Goal: Task Accomplishment & Management: Manage account settings

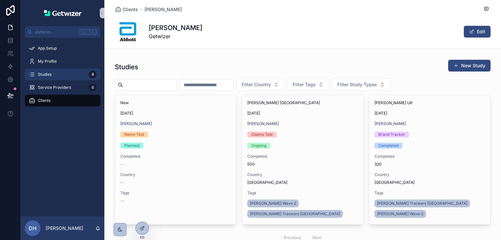
click at [53, 76] on div "Studies 8" at bounding box center [63, 74] width 68 height 10
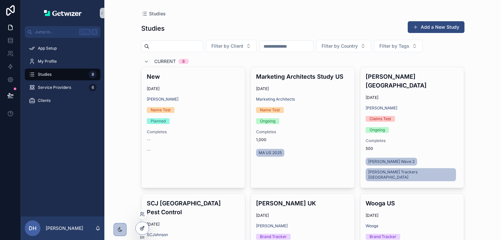
click at [145, 226] on div at bounding box center [142, 228] width 13 height 12
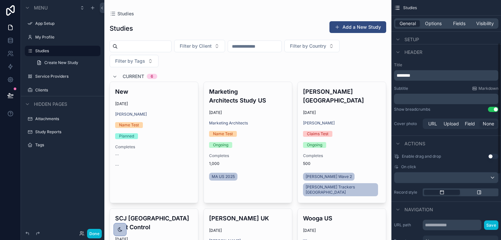
scroll to position [67, 0]
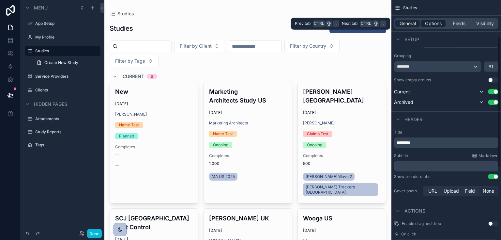
click at [440, 22] on span "Options" at bounding box center [433, 23] width 17 height 7
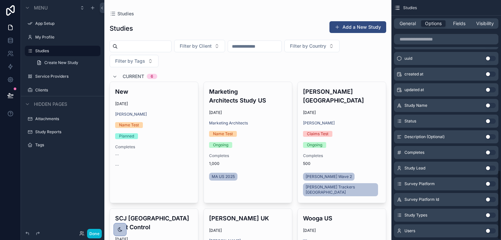
scroll to position [586, 0]
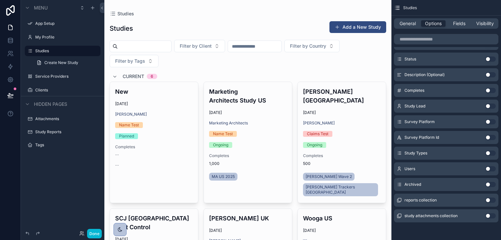
click at [488, 152] on button "Use setting" at bounding box center [491, 152] width 10 height 5
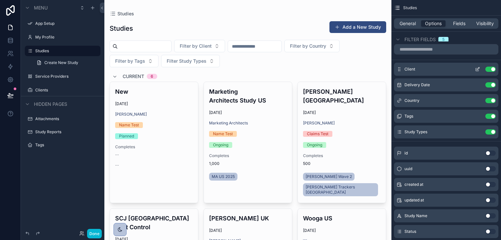
click at [476, 69] on icon "scrollable content" at bounding box center [477, 69] width 5 height 5
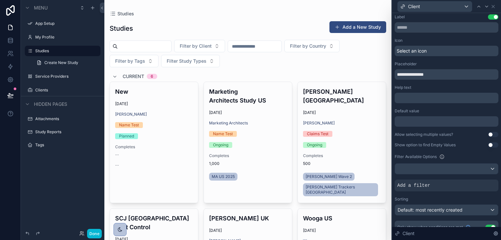
scroll to position [0, 0]
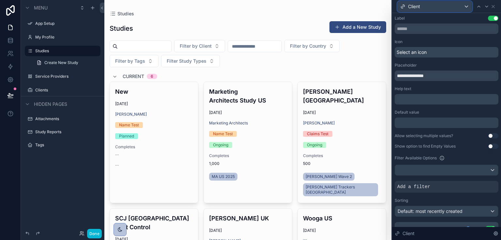
click at [466, 6] on div "Client" at bounding box center [435, 6] width 74 height 10
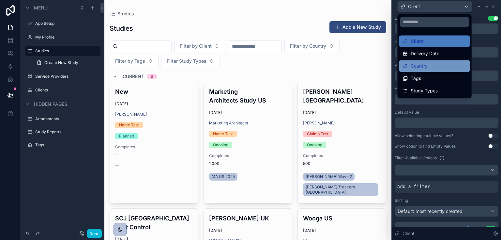
click at [431, 63] on div "Country" at bounding box center [435, 66] width 64 height 8
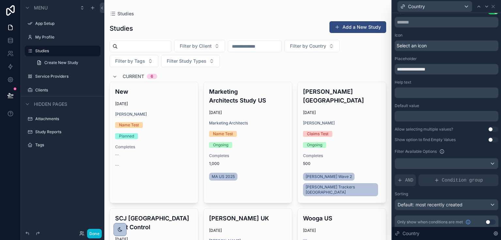
scroll to position [10, 0]
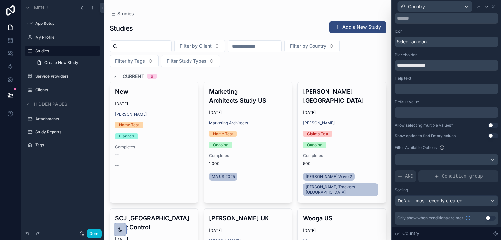
click at [486, 218] on button "Use setting" at bounding box center [491, 217] width 10 height 5
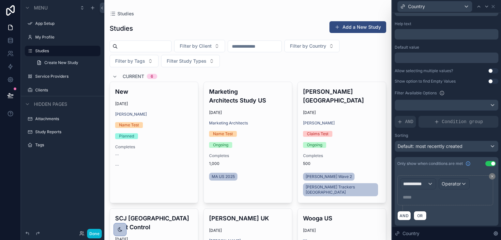
scroll to position [65, 0]
click at [418, 184] on span "**********" at bounding box center [415, 183] width 24 height 7
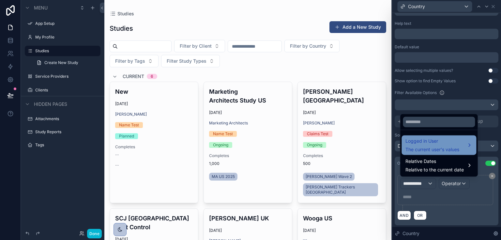
click at [419, 150] on span "The current user's values" at bounding box center [433, 149] width 54 height 7
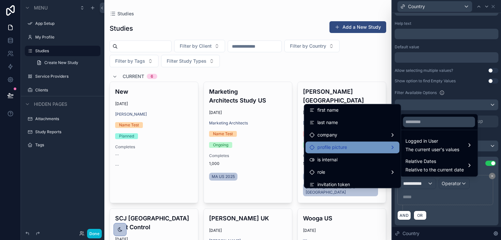
scroll to position [52, 0]
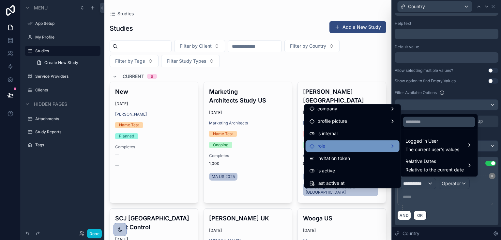
click at [364, 143] on div "role" at bounding box center [353, 146] width 86 height 8
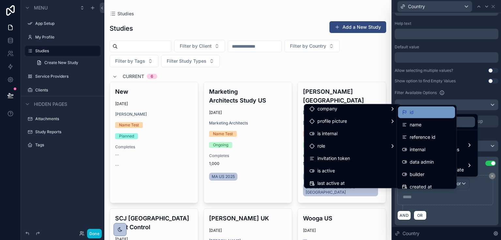
click at [419, 112] on div "id" at bounding box center [426, 112] width 49 height 8
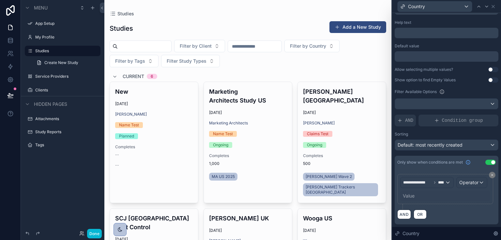
scroll to position [79, 0]
click at [459, 180] on span "Operator" at bounding box center [468, 182] width 19 height 6
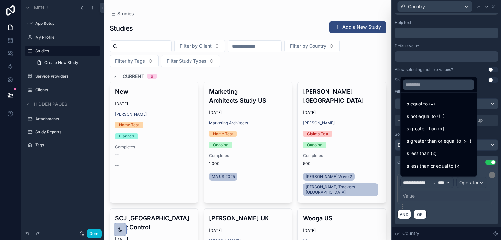
click at [414, 180] on div at bounding box center [446, 120] width 109 height 240
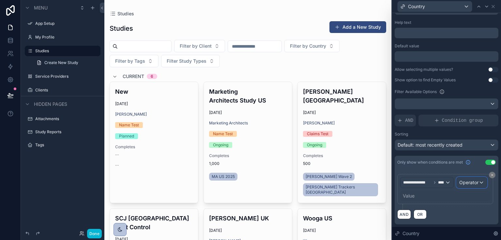
click at [459, 181] on span "Operator" at bounding box center [468, 182] width 19 height 6
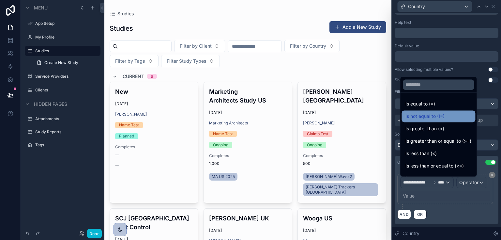
click at [416, 117] on span "Is not equal to (!=)" at bounding box center [425, 116] width 39 height 8
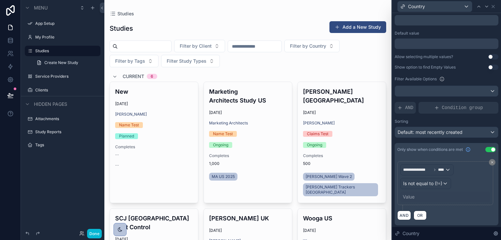
click at [413, 195] on div "Value" at bounding box center [409, 196] width 12 height 7
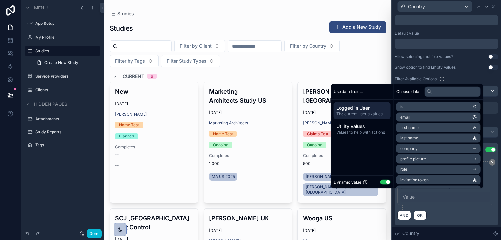
click at [443, 200] on div "Value" at bounding box center [445, 197] width 90 height 10
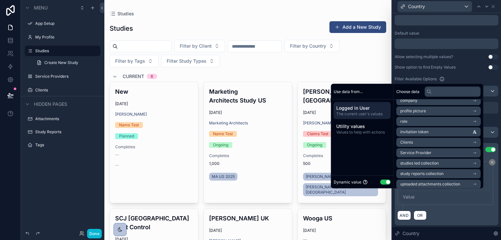
scroll to position [52, 0]
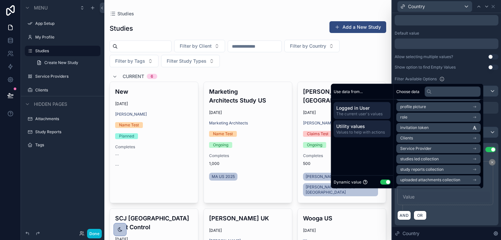
click at [339, 130] on span "Values to help with actions" at bounding box center [362, 132] width 52 height 5
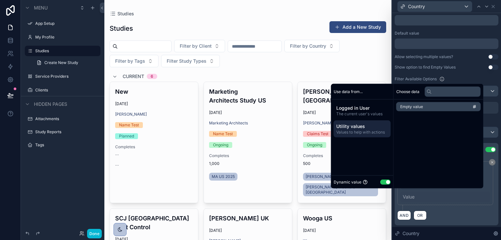
click at [383, 179] on button "Use setting" at bounding box center [385, 181] width 10 height 5
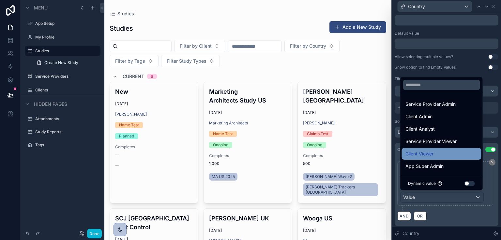
click at [417, 153] on span "Client Viewer" at bounding box center [420, 154] width 28 height 8
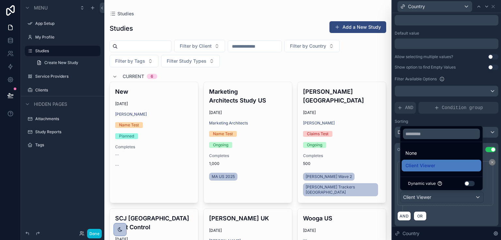
click at [448, 211] on div "AND OR" at bounding box center [446, 216] width 99 height 10
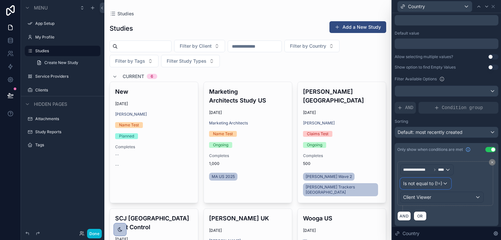
click at [444, 183] on div "Is not equal to (!=)" at bounding box center [426, 183] width 50 height 10
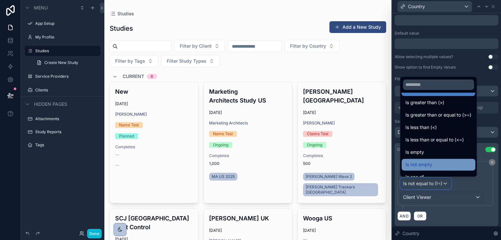
scroll to position [46, 0]
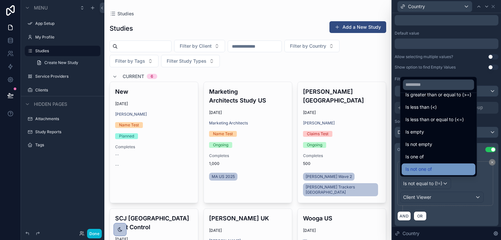
click at [427, 168] on span "Is not one of" at bounding box center [419, 169] width 26 height 8
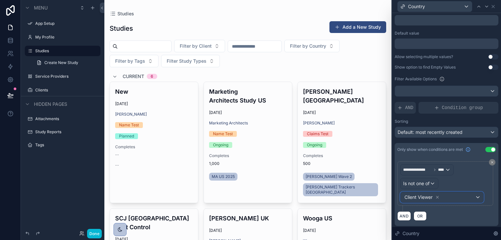
click at [451, 194] on div "Client Viewer" at bounding box center [442, 197] width 83 height 10
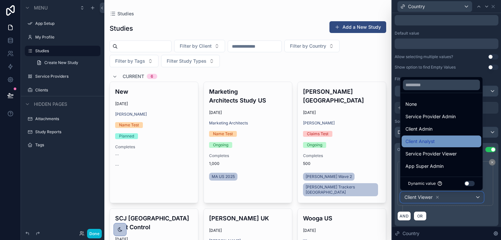
scroll to position [1, 0]
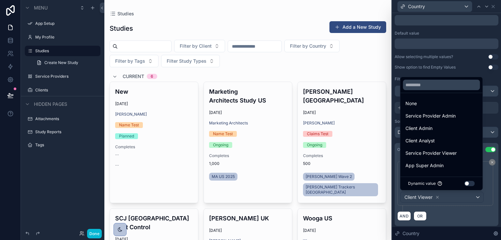
click at [454, 220] on div at bounding box center [446, 120] width 109 height 240
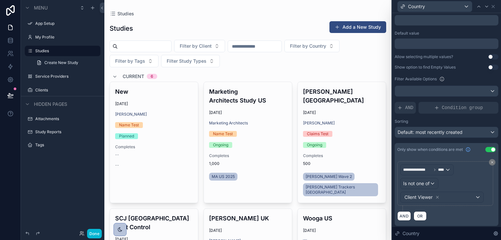
scroll to position [80, 0]
click at [333, 62] on div "scrollable content" at bounding box center [247, 187] width 287 height 374
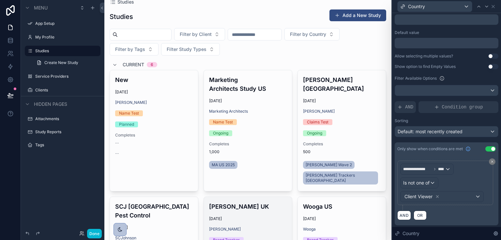
scroll to position [0, 0]
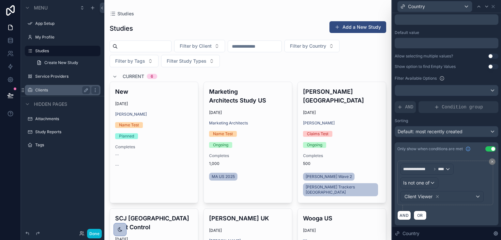
click at [57, 88] on label "Clients" at bounding box center [61, 89] width 52 height 5
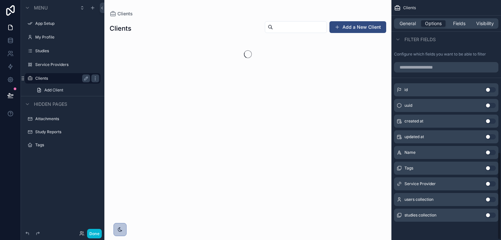
scroll to position [416, 0]
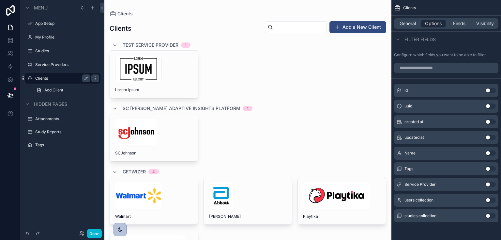
click at [229, 187] on div "scrollable content" at bounding box center [247, 191] width 287 height 382
click at [247, 178] on div "[PERSON_NAME]" at bounding box center [248, 200] width 88 height 47
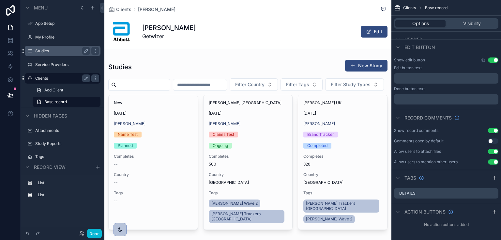
click at [41, 51] on label "Studies" at bounding box center [61, 50] width 52 height 5
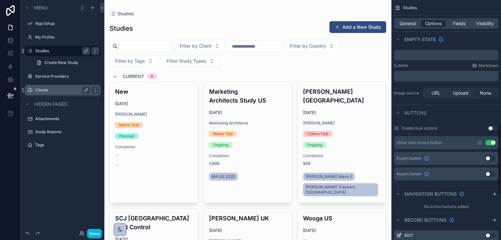
scroll to position [430, 0]
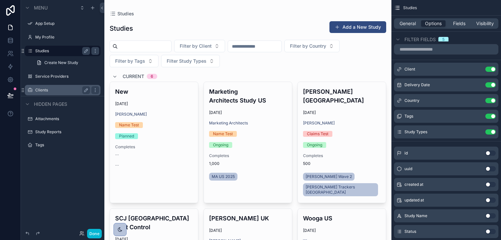
click at [53, 82] on div "Service Providers" at bounding box center [63, 76] width 84 height 12
click at [56, 74] on label "Service Providers" at bounding box center [61, 76] width 52 height 5
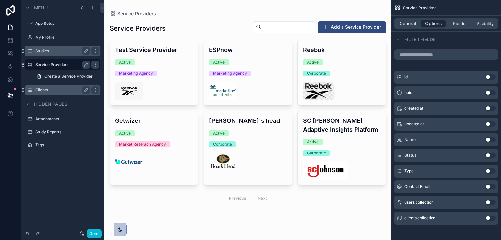
click at [153, 135] on div "scrollable content" at bounding box center [247, 113] width 287 height 226
click at [153, 135] on div "Active" at bounding box center [154, 133] width 78 height 6
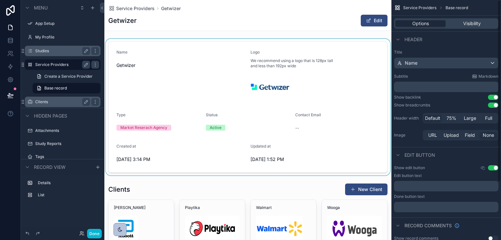
click at [309, 97] on div "scrollable content" at bounding box center [247, 107] width 287 height 136
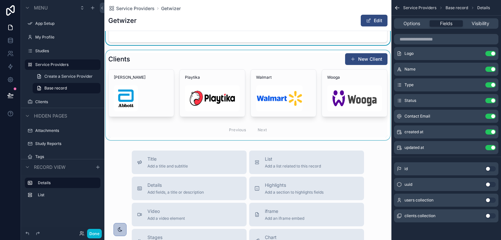
scroll to position [131, 0]
click at [256, 60] on div "scrollable content" at bounding box center [247, 95] width 287 height 90
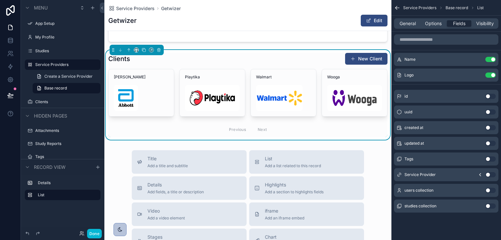
scroll to position [0, 0]
click at [488, 204] on button "Use setting" at bounding box center [491, 205] width 10 height 5
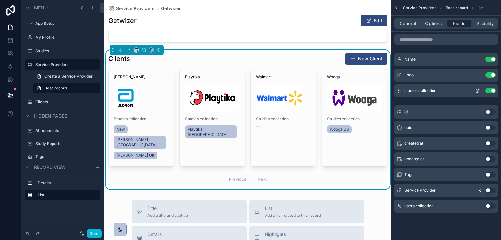
click at [475, 91] on icon "scrollable content" at bounding box center [477, 90] width 5 height 5
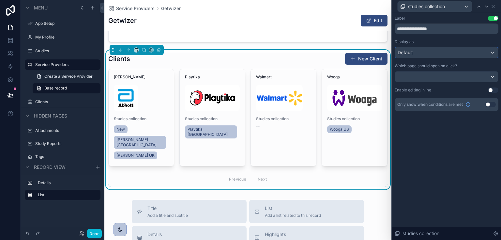
click at [430, 54] on div "Default" at bounding box center [446, 52] width 103 height 10
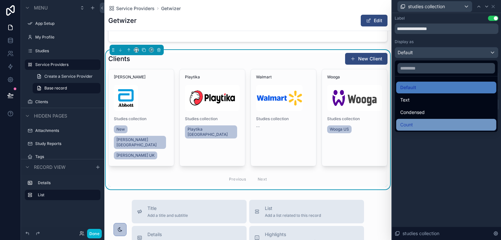
click at [425, 120] on div "Count" at bounding box center [446, 125] width 100 height 12
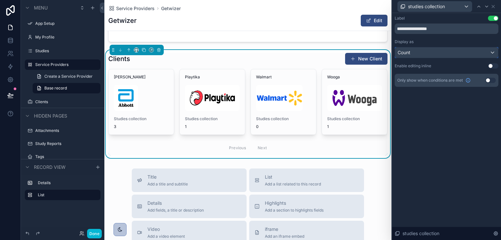
click at [412, 50] on div "Count" at bounding box center [446, 52] width 103 height 10
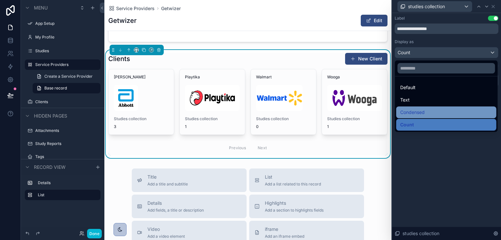
click at [413, 110] on span "Condensed" at bounding box center [412, 112] width 24 height 8
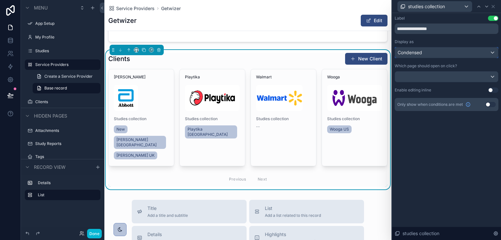
click at [408, 50] on span "Condensed" at bounding box center [410, 52] width 24 height 7
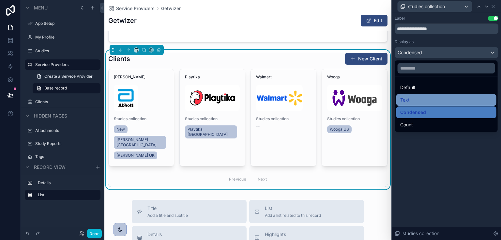
click at [410, 96] on div "Text" at bounding box center [446, 100] width 92 height 8
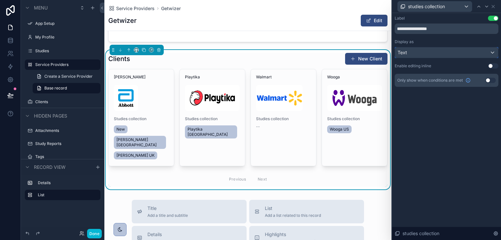
click at [409, 54] on div "Text" at bounding box center [446, 52] width 103 height 10
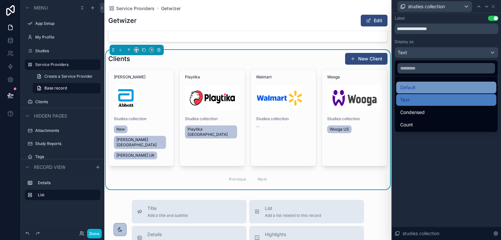
click at [406, 87] on span "Default" at bounding box center [407, 88] width 15 height 8
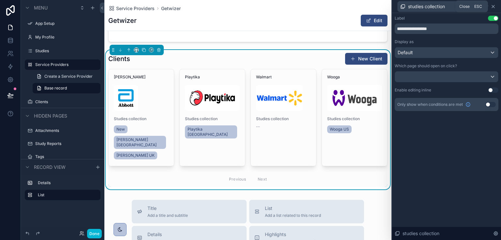
click at [492, 7] on icon at bounding box center [493, 6] width 5 height 5
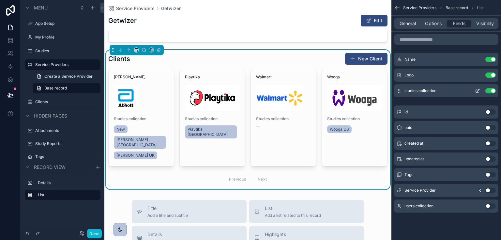
click at [488, 93] on div "studies collection Use setting" at bounding box center [446, 90] width 104 height 13
click at [489, 90] on button "Use setting" at bounding box center [491, 90] width 10 height 5
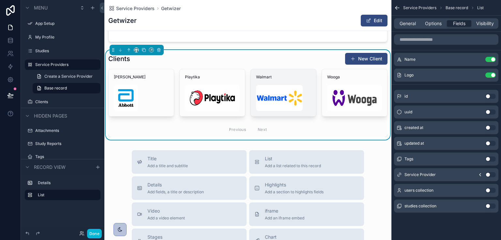
scroll to position [78, 0]
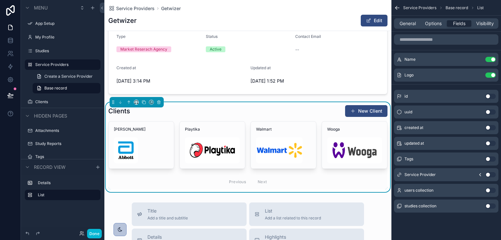
click at [487, 142] on button "Use setting" at bounding box center [491, 143] width 10 height 5
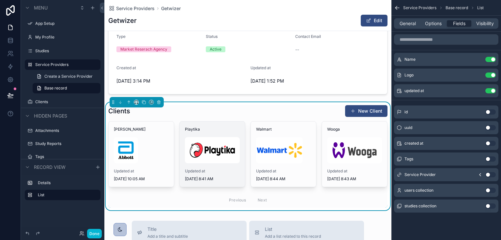
click at [221, 130] on span "Playtika" at bounding box center [212, 129] width 55 height 5
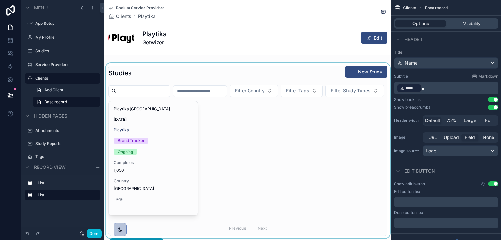
click at [155, 154] on div "scrollable content" at bounding box center [247, 150] width 287 height 175
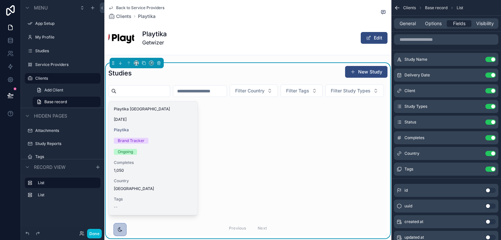
click at [162, 130] on div "Playtika Romania 8/3/2018 Playtika Brand Tracker Ongoing Completes 1,050 Countr…" at bounding box center [153, 158] width 89 height 114
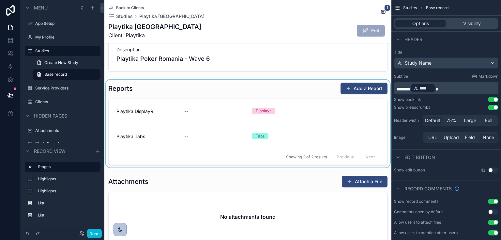
scroll to position [157, 0]
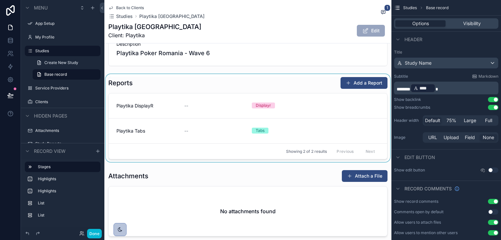
click at [271, 82] on div "scrollable content" at bounding box center [247, 118] width 287 height 88
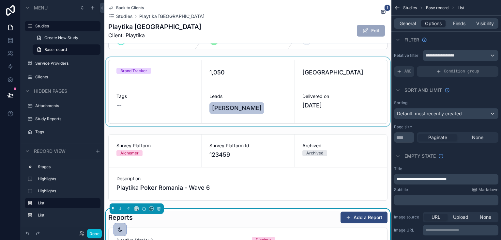
scroll to position [0, 0]
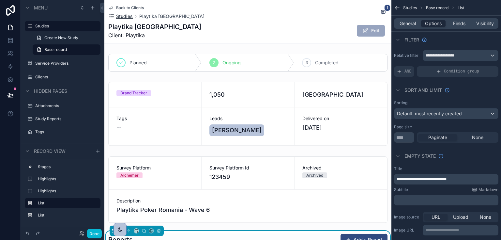
click at [127, 16] on span "Studies" at bounding box center [124, 16] width 17 height 7
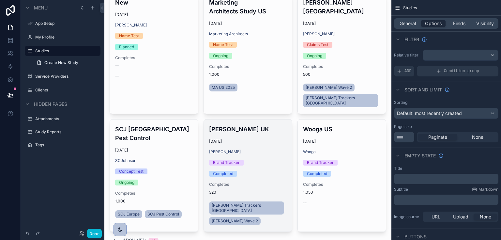
scroll to position [104, 0]
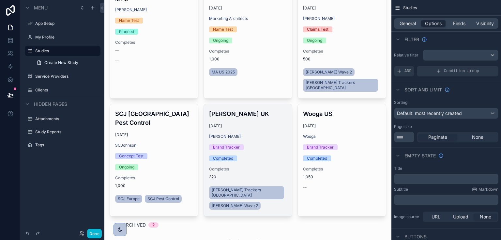
click at [236, 136] on div "Abbott UK 9/17/2025 Abbott Brand Tracker Completed Completes 320 Abbott Tracker…" at bounding box center [248, 160] width 88 height 112
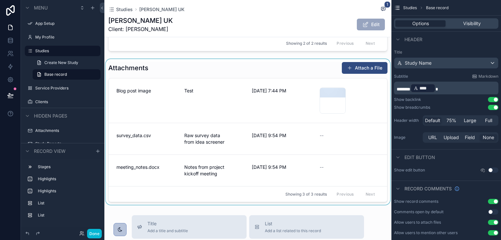
scroll to position [261, 0]
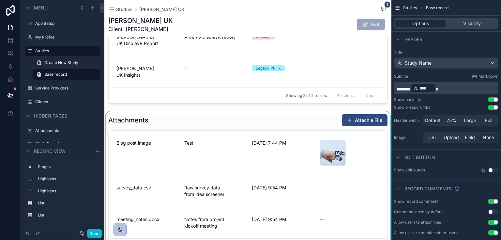
click at [224, 111] on div "scrollable content" at bounding box center [247, 184] width 287 height 146
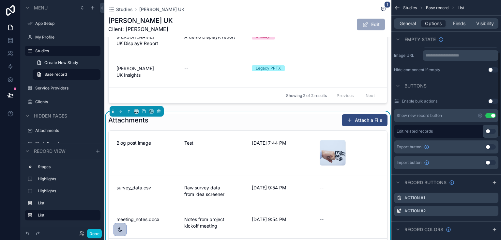
scroll to position [183, 0]
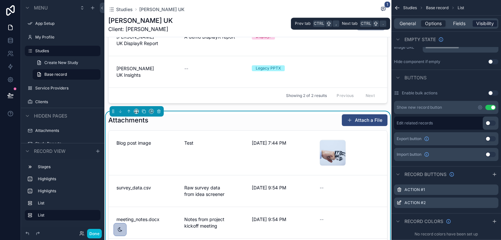
click at [476, 23] on span "Visibility" at bounding box center [485, 23] width 18 height 7
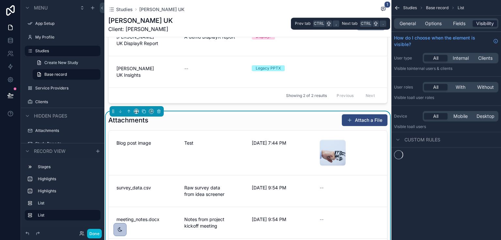
scroll to position [0, 0]
click at [466, 21] on div "Fields" at bounding box center [459, 23] width 24 height 7
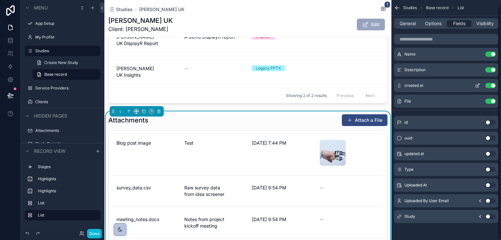
scroll to position [6, 0]
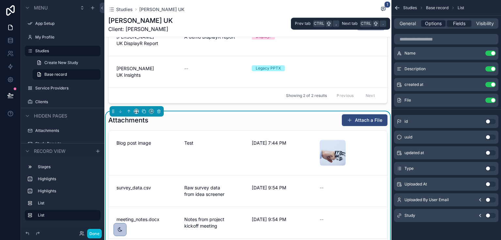
click at [441, 22] on span "Options" at bounding box center [433, 23] width 17 height 7
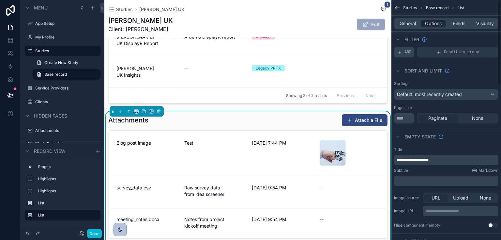
scroll to position [0, 0]
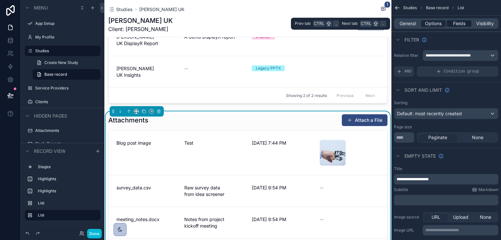
click at [456, 21] on span "Fields" at bounding box center [459, 23] width 12 height 7
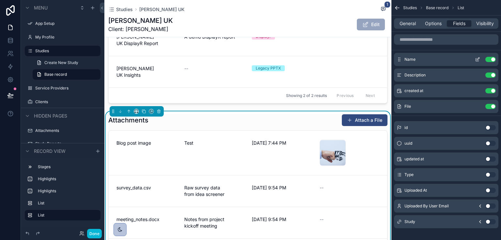
click at [477, 60] on icon "scrollable content" at bounding box center [478, 58] width 3 height 3
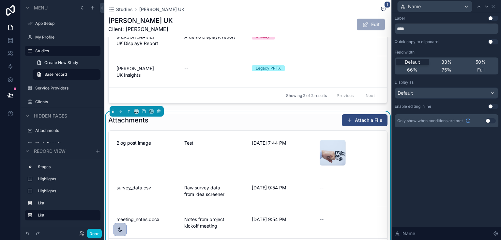
click at [491, 17] on button "Use setting" at bounding box center [493, 18] width 10 height 5
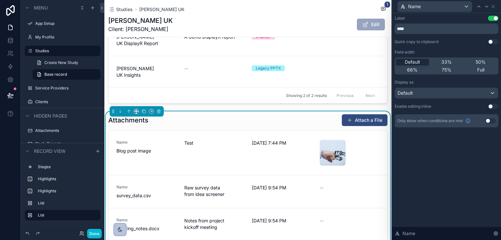
click at [491, 17] on button "Use setting" at bounding box center [493, 18] width 10 height 5
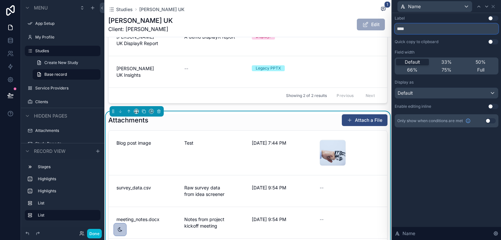
click at [473, 30] on input "****" at bounding box center [447, 28] width 104 height 10
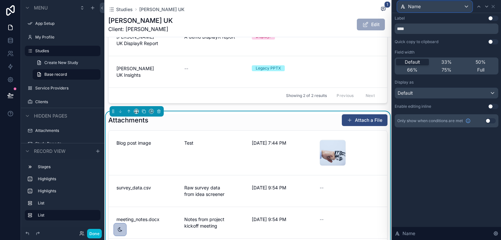
click at [465, 5] on div "Name" at bounding box center [435, 6] width 74 height 10
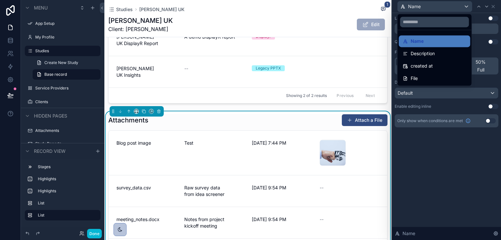
click at [490, 6] on div at bounding box center [446, 120] width 109 height 240
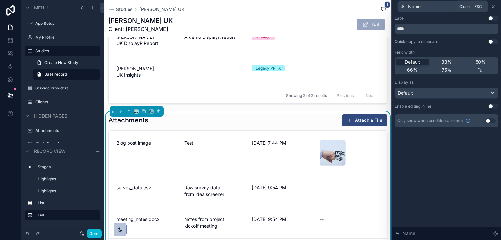
click at [492, 6] on icon at bounding box center [493, 6] width 5 height 5
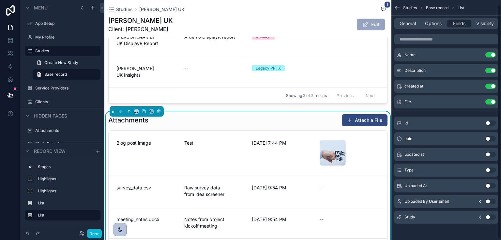
scroll to position [6, 0]
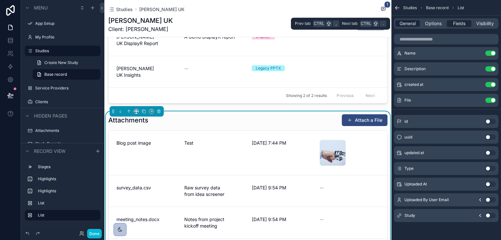
click at [410, 25] on span "General" at bounding box center [408, 23] width 16 height 7
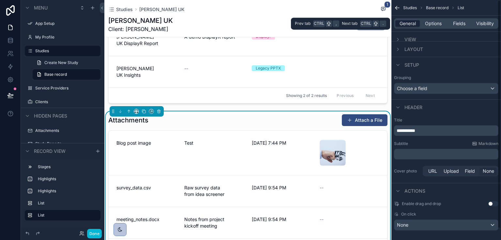
scroll to position [0, 0]
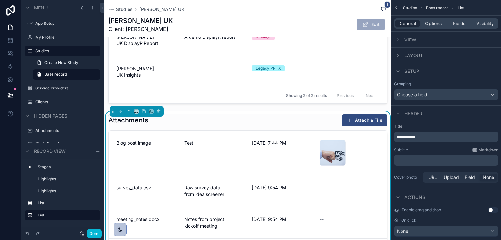
click at [412, 40] on span "View" at bounding box center [411, 40] width 12 height 7
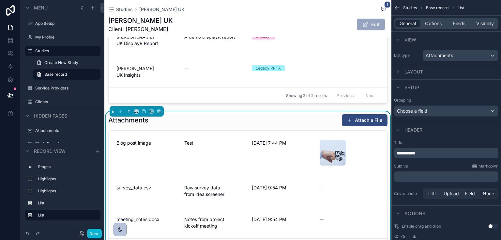
click at [414, 74] on span "Layout" at bounding box center [414, 72] width 19 height 7
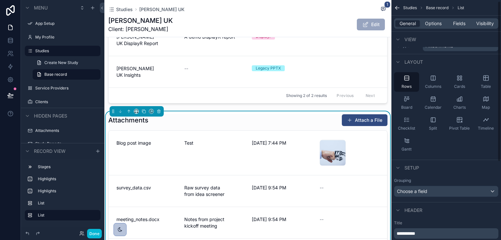
scroll to position [26, 0]
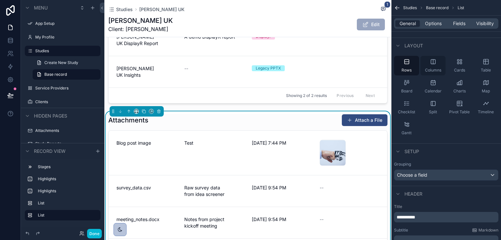
click at [437, 70] on span "Columns" at bounding box center [433, 70] width 16 height 5
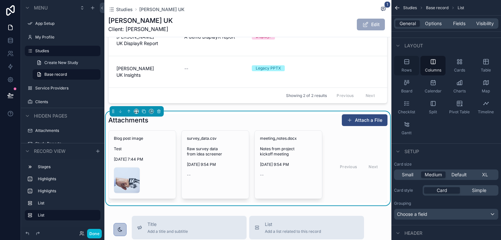
click at [403, 63] on div "Rows" at bounding box center [406, 66] width 25 height 20
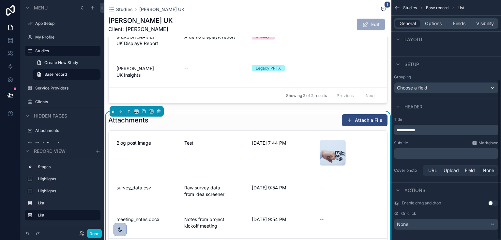
scroll to position [118, 0]
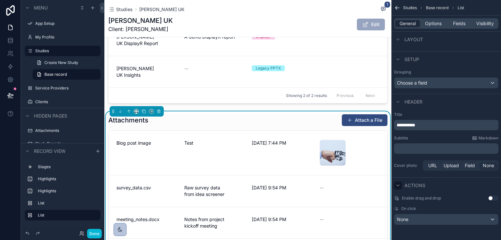
click at [398, 183] on icon "scrollable content" at bounding box center [397, 185] width 5 height 5
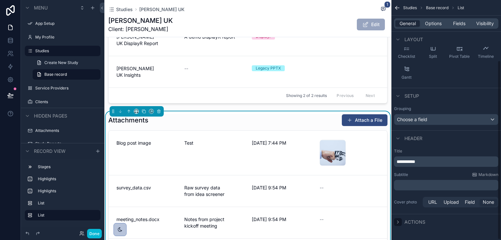
scroll to position [81, 0]
click at [400, 222] on icon "scrollable content" at bounding box center [397, 222] width 5 height 5
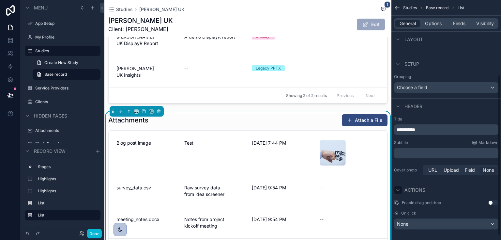
scroll to position [118, 0]
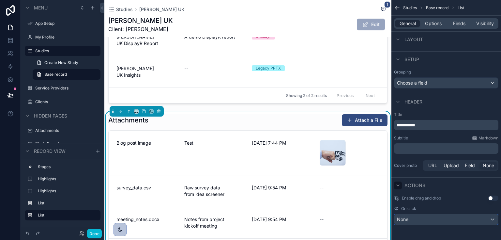
click at [426, 223] on div "None" at bounding box center [447, 219] width 104 height 10
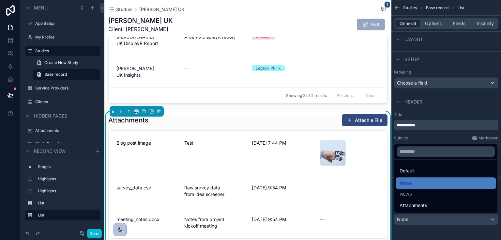
click at [431, 216] on div "scrollable content" at bounding box center [250, 120] width 501 height 240
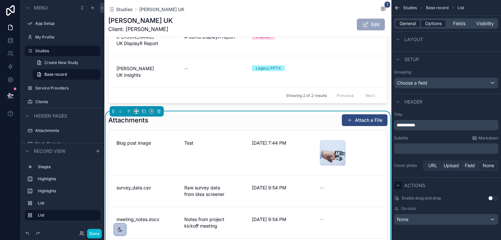
click at [435, 23] on span "Options" at bounding box center [433, 23] width 17 height 7
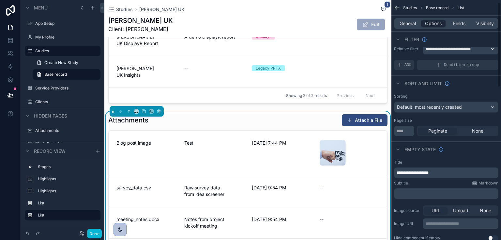
scroll to position [0, 0]
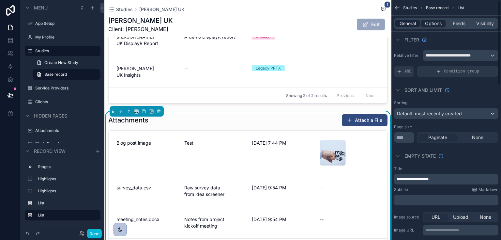
click at [402, 25] on span "General" at bounding box center [408, 23] width 16 height 7
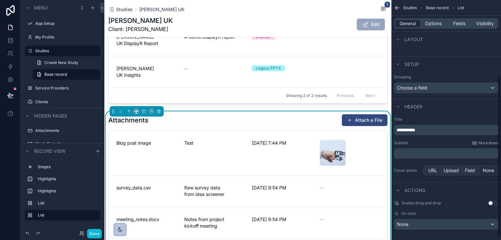
scroll to position [118, 0]
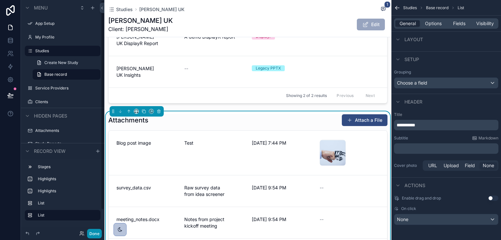
click at [94, 233] on button "Done" at bounding box center [94, 233] width 15 height 9
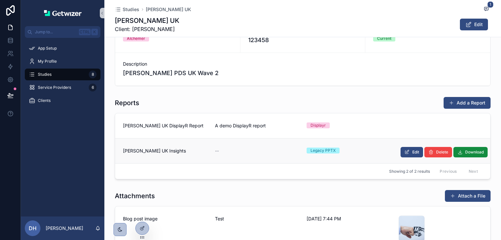
scroll to position [157, 0]
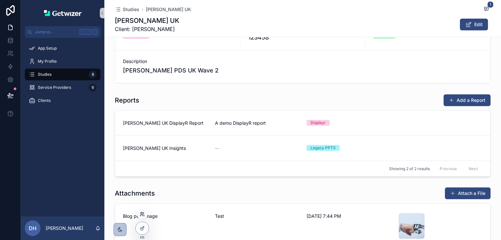
click at [141, 216] on icon at bounding box center [142, 213] width 5 height 5
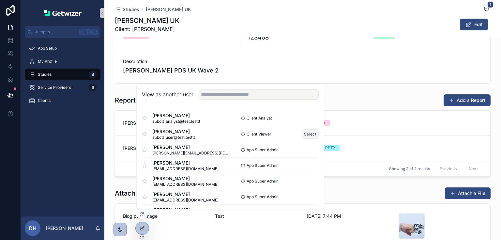
click at [309, 132] on button "Select" at bounding box center [310, 133] width 17 height 9
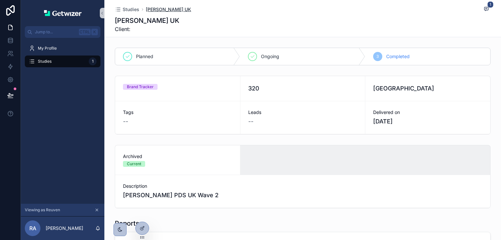
click at [149, 8] on span "[PERSON_NAME] UK" at bounding box center [168, 9] width 45 height 7
click at [131, 8] on span "Studies" at bounding box center [131, 9] width 17 height 7
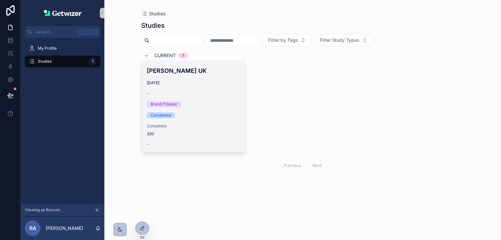
click at [195, 87] on div "Abbott UK 9/17/2025 -- Brand Tracker Completed Completes 320 --" at bounding box center [194, 106] width 104 height 91
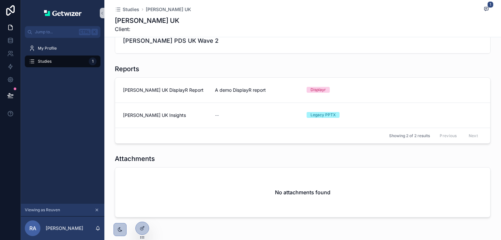
scroll to position [157, 0]
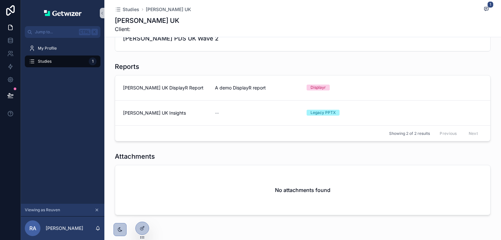
click at [95, 208] on icon "scrollable content" at bounding box center [97, 210] width 5 height 5
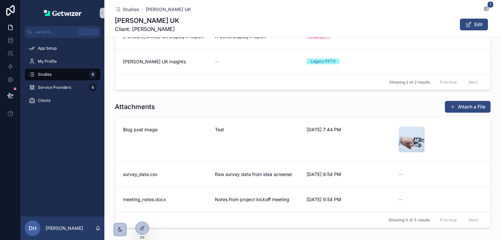
scroll to position [261, 0]
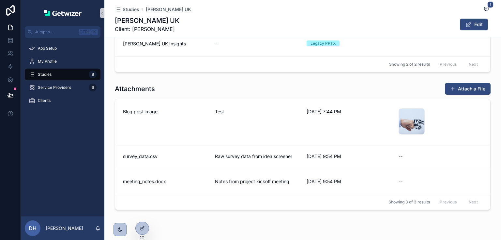
click at [360, 83] on div "Attachments Attach a File" at bounding box center [303, 89] width 376 height 12
click at [142, 227] on icon at bounding box center [143, 227] width 3 height 3
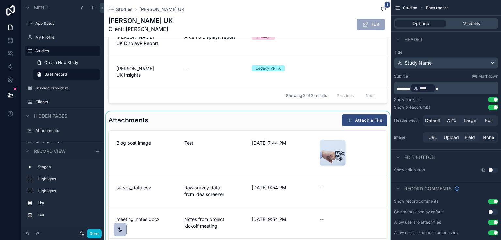
click at [127, 111] on div "scrollable content" at bounding box center [247, 184] width 287 height 146
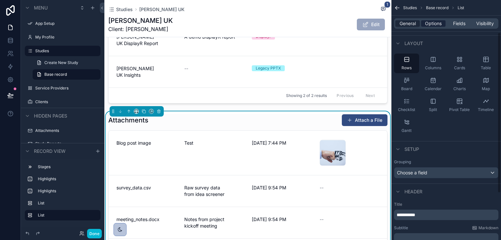
scroll to position [0, 0]
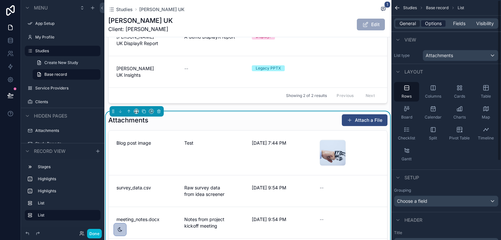
click at [435, 22] on span "Options" at bounding box center [433, 23] width 17 height 7
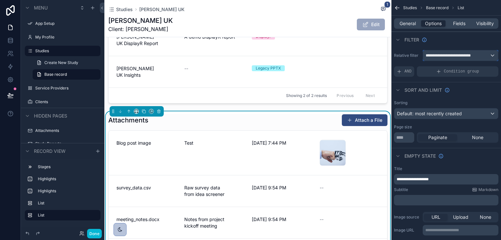
click at [438, 56] on span "**********" at bounding box center [452, 55] width 53 height 5
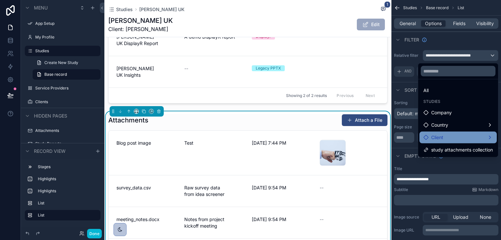
click at [453, 133] on div "Client" at bounding box center [459, 137] width 70 height 8
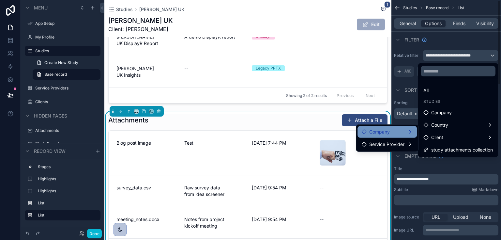
click at [407, 130] on div "Company" at bounding box center [388, 132] width 52 height 8
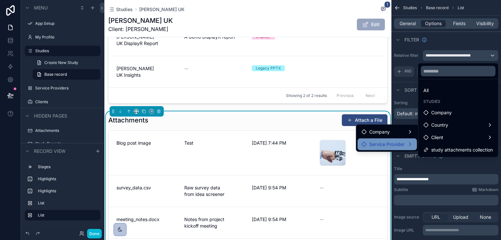
click at [410, 144] on div "Service Provider" at bounding box center [388, 144] width 52 height 8
click at [470, 138] on ul "Company Name" at bounding box center [448, 145] width 61 height 14
click at [434, 148] on span "Company Name" at bounding box center [448, 145] width 35 height 8
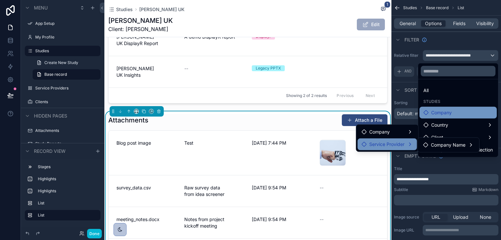
click at [451, 112] on span "Company" at bounding box center [441, 113] width 21 height 8
click at [487, 168] on div "scrollable content" at bounding box center [250, 120] width 501 height 240
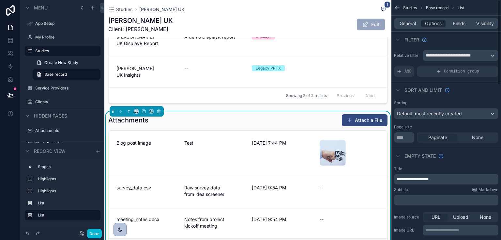
click at [412, 27] on div "General Options Fields Visibility" at bounding box center [446, 23] width 104 height 10
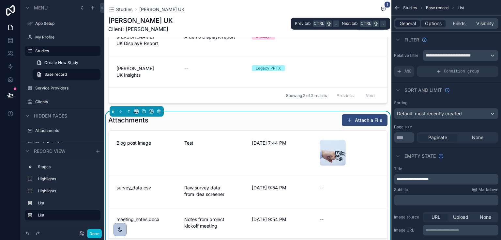
click at [412, 25] on span "General" at bounding box center [408, 23] width 16 height 7
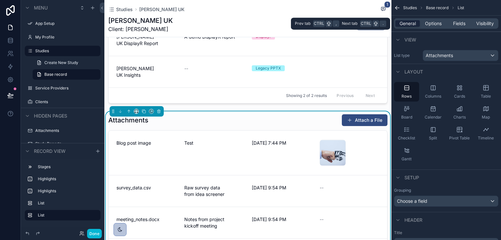
click at [412, 25] on span "General" at bounding box center [408, 23] width 16 height 7
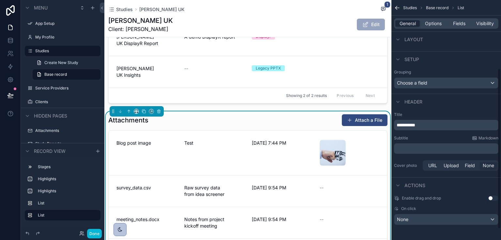
scroll to position [40, 0]
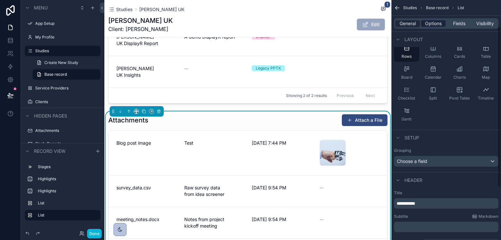
click at [433, 25] on span "Options" at bounding box center [433, 23] width 17 height 7
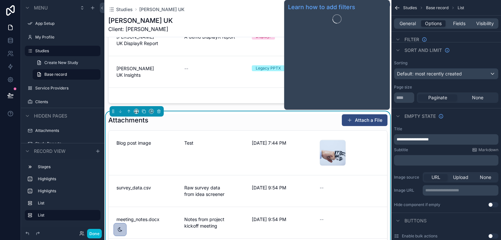
click at [412, 39] on span "Filter" at bounding box center [412, 39] width 15 height 7
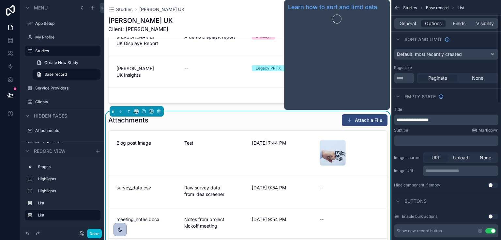
scroll to position [0, 0]
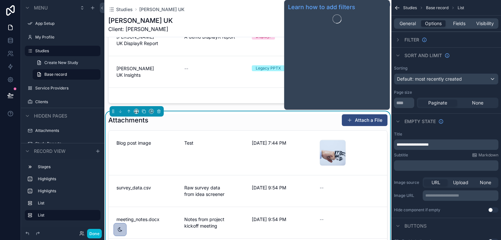
click at [418, 40] on span "Filter" at bounding box center [412, 40] width 15 height 7
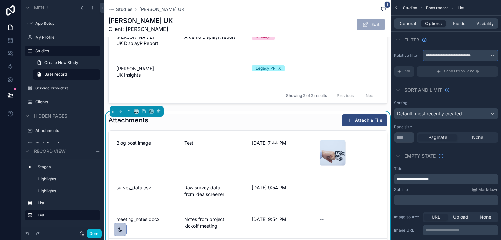
click at [440, 57] on span "**********" at bounding box center [452, 55] width 53 height 5
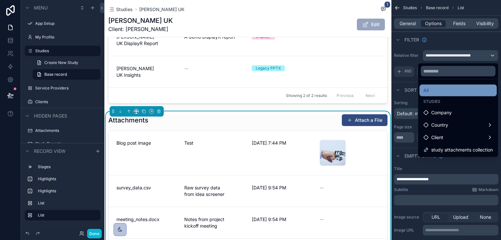
click at [433, 92] on div "All" at bounding box center [459, 90] width 70 height 8
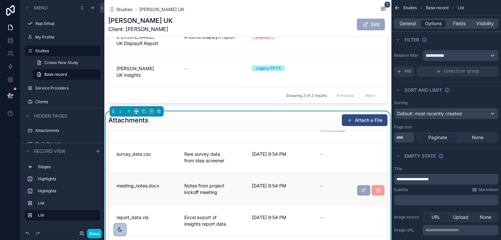
scroll to position [83, 0]
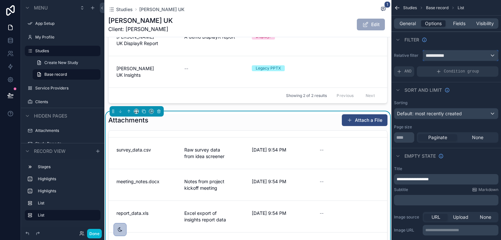
click at [433, 53] on span "**********" at bounding box center [438, 55] width 24 height 7
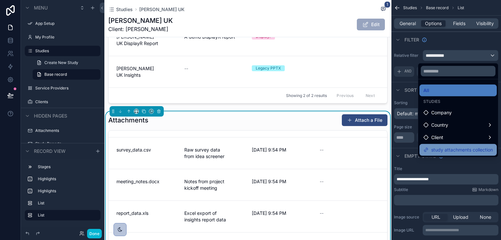
click at [441, 149] on span "study attachments collection" at bounding box center [462, 150] width 62 height 8
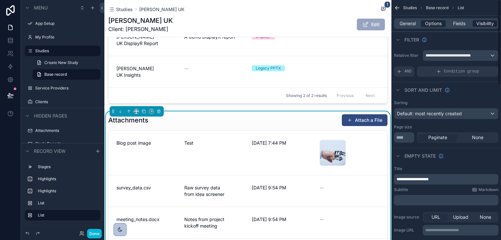
click at [484, 21] on span "Visibility" at bounding box center [485, 23] width 18 height 7
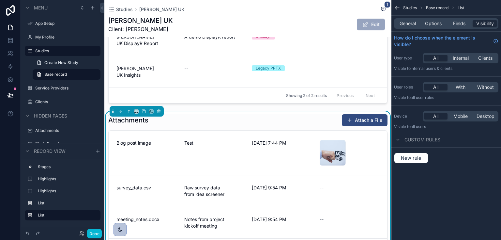
click at [421, 138] on span "Custom rules" at bounding box center [423, 139] width 36 height 7
click at [271, 140] on div "[DATE] 7:44 PM" at bounding box center [282, 153] width 60 height 26
click at [9, 51] on icon at bounding box center [10, 53] width 7 height 7
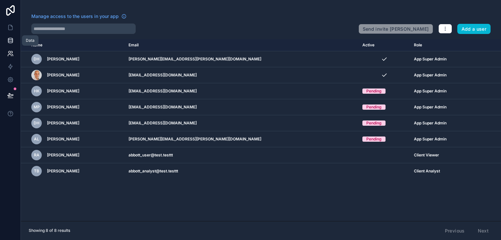
click at [9, 39] on icon at bounding box center [10, 39] width 4 height 2
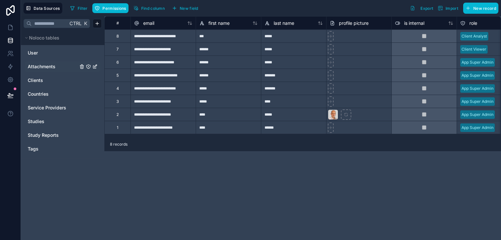
click at [89, 66] on icon "Attachments" at bounding box center [88, 66] width 5 height 5
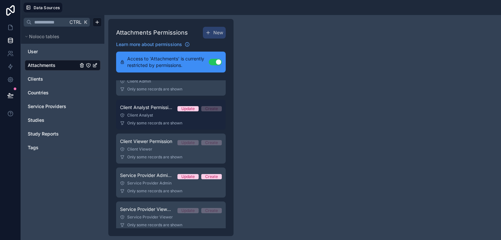
scroll to position [45, 0]
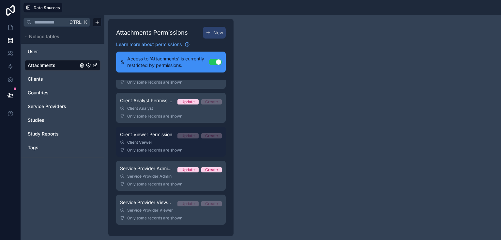
click at [168, 143] on div "Client Viewer" at bounding box center [171, 142] width 102 height 5
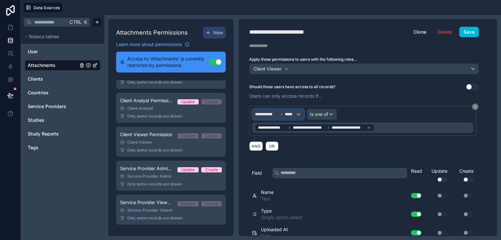
click at [285, 114] on span "*****" at bounding box center [290, 114] width 11 height 5
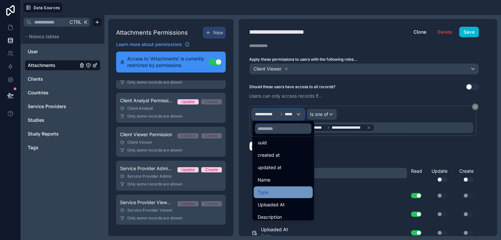
scroll to position [59, 0]
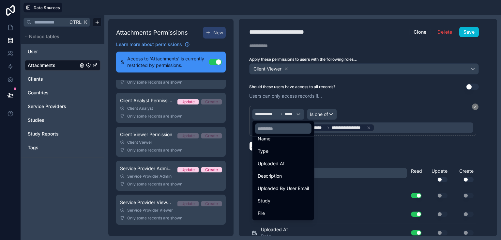
click at [383, 142] on div at bounding box center [250, 120] width 501 height 240
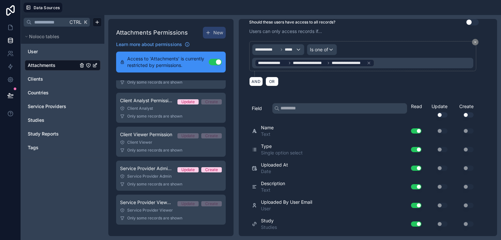
scroll to position [52, 0]
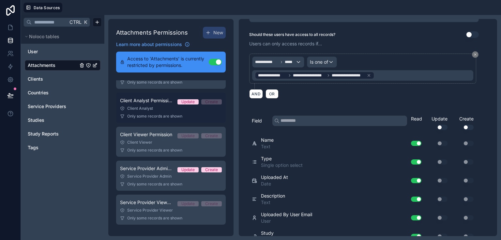
click at [149, 110] on div "Client Analyst" at bounding box center [171, 108] width 102 height 5
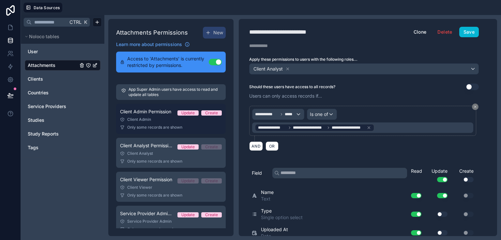
click at [150, 114] on span "Client Admin Permission" at bounding box center [145, 111] width 51 height 7
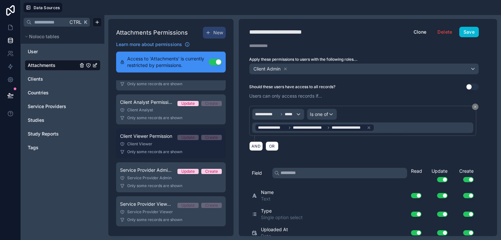
scroll to position [45, 0]
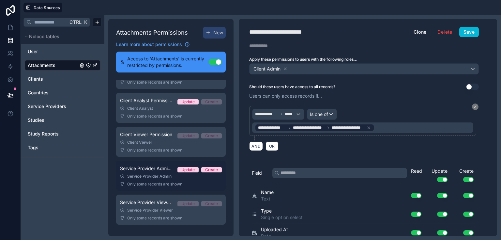
click at [163, 184] on span "Only some records are shown" at bounding box center [154, 183] width 55 height 5
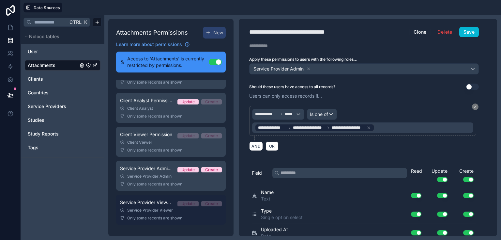
click at [161, 205] on span "Service Provider Viewer Permission" at bounding box center [146, 202] width 52 height 7
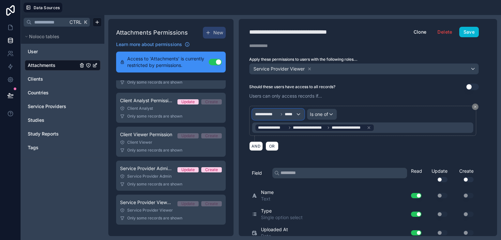
click at [285, 112] on span "**********" at bounding box center [275, 114] width 40 height 5
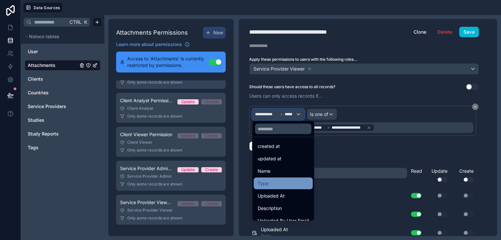
scroll to position [59, 0]
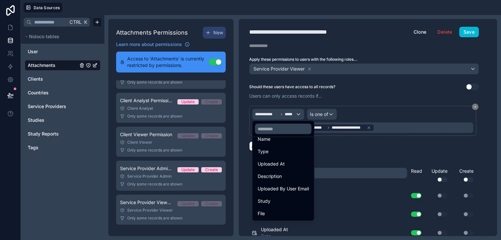
click at [361, 107] on div at bounding box center [250, 120] width 501 height 240
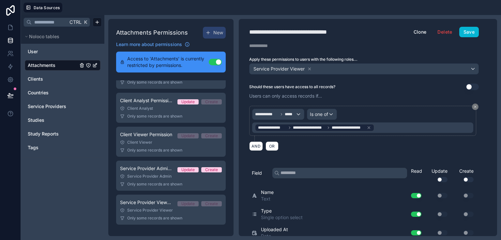
click at [44, 63] on span "Attachments" at bounding box center [42, 65] width 28 height 7
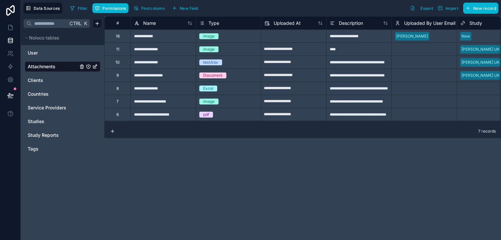
click at [88, 65] on icon "Attachments" at bounding box center [88, 66] width 5 height 5
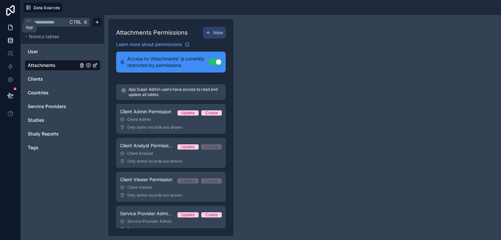
click at [8, 28] on icon at bounding box center [10, 27] width 4 height 5
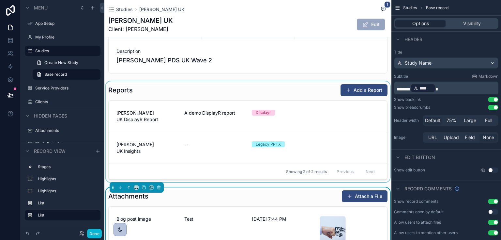
scroll to position [183, 0]
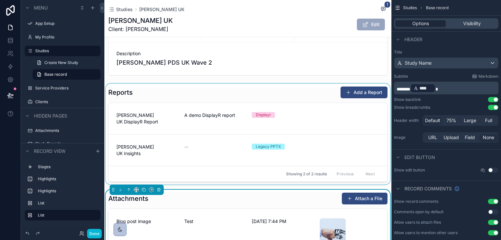
click at [206, 84] on div "scrollable content" at bounding box center [247, 134] width 287 height 101
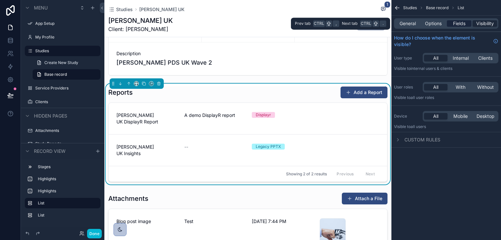
click at [457, 23] on span "Fields" at bounding box center [459, 23] width 12 height 7
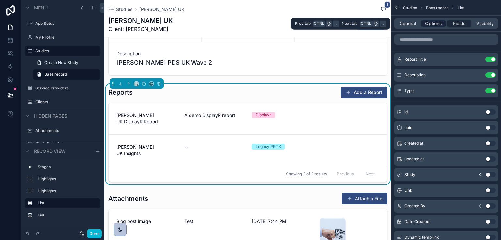
click at [437, 21] on span "Options" at bounding box center [433, 23] width 17 height 7
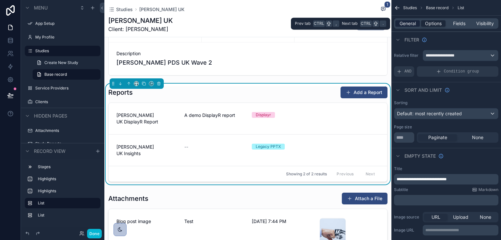
click at [412, 22] on span "General" at bounding box center [408, 23] width 16 height 7
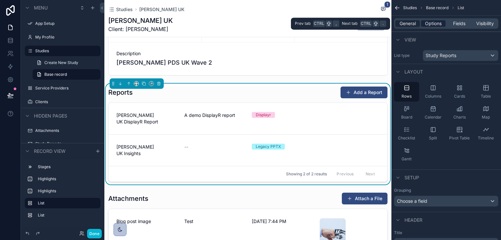
click at [429, 21] on span "Options" at bounding box center [433, 23] width 17 height 7
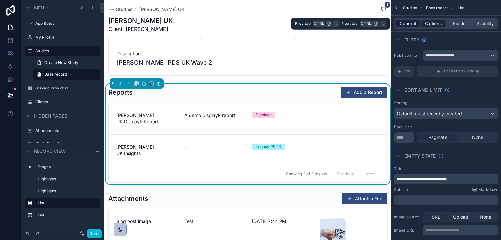
click at [406, 23] on span "General" at bounding box center [408, 23] width 16 height 7
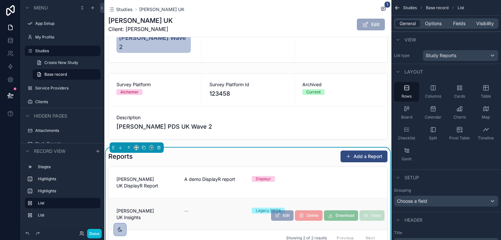
scroll to position [261, 0]
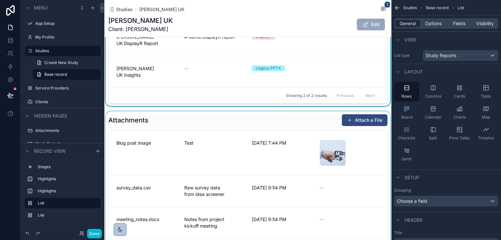
click at [233, 111] on div "scrollable content" at bounding box center [247, 184] width 287 height 146
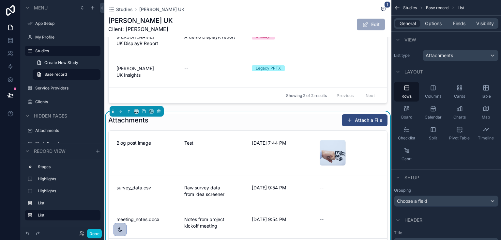
click at [259, 114] on div "Attachments Attach a File" at bounding box center [247, 120] width 279 height 12
click at [442, 25] on div "Options" at bounding box center [433, 23] width 24 height 7
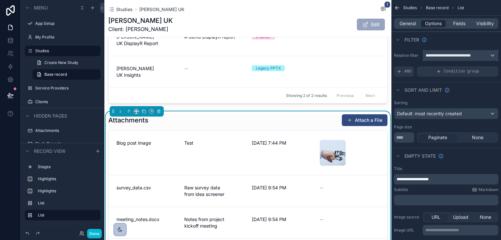
click at [456, 52] on div "**********" at bounding box center [460, 55] width 75 height 10
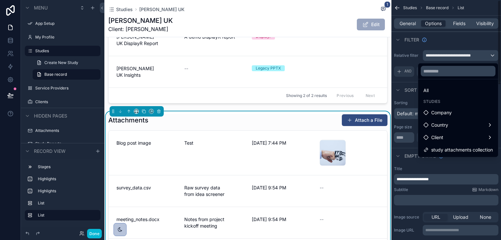
click at [407, 50] on div "scrollable content" at bounding box center [250, 120] width 501 height 240
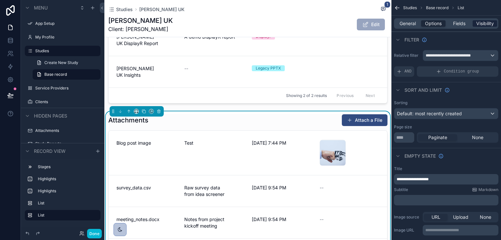
click at [488, 24] on span "Visibility" at bounding box center [485, 23] width 18 height 7
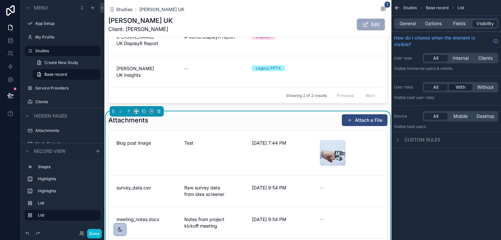
click at [460, 84] on span "With" at bounding box center [461, 87] width 10 height 7
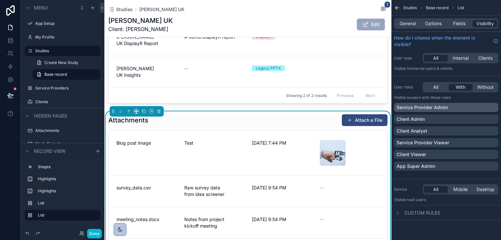
click at [440, 105] on p "Service Provider Admin" at bounding box center [422, 107] width 51 height 7
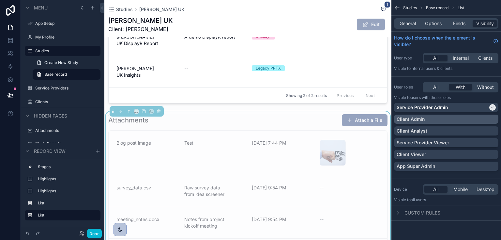
click at [438, 117] on div "Client Admin" at bounding box center [446, 119] width 99 height 7
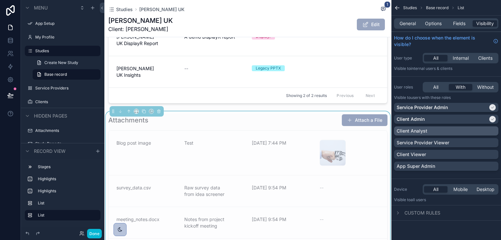
click at [434, 131] on div "Client Analyst" at bounding box center [446, 131] width 99 height 7
click at [429, 146] on div "Service Provider Viewer" at bounding box center [446, 142] width 104 height 9
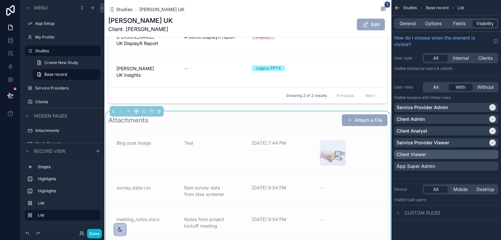
click at [422, 158] on div "Client Viewer" at bounding box center [446, 154] width 104 height 9
click at [423, 166] on p "App Super Admin" at bounding box center [416, 166] width 39 height 7
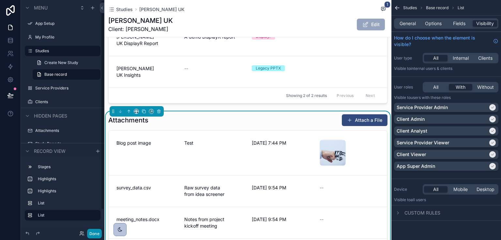
click at [91, 234] on button "Done" at bounding box center [94, 233] width 15 height 9
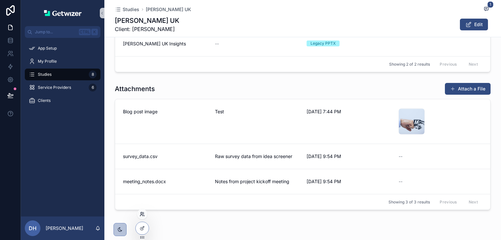
click at [142, 216] on icon at bounding box center [142, 213] width 5 height 5
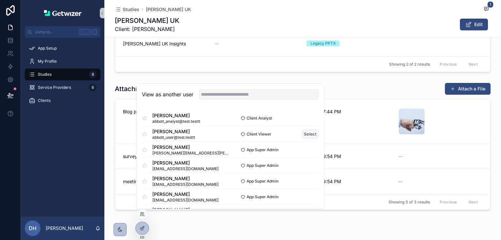
click at [302, 132] on button "Select" at bounding box center [310, 133] width 17 height 9
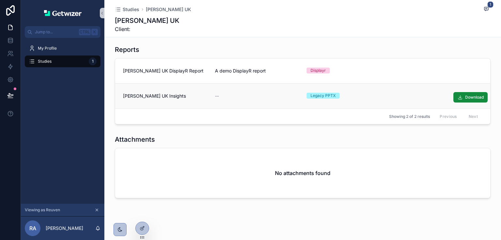
scroll to position [175, 0]
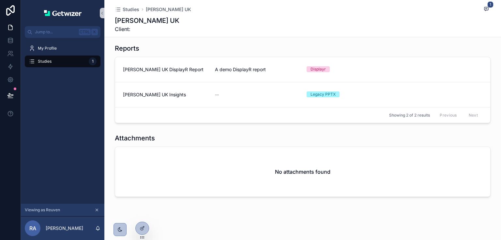
click at [299, 164] on div "No attachments found" at bounding box center [302, 172] width 375 height 50
click at [140, 136] on h1 "Attachments" at bounding box center [135, 137] width 40 height 9
click at [148, 182] on div "No attachments found" at bounding box center [302, 172] width 375 height 50
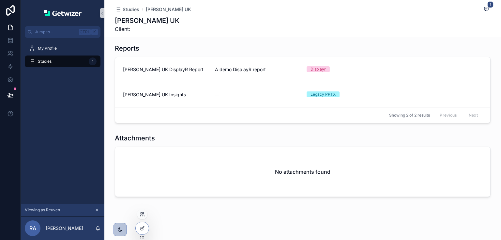
click at [141, 211] on icon at bounding box center [142, 213] width 5 height 5
click at [143, 232] on div at bounding box center [142, 228] width 13 height 12
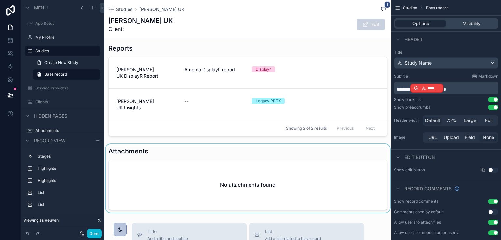
scroll to position [201, 0]
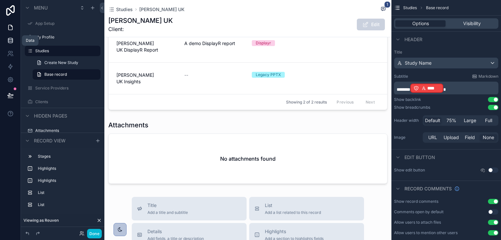
click at [11, 44] on link at bounding box center [10, 40] width 21 height 13
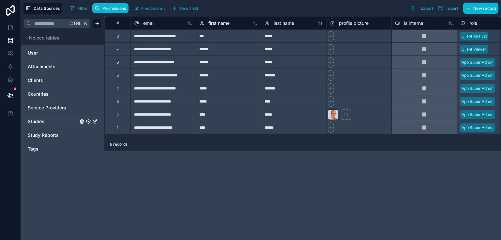
click at [43, 121] on span "Studies" at bounding box center [36, 121] width 17 height 7
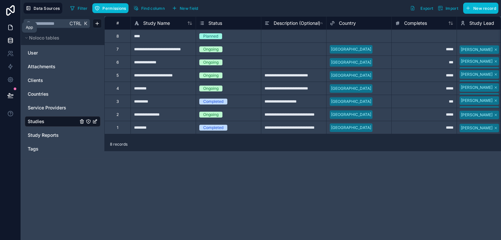
click at [8, 28] on icon at bounding box center [10, 27] width 4 height 5
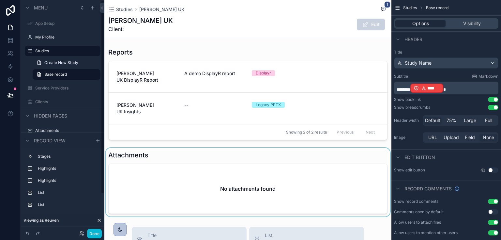
scroll to position [183, 0]
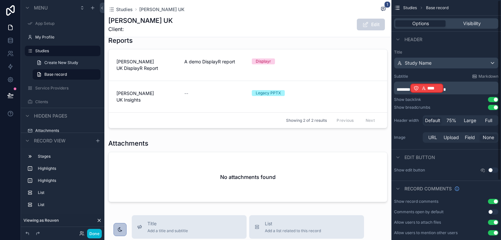
click at [451, 86] on p "******* **** ﻿" at bounding box center [447, 88] width 101 height 10
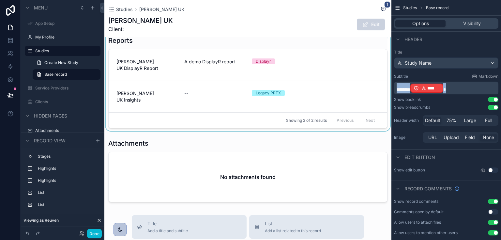
drag, startPoint x: 457, startPoint y: 84, endPoint x: 381, endPoint y: 85, distance: 75.7
click at [381, 85] on div "Jump to... Ctrl K App Setup My Profile Studies 1 Service Providers 0 Clients At…" at bounding box center [302, 120] width 397 height 240
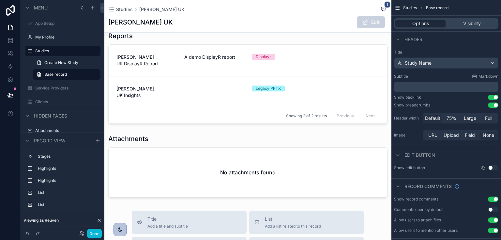
click at [379, 191] on div "Studies Abbott UK 1 Abbott UK Edit Planned Ongoing 3 Completed Brand Tracker 32…" at bounding box center [247, 156] width 287 height 678
click at [415, 84] on p "﻿" at bounding box center [447, 87] width 101 height 7
click at [428, 81] on div "Subtitle Markdown ﻿" at bounding box center [446, 83] width 104 height 18
click at [432, 72] on div "Title Study Name Subtitle Markdown ﻿ Show backlink Use setting Show breadcrumbs…" at bounding box center [447, 95] width 110 height 97
click at [412, 64] on span "Study Name" at bounding box center [418, 63] width 27 height 7
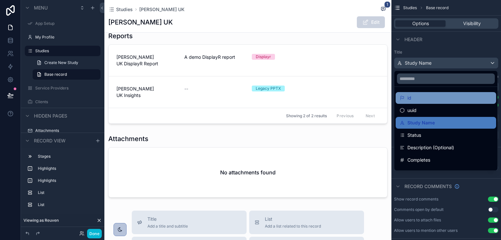
click at [417, 101] on div "id" at bounding box center [446, 98] width 93 height 8
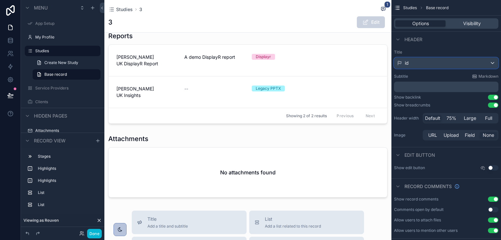
click at [414, 61] on div "id" at bounding box center [447, 63] width 104 height 10
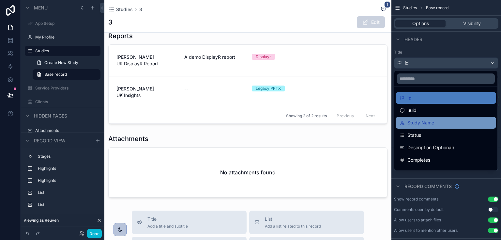
click at [417, 124] on span "Study Name" at bounding box center [421, 123] width 27 height 8
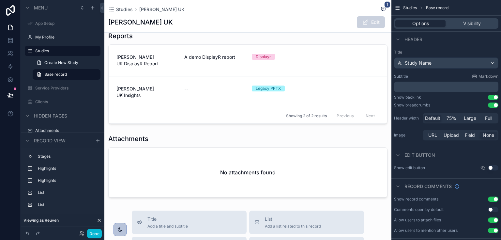
click at [453, 86] on p "﻿" at bounding box center [447, 87] width 101 height 7
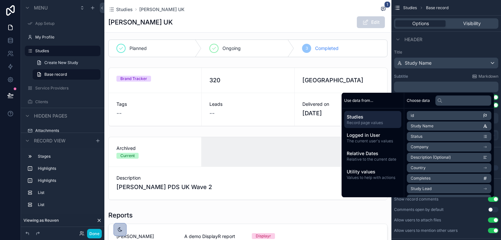
scroll to position [0, 0]
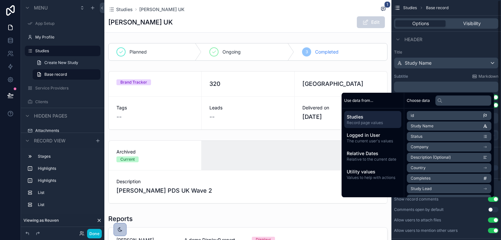
click at [372, 122] on span "Record page values" at bounding box center [373, 122] width 52 height 5
click at [437, 158] on li "Client" at bounding box center [449, 157] width 85 height 9
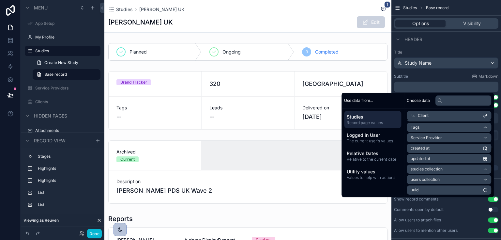
scroll to position [42, 0]
click at [445, 116] on div "Client" at bounding box center [449, 115] width 85 height 9
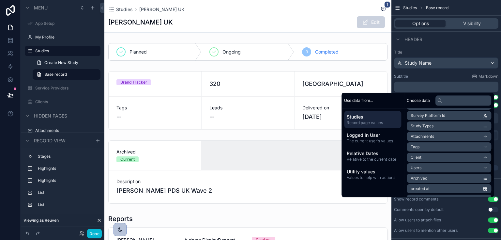
click at [417, 153] on li "Client" at bounding box center [449, 157] width 85 height 9
click at [448, 126] on li "id" at bounding box center [449, 127] width 85 height 9
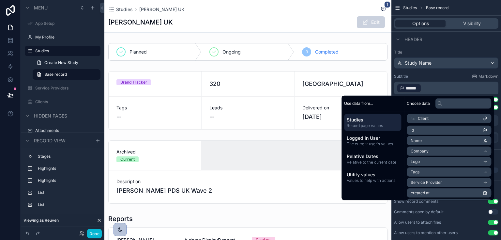
click at [427, 69] on div "Title Study Name Subtitle Markdown ﻿ ****** ﻿ ﻿ Show backlink Use setting Show …" at bounding box center [447, 97] width 110 height 100
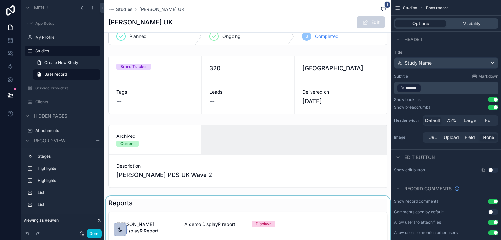
scroll to position [104, 0]
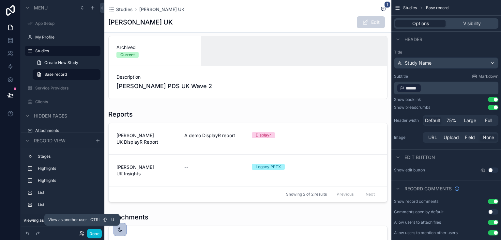
click at [82, 231] on icon at bounding box center [81, 232] width 2 height 2
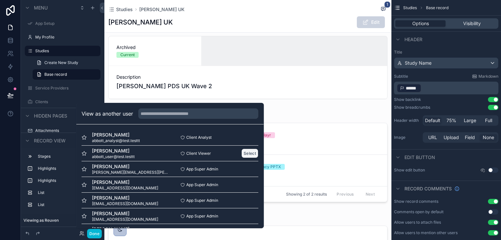
click at [241, 154] on button "Select" at bounding box center [249, 152] width 17 height 9
click at [243, 152] on button "Select" at bounding box center [249, 152] width 17 height 9
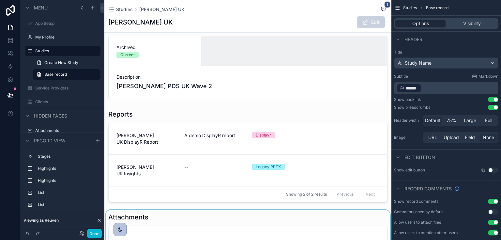
click at [312, 219] on div "scrollable content" at bounding box center [247, 244] width 287 height 69
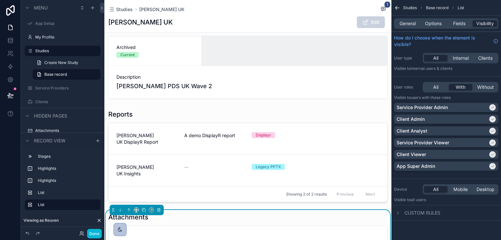
scroll to position [183, 0]
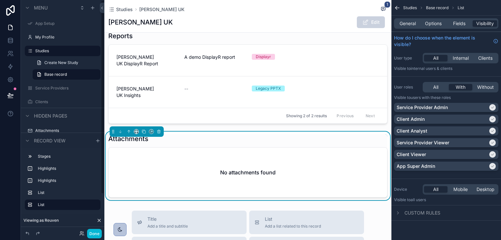
click at [99, 219] on icon at bounding box center [99, 220] width 5 height 5
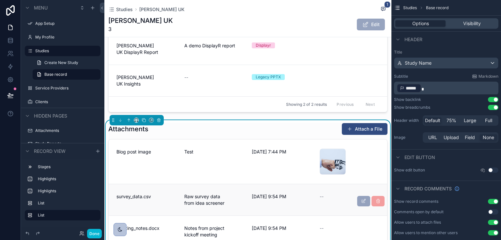
scroll to position [261, 0]
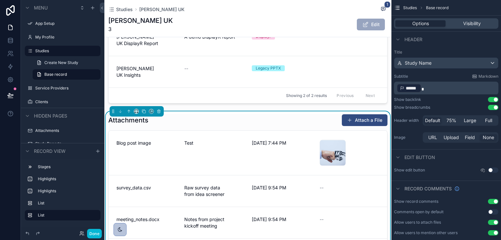
click at [261, 114] on div "Attachments Attach a File" at bounding box center [247, 120] width 279 height 12
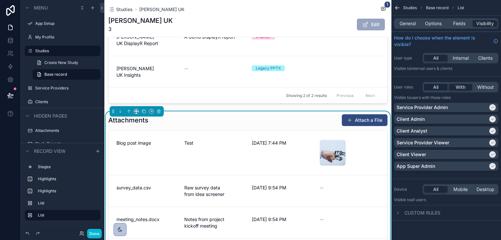
click at [436, 86] on span "All" at bounding box center [435, 87] width 5 height 7
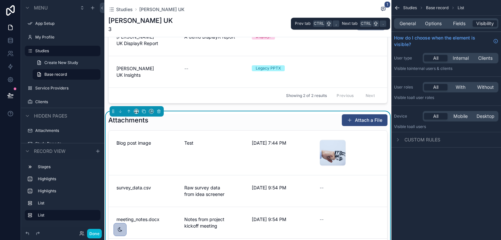
click at [455, 20] on div "General Options Fields Visibility" at bounding box center [446, 23] width 104 height 10
click at [455, 22] on span "Fields" at bounding box center [459, 23] width 12 height 7
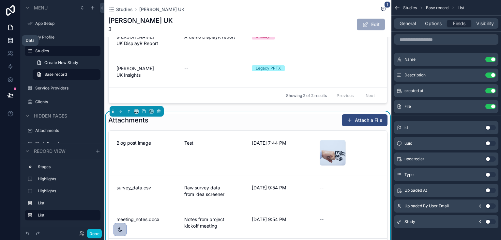
click at [12, 43] on icon at bounding box center [10, 40] width 7 height 7
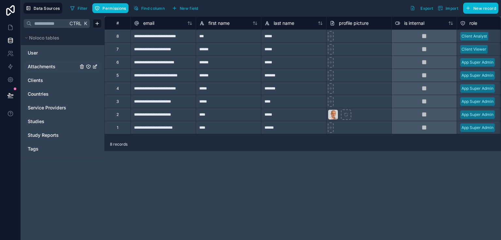
click at [43, 66] on span "Attachments" at bounding box center [42, 66] width 28 height 7
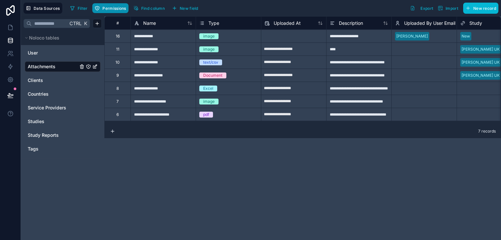
click at [122, 8] on span "Permissions" at bounding box center [113, 8] width 23 height 5
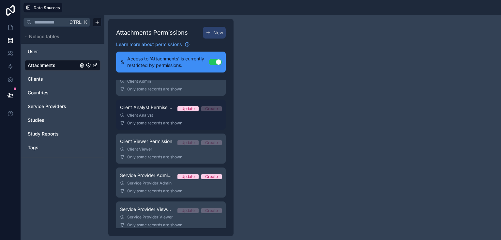
scroll to position [45, 0]
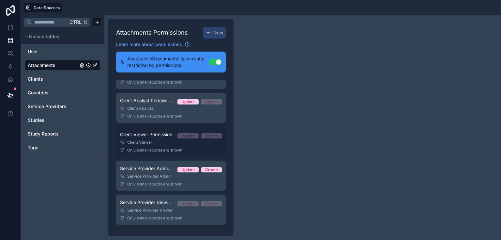
click at [150, 127] on link "Client Viewer Permission Update Create Client Viewer Only some records are shown" at bounding box center [171, 142] width 110 height 30
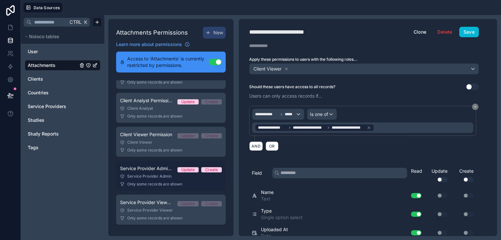
click at [160, 170] on span "Service Provider Admin Permission" at bounding box center [146, 168] width 52 height 7
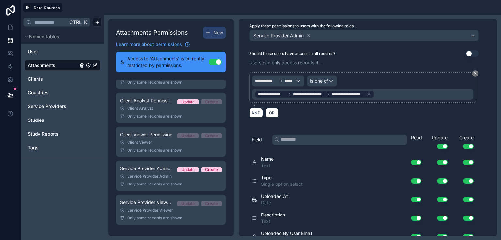
scroll to position [78, 0]
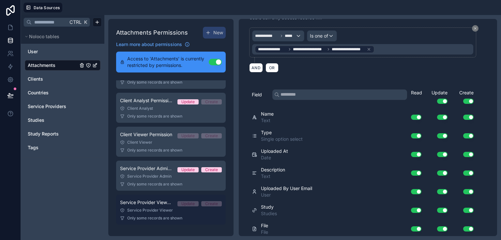
click at [154, 211] on div "Service Provider Viewer" at bounding box center [171, 210] width 102 height 5
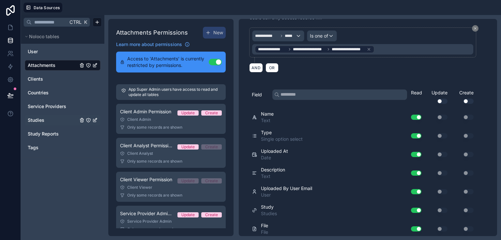
click at [35, 120] on span "Studies" at bounding box center [36, 120] width 17 height 7
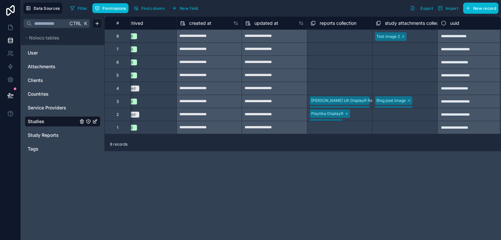
scroll to position [0, 931]
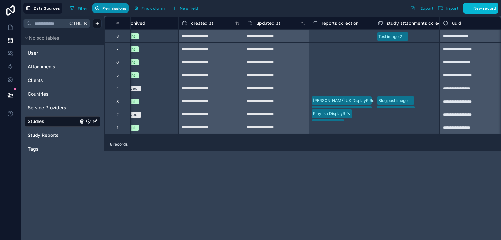
click at [109, 6] on span "Permissions" at bounding box center [113, 8] width 23 height 5
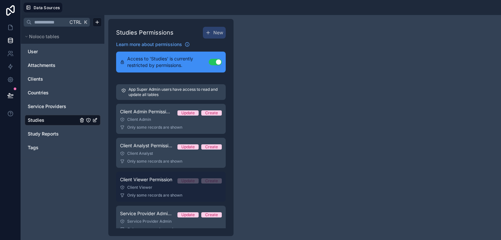
click at [154, 178] on span "Client Viewer Permission" at bounding box center [146, 179] width 52 height 7
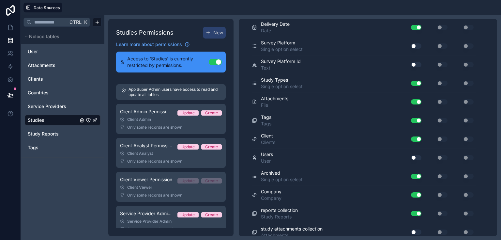
scroll to position [317, 0]
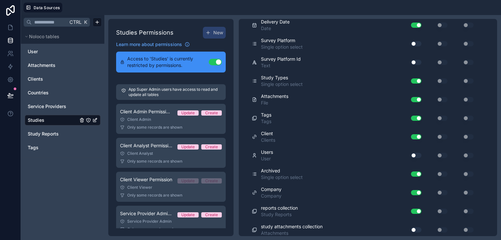
click at [419, 227] on button "Use setting" at bounding box center [416, 229] width 10 height 5
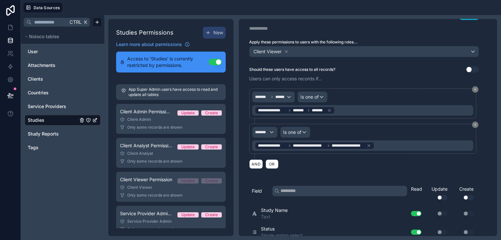
scroll to position [0, 0]
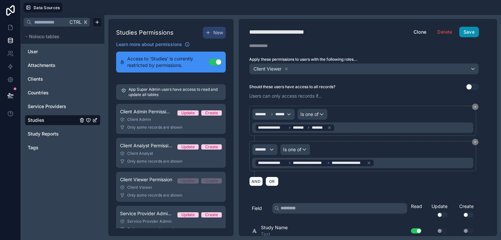
click at [474, 36] on button "Save" at bounding box center [469, 32] width 20 height 10
click at [9, 53] on icon at bounding box center [10, 53] width 7 height 7
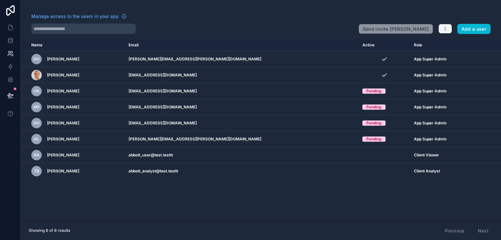
click at [446, 31] on icon "button" at bounding box center [445, 28] width 5 height 5
click at [449, 40] on link "Manage roles" at bounding box center [458, 44] width 41 height 10
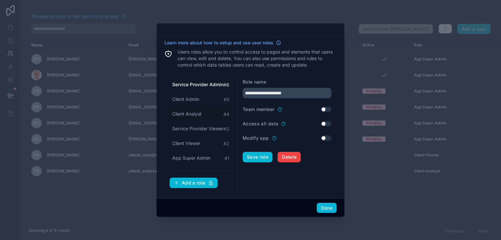
click at [193, 111] on span "Client Analyst" at bounding box center [186, 114] width 29 height 7
drag, startPoint x: 280, startPoint y: 91, endPoint x: 170, endPoint y: 85, distance: 110.1
click at [170, 85] on div "**********" at bounding box center [250, 133] width 172 height 120
type input "**********"
click at [252, 152] on button "Save role" at bounding box center [258, 157] width 30 height 10
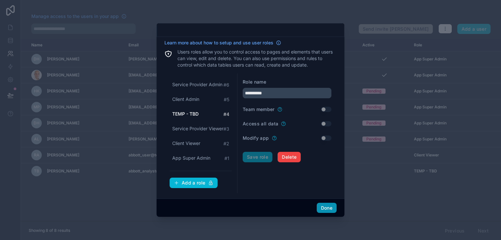
click at [328, 213] on button "Done" at bounding box center [327, 208] width 20 height 10
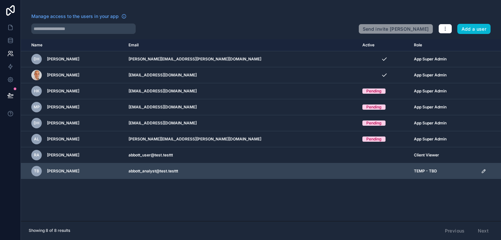
click at [481, 170] on icon "scrollable content" at bounding box center [483, 170] width 5 height 5
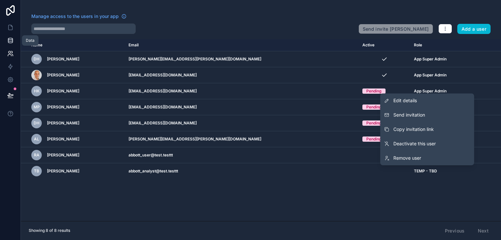
click at [9, 39] on icon at bounding box center [10, 39] width 4 height 2
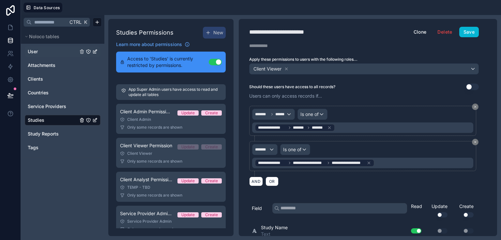
click at [39, 54] on link "User" at bounding box center [53, 51] width 50 height 7
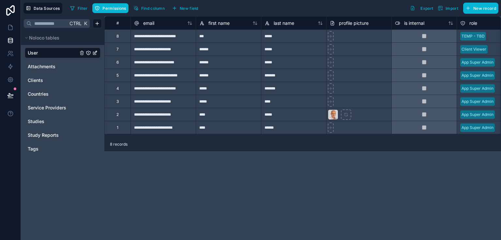
scroll to position [0, 21]
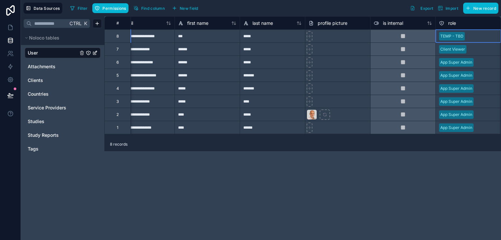
click at [469, 38] on div at bounding box center [483, 36] width 30 height 7
click at [469, 37] on div at bounding box center [483, 36] width 30 height 7
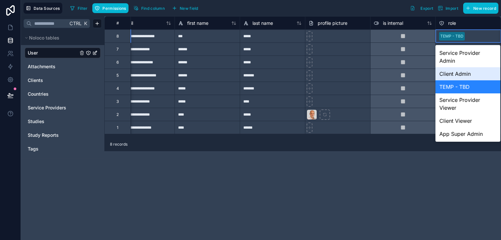
click at [467, 72] on div "Client Admin" at bounding box center [468, 73] width 65 height 13
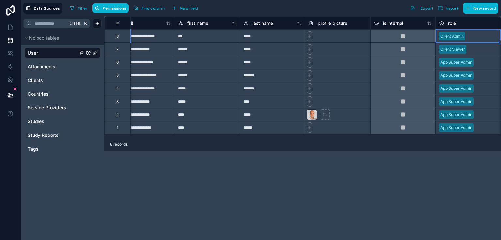
click at [57, 53] on link "User" at bounding box center [53, 53] width 50 height 7
click at [110, 9] on span "Permissions" at bounding box center [113, 8] width 23 height 5
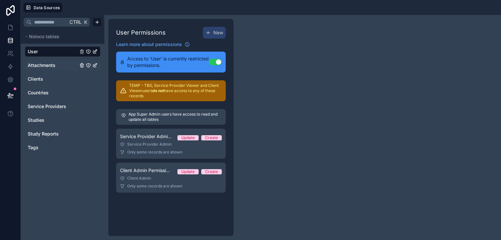
click at [51, 61] on div "Attachments" at bounding box center [63, 65] width 76 height 10
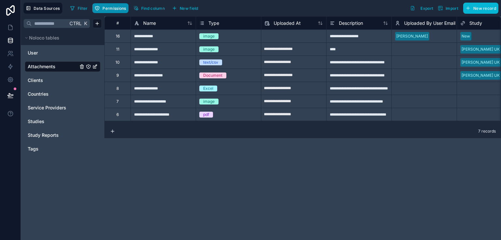
click at [114, 5] on button "Permissions" at bounding box center [110, 8] width 36 height 10
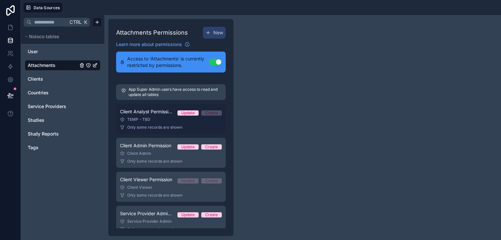
click at [160, 108] on div "Client Analyst Permission Update Create" at bounding box center [171, 112] width 102 height 8
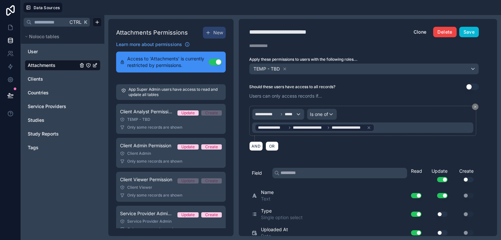
click at [448, 33] on button "Delete" at bounding box center [444, 32] width 23 height 10
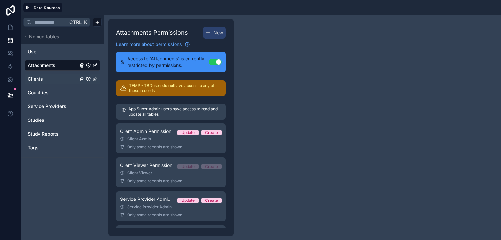
click at [40, 79] on span "Clients" at bounding box center [35, 79] width 15 height 7
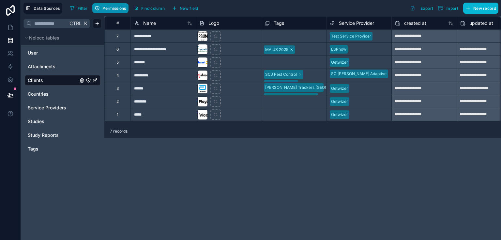
click at [125, 5] on button "Permissions" at bounding box center [110, 8] width 36 height 10
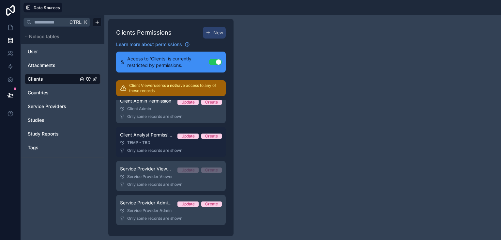
scroll to position [31, 0]
click at [160, 144] on div "TEMP - TBD" at bounding box center [171, 142] width 102 height 5
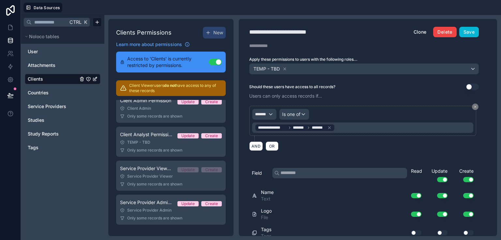
click at [440, 31] on button "Delete" at bounding box center [444, 32] width 23 height 10
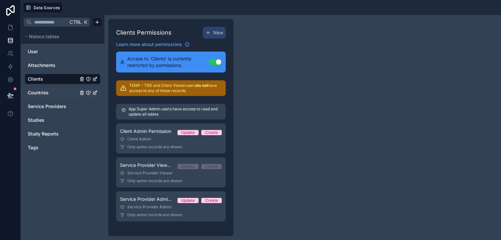
click at [47, 97] on div "Countries" at bounding box center [63, 92] width 76 height 10
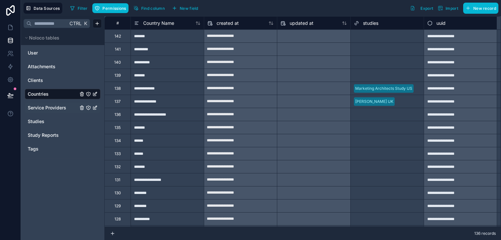
click at [54, 108] on span "Service Providers" at bounding box center [47, 107] width 39 height 7
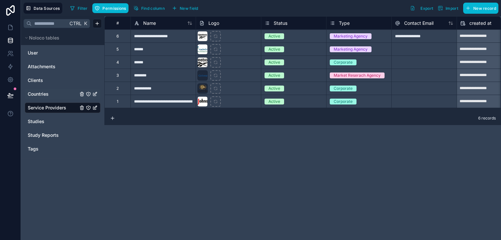
click at [40, 91] on span "Countries" at bounding box center [38, 94] width 21 height 7
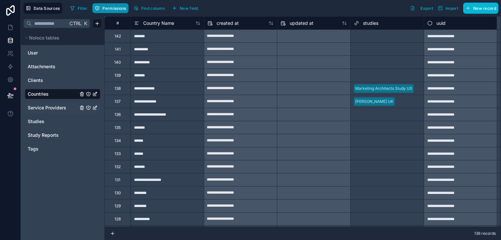
click at [106, 6] on span "Permissions" at bounding box center [113, 8] width 23 height 5
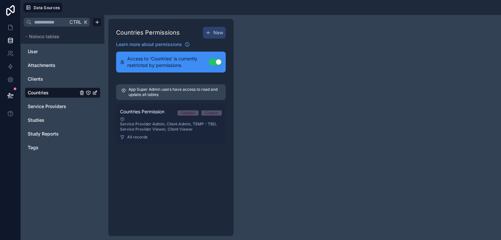
click at [154, 111] on span "Countries Permission" at bounding box center [142, 111] width 44 height 7
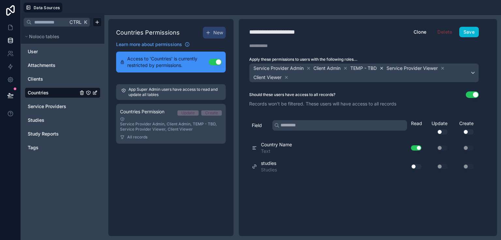
click at [382, 68] on icon at bounding box center [381, 68] width 5 height 5
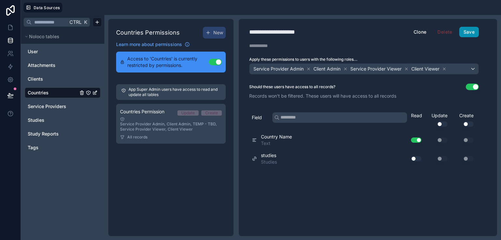
click at [464, 29] on button "Save" at bounding box center [469, 32] width 20 height 10
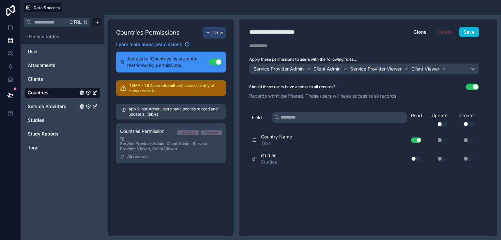
click at [52, 104] on span "Service Providers" at bounding box center [47, 106] width 39 height 7
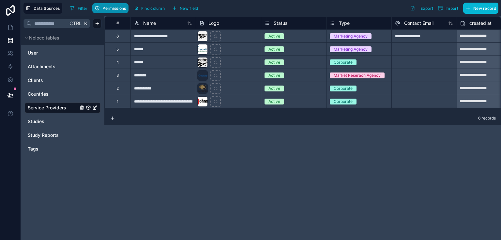
click at [111, 9] on span "Permissions" at bounding box center [113, 8] width 23 height 5
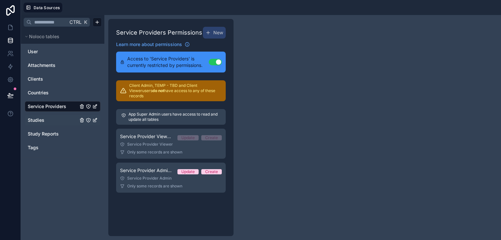
click at [37, 119] on span "Studies" at bounding box center [36, 120] width 17 height 7
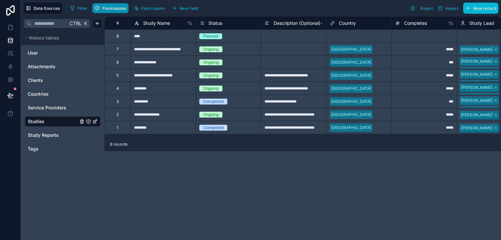
click at [118, 10] on button "Permissions" at bounding box center [110, 8] width 36 height 10
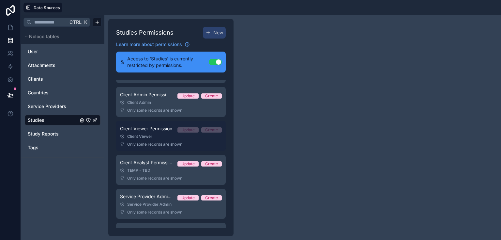
scroll to position [26, 0]
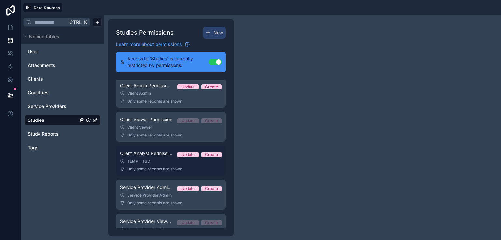
click at [161, 155] on span "Client Analyst Permissions" at bounding box center [146, 153] width 52 height 7
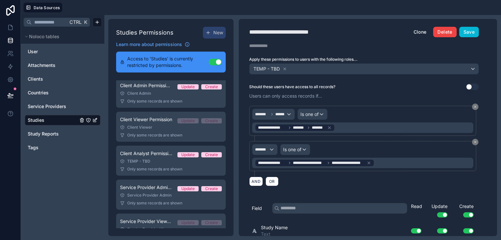
click at [449, 34] on button "Delete" at bounding box center [444, 32] width 23 height 10
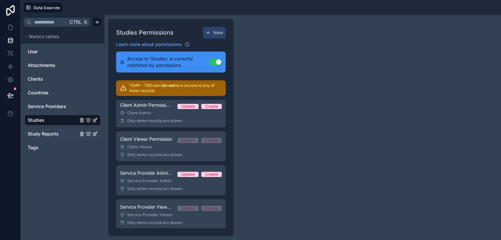
click at [55, 134] on span "Study Reports" at bounding box center [43, 134] width 31 height 7
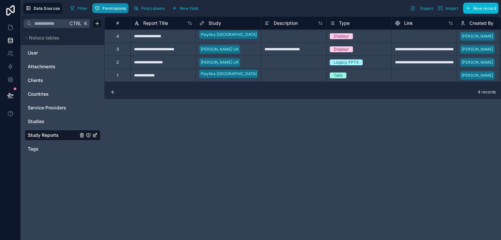
click at [108, 12] on button "Permissions" at bounding box center [110, 8] width 36 height 10
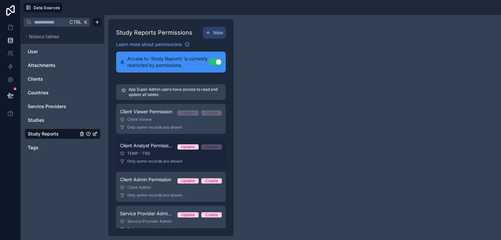
scroll to position [26, 0]
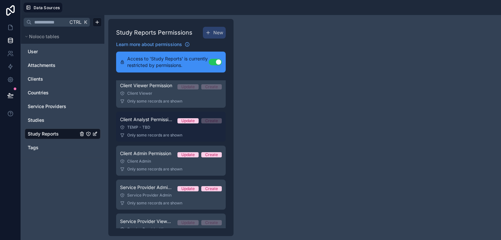
click at [174, 131] on link "Client Analyst Permission Update Create TEMP - TBD Only some records are shown" at bounding box center [171, 127] width 110 height 30
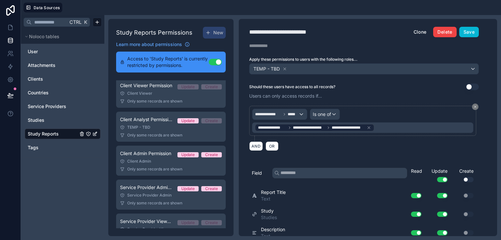
click at [446, 31] on button "Delete" at bounding box center [444, 32] width 23 height 10
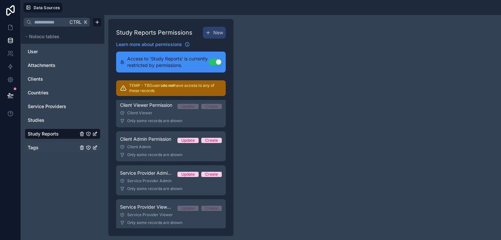
click at [37, 144] on div "Tags" at bounding box center [63, 147] width 76 height 10
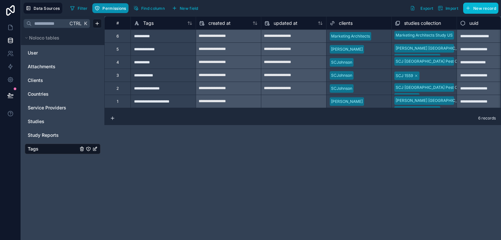
click at [117, 12] on button "Permissions" at bounding box center [110, 8] width 36 height 10
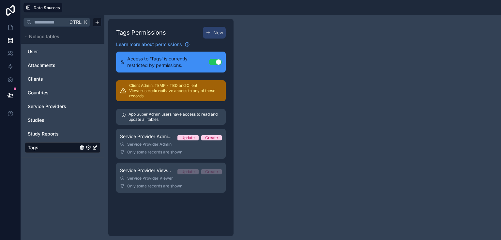
drag, startPoint x: 328, startPoint y: 81, endPoint x: 317, endPoint y: 88, distance: 13.7
click at [328, 81] on div "Tags Permissions New Learn more about permissions Access to 'Tags' is currently…" at bounding box center [302, 127] width 397 height 225
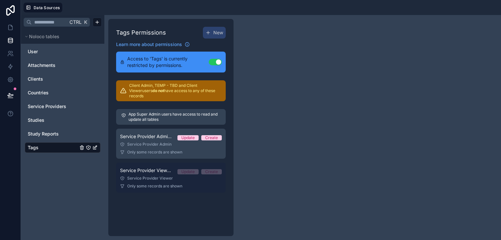
click at [187, 169] on div "Update" at bounding box center [187, 171] width 13 height 5
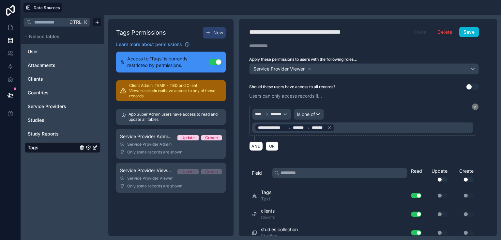
click at [420, 32] on button "Clone" at bounding box center [421, 32] width 22 height 10
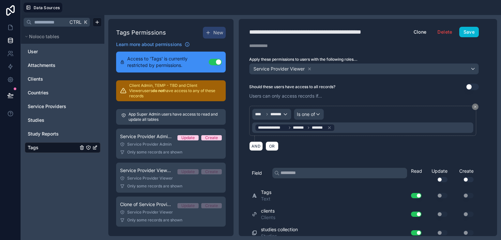
click at [296, 33] on div "**********" at bounding box center [322, 31] width 146 height 9
drag, startPoint x: 320, startPoint y: 32, endPoint x: 186, endPoint y: 27, distance: 133.9
click at [186, 27] on div "**********" at bounding box center [302, 127] width 397 height 225
type div "**********"
click at [310, 69] on icon at bounding box center [309, 69] width 5 height 5
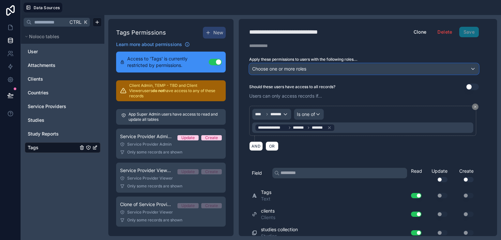
click at [312, 66] on div "Choose one or more roles" at bounding box center [364, 69] width 229 height 10
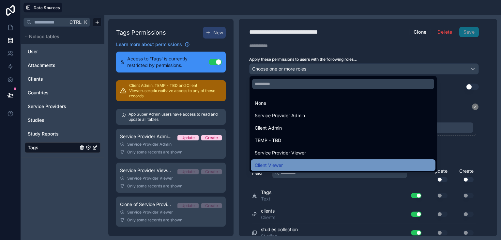
click at [295, 161] on div "Client Viewer" at bounding box center [343, 165] width 177 height 8
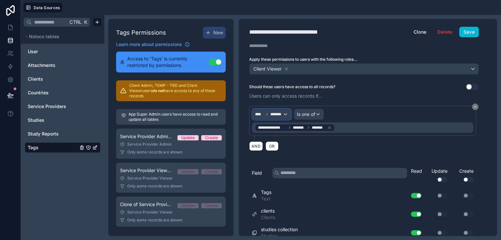
click at [283, 114] on div "**** *******" at bounding box center [272, 114] width 39 height 10
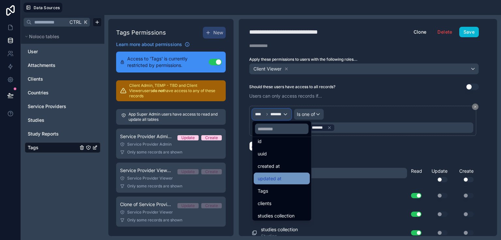
scroll to position [9, 0]
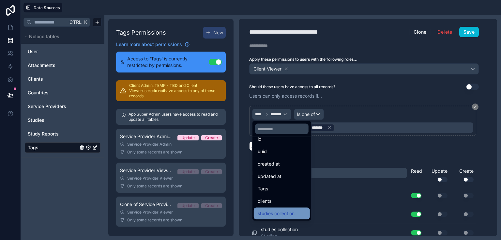
click at [301, 218] on div "studies collection" at bounding box center [282, 214] width 56 height 12
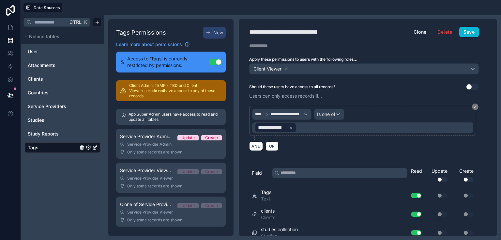
click at [292, 127] on icon at bounding box center [291, 127] width 5 height 5
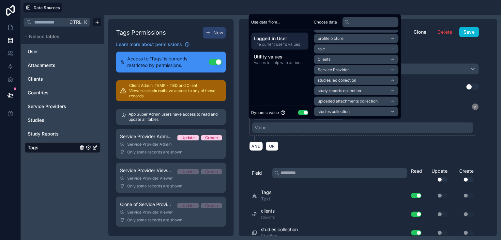
click at [362, 110] on li "studies collection" at bounding box center [356, 111] width 85 height 9
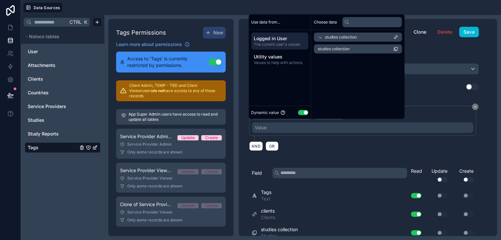
scroll to position [0, 0]
click at [356, 49] on li "studies collection" at bounding box center [356, 48] width 85 height 9
click at [420, 81] on div "**********" at bounding box center [364, 127] width 251 height 217
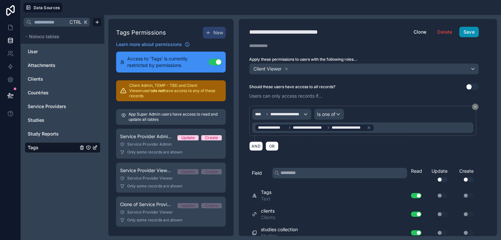
click at [471, 31] on button "Save" at bounding box center [469, 32] width 20 height 10
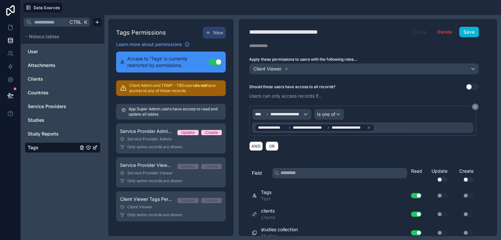
click at [423, 31] on button "Clone" at bounding box center [421, 32] width 22 height 10
click at [288, 69] on icon at bounding box center [286, 69] width 5 height 5
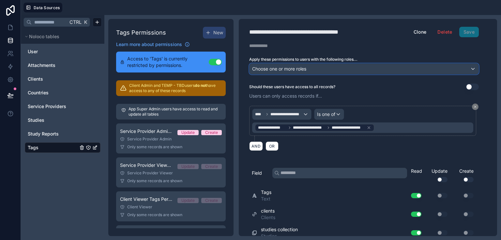
click at [288, 64] on span "Choose one or more roles" at bounding box center [279, 68] width 54 height 9
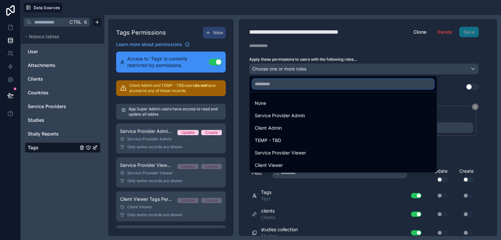
click at [282, 87] on input "text" at bounding box center [343, 84] width 182 height 10
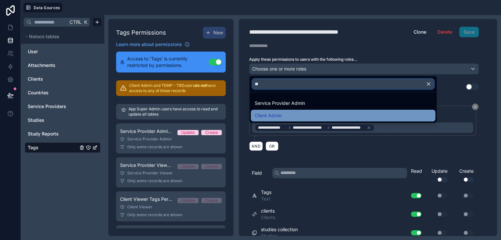
type input "**"
click at [272, 111] on div "Client Admin" at bounding box center [343, 116] width 185 height 12
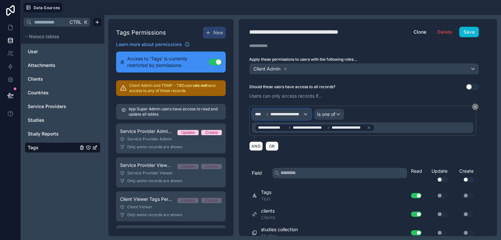
click at [294, 112] on span "**********" at bounding box center [287, 114] width 32 height 5
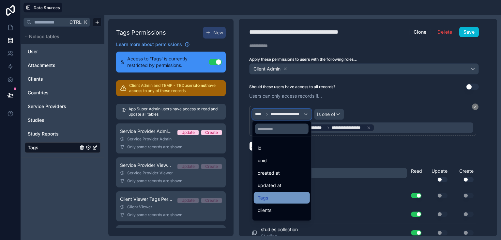
scroll to position [9, 0]
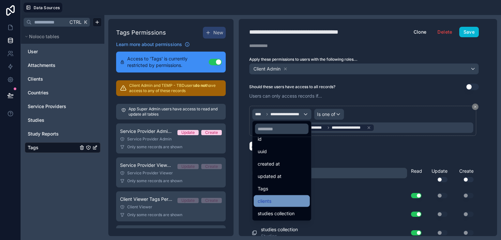
click at [294, 196] on div "clients" at bounding box center [282, 201] width 56 height 12
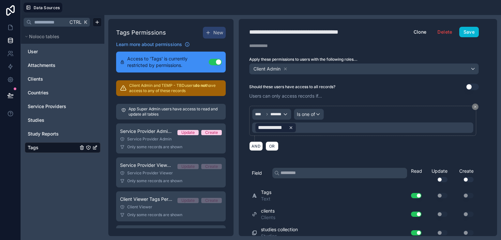
click at [291, 127] on icon at bounding box center [291, 127] width 2 height 2
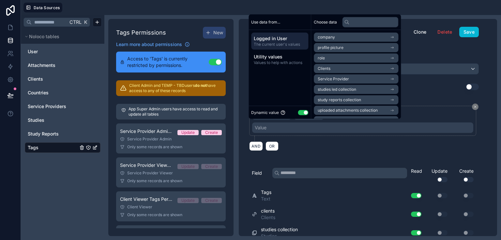
click at [326, 66] on span "Clients" at bounding box center [324, 68] width 13 height 5
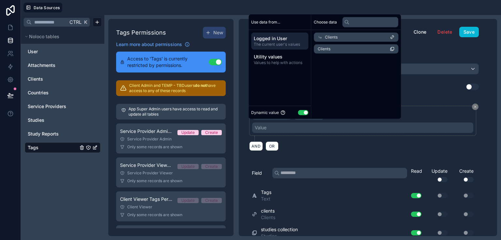
click at [334, 52] on li "Clients" at bounding box center [356, 48] width 85 height 9
click at [425, 102] on div "**********" at bounding box center [364, 128] width 230 height 53
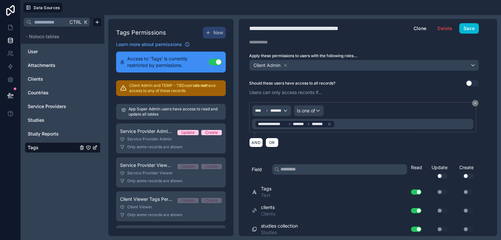
scroll to position [4, 0]
click at [444, 175] on button "Use setting" at bounding box center [442, 175] width 10 height 5
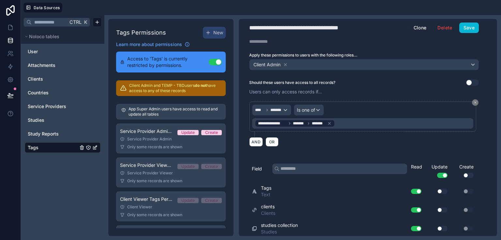
click at [446, 189] on button "Use setting" at bounding box center [442, 191] width 10 height 5
click at [444, 205] on div "Use setting" at bounding box center [437, 210] width 26 height 10
click at [445, 208] on button "Use setting" at bounding box center [442, 209] width 10 height 5
click at [442, 226] on button "Use setting" at bounding box center [442, 228] width 10 height 5
click at [442, 208] on button "Use setting" at bounding box center [442, 209] width 10 height 5
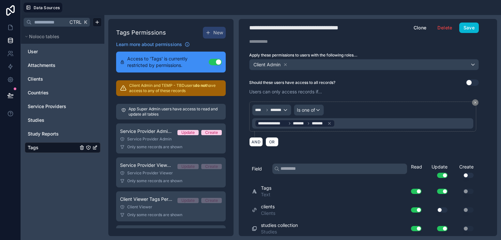
click at [418, 209] on button "Use setting" at bounding box center [416, 209] width 10 height 5
click at [466, 174] on button "Use setting" at bounding box center [468, 175] width 10 height 5
click at [465, 191] on button "Use setting" at bounding box center [468, 191] width 10 height 5
click at [472, 27] on button "Save" at bounding box center [469, 28] width 20 height 10
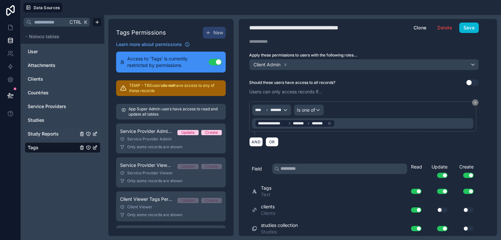
click at [49, 132] on span "Study Reports" at bounding box center [43, 134] width 31 height 7
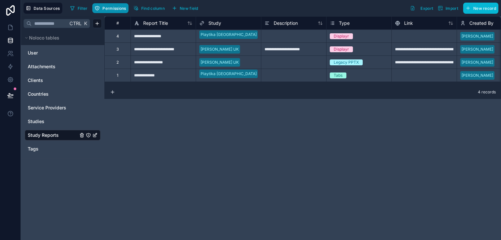
click at [108, 5] on button "Permissions" at bounding box center [110, 8] width 36 height 10
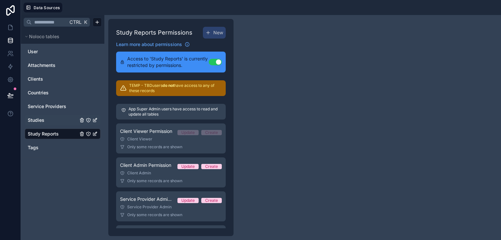
click at [49, 121] on link "Studies" at bounding box center [53, 120] width 50 height 7
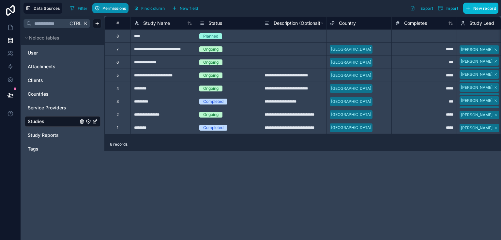
click at [114, 8] on span "Permissions" at bounding box center [113, 8] width 23 height 5
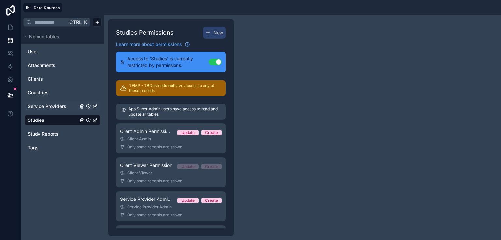
click at [53, 102] on div "Service Providers" at bounding box center [63, 106] width 76 height 10
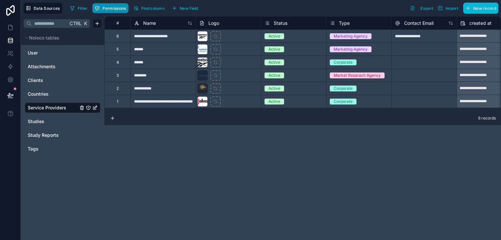
click at [112, 6] on span "Permissions" at bounding box center [113, 8] width 23 height 5
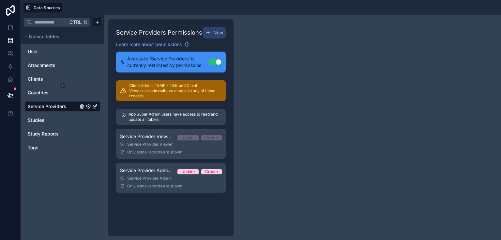
click at [46, 85] on html "Data Sources Ctrl K Noloco tables User Attachments Clients Countries Service Pr…" at bounding box center [250, 120] width 501 height 240
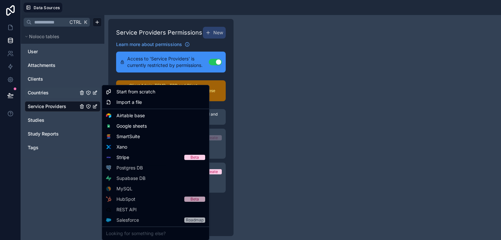
click at [45, 90] on html "Data Sources Ctrl K Noloco tables User Attachments Clients Countries Service Pr…" at bounding box center [250, 120] width 501 height 240
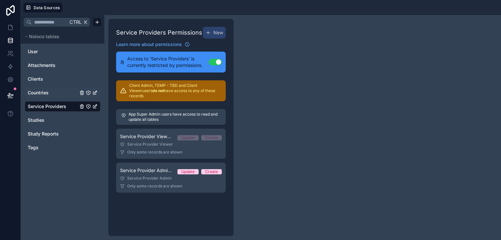
click at [45, 92] on span "Countries" at bounding box center [38, 92] width 21 height 7
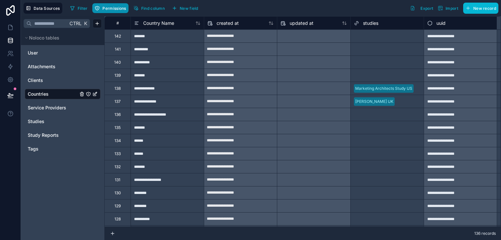
click at [111, 10] on button "Permissions" at bounding box center [110, 8] width 36 height 10
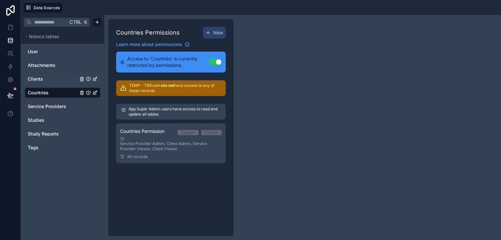
click at [34, 82] on span "Clients" at bounding box center [35, 79] width 15 height 7
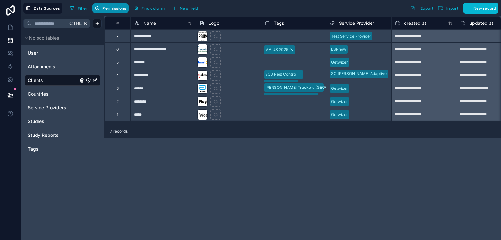
click at [117, 11] on button "Permissions" at bounding box center [110, 8] width 36 height 10
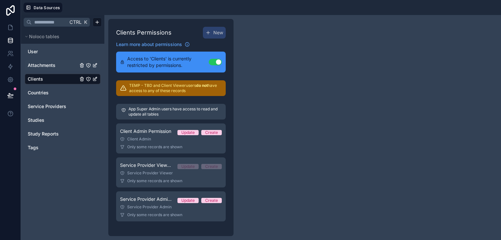
click at [48, 63] on span "Attachments" at bounding box center [42, 65] width 28 height 7
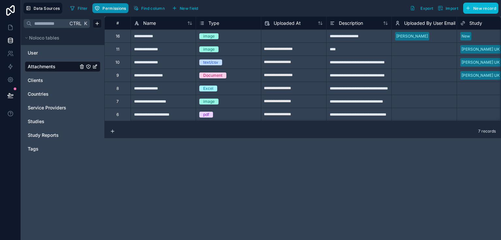
click at [114, 4] on button "Permissions" at bounding box center [110, 8] width 36 height 10
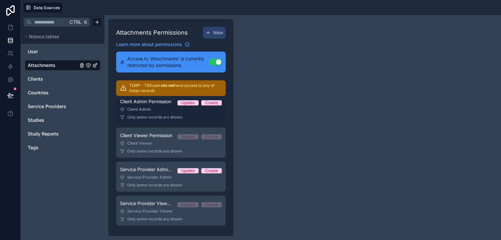
scroll to position [31, 0]
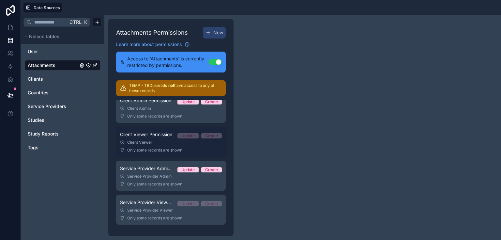
click at [170, 146] on link "Client Viewer Permission Update Create Client Viewer Only some records are shown" at bounding box center [171, 142] width 110 height 30
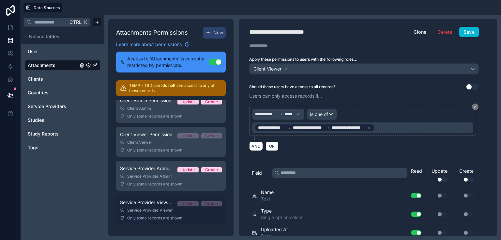
click at [157, 204] on span "Service Provider Viewer Permission" at bounding box center [146, 202] width 52 height 7
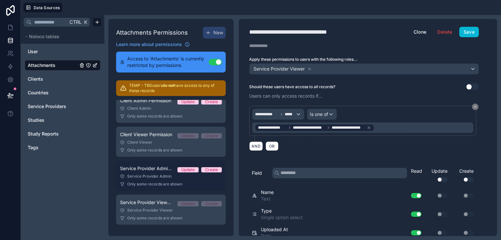
click at [150, 182] on span "Only some records are shown" at bounding box center [154, 183] width 55 height 5
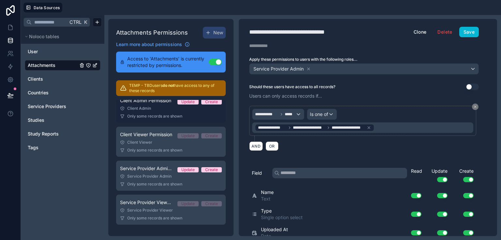
click at [147, 116] on span "Only some records are shown" at bounding box center [154, 116] width 55 height 5
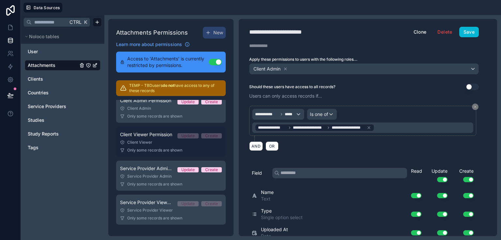
click at [153, 142] on div "Client Viewer" at bounding box center [171, 142] width 102 height 5
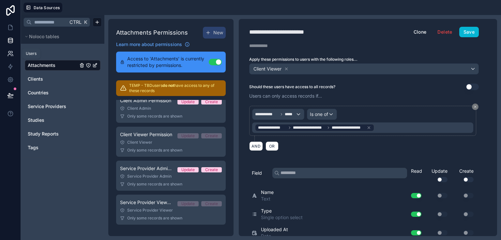
click at [13, 51] on icon at bounding box center [10, 53] width 7 height 7
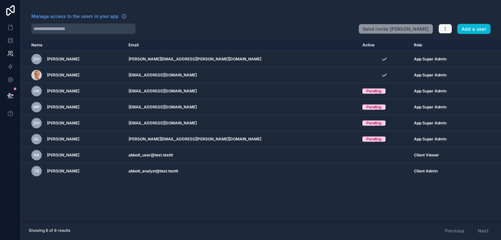
click at [445, 27] on icon "button" at bounding box center [445, 28] width 5 height 5
click at [446, 41] on link "Manage roles" at bounding box center [458, 44] width 41 height 10
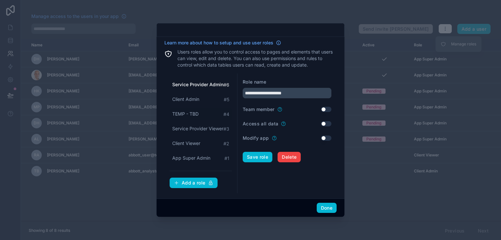
click at [193, 108] on div "TEMP - TBD # 4" at bounding box center [201, 114] width 62 height 12
drag, startPoint x: 288, startPoint y: 87, endPoint x: 147, endPoint y: 82, distance: 141.1
click at [148, 84] on div "**********" at bounding box center [250, 120] width 501 height 240
type input "*********"
click at [263, 154] on button "Save role" at bounding box center [258, 157] width 30 height 10
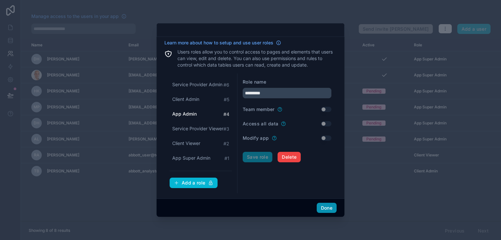
click at [333, 212] on button "Done" at bounding box center [327, 208] width 20 height 10
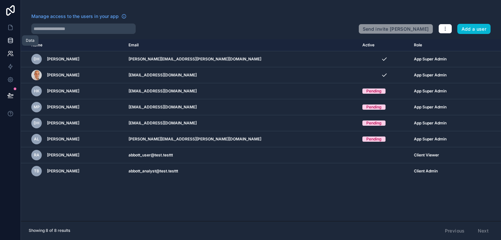
click at [16, 43] on link at bounding box center [10, 40] width 21 height 13
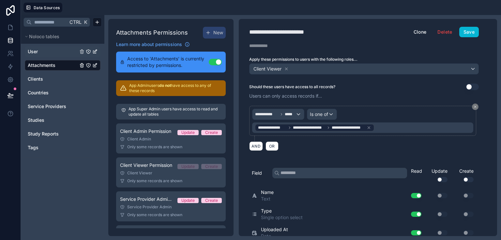
click at [60, 52] on link "User" at bounding box center [53, 51] width 50 height 7
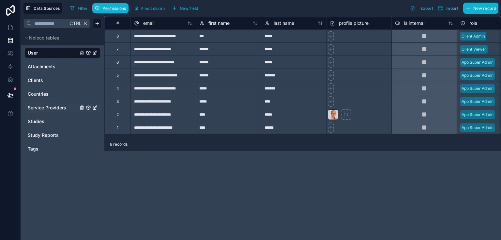
click at [47, 108] on span "Service Providers" at bounding box center [47, 107] width 39 height 7
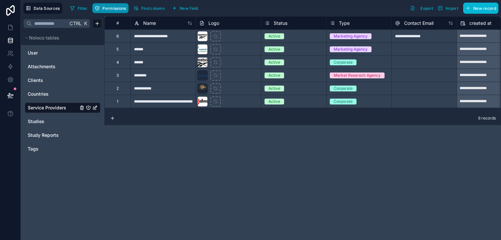
click at [102, 9] on span "Permissions" at bounding box center [113, 8] width 23 height 5
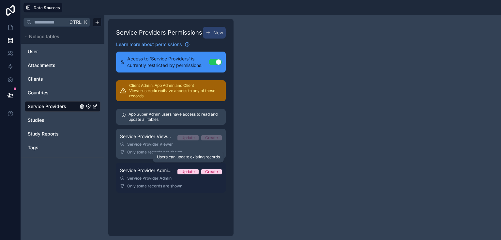
click at [191, 169] on div "Update" at bounding box center [187, 171] width 13 height 5
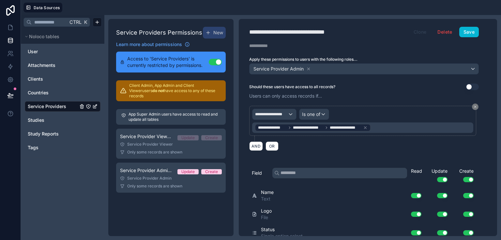
click at [414, 35] on button "Clone" at bounding box center [421, 32] width 22 height 10
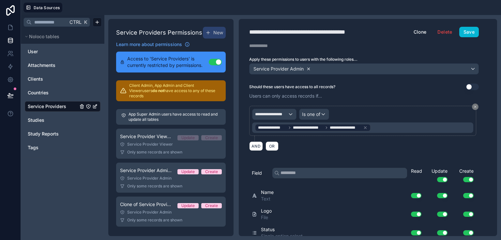
click at [309, 68] on icon at bounding box center [308, 69] width 5 height 5
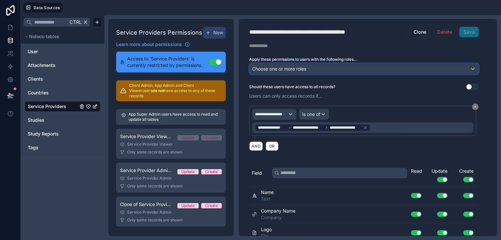
click at [290, 69] on span "Choose one or more roles" at bounding box center [279, 69] width 54 height 6
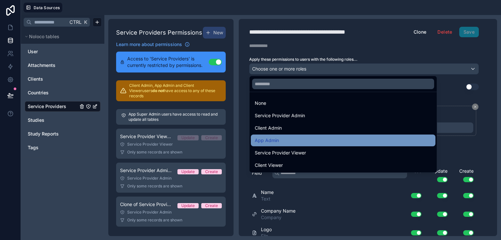
click at [277, 136] on span "App Admin" at bounding box center [267, 140] width 24 height 8
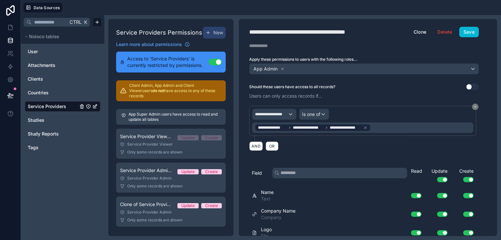
click at [269, 34] on div "**********" at bounding box center [313, 31] width 128 height 9
drag, startPoint x: 321, startPoint y: 31, endPoint x: 137, endPoint y: 13, distance: 184.9
click at [136, 13] on div "**********" at bounding box center [261, 120] width 480 height 240
type div "**********"
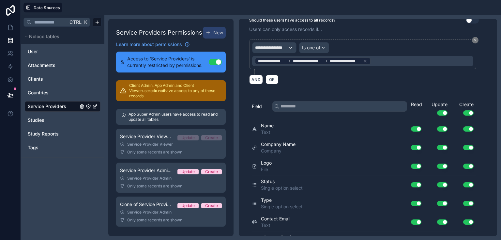
scroll to position [71, 0]
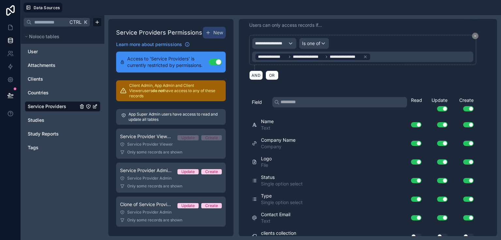
click at [469, 104] on div "Create Use setting" at bounding box center [463, 104] width 26 height 14
click at [469, 106] on button "Use setting" at bounding box center [468, 108] width 10 height 5
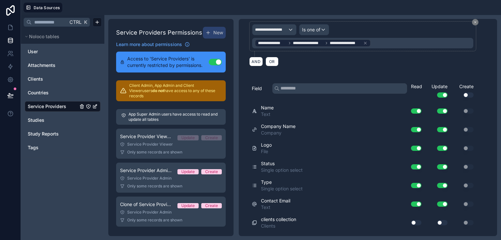
scroll to position [97, 0]
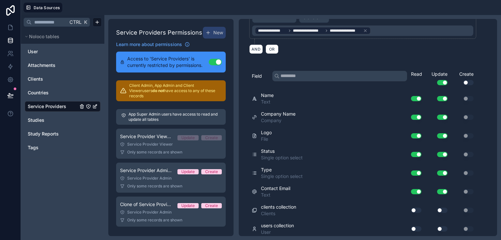
click at [419, 208] on button "Use setting" at bounding box center [416, 210] width 10 height 5
click at [437, 208] on div "Use setting" at bounding box center [437, 210] width 26 height 5
click at [446, 208] on button "Use setting" at bounding box center [442, 210] width 10 height 5
click at [420, 226] on button "Use setting" at bounding box center [416, 228] width 10 height 5
click at [442, 226] on button "Use setting" at bounding box center [442, 228] width 10 height 5
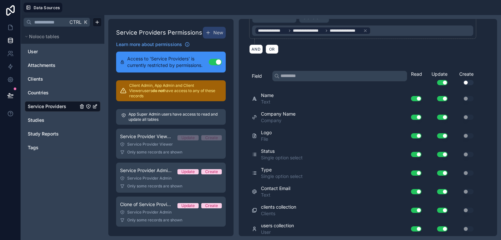
click at [441, 208] on button "Use setting" at bounding box center [442, 210] width 10 height 5
click at [441, 226] on button "Use setting" at bounding box center [442, 228] width 10 height 5
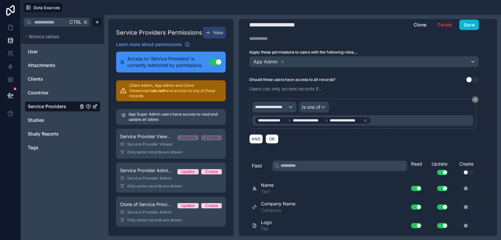
scroll to position [0, 0]
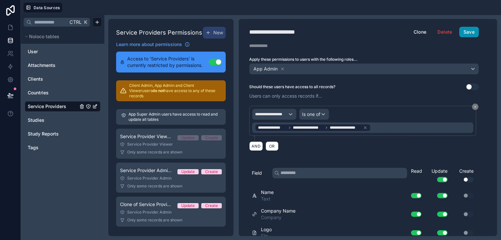
click at [470, 35] on button "Save" at bounding box center [469, 32] width 20 height 10
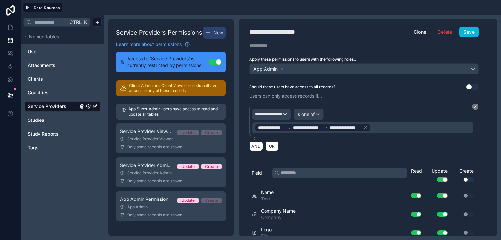
scroll to position [26, 0]
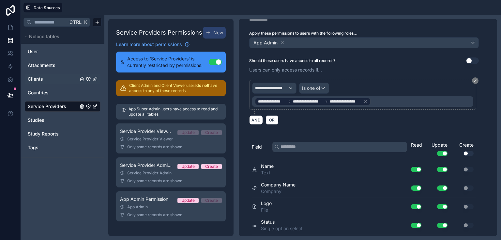
click at [41, 78] on span "Clients" at bounding box center [35, 79] width 15 height 7
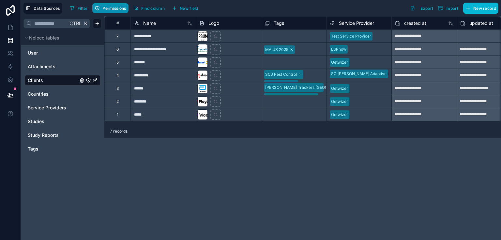
click at [113, 9] on span "Permissions" at bounding box center [113, 8] width 23 height 5
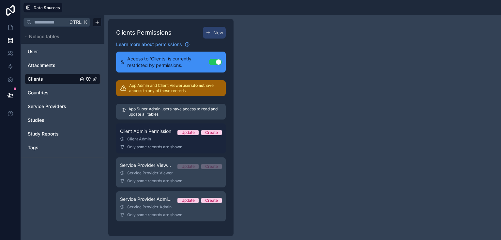
click at [180, 139] on div "Client Admin" at bounding box center [171, 138] width 102 height 5
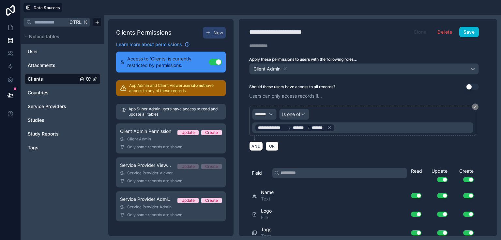
click at [420, 36] on button "Clone" at bounding box center [421, 32] width 22 height 10
click at [276, 27] on div "**********" at bounding box center [298, 31] width 98 height 9
drag, startPoint x: 291, startPoint y: 34, endPoint x: 227, endPoint y: 30, distance: 64.1
click at [227, 30] on div "**********" at bounding box center [302, 127] width 397 height 225
type div "**********"
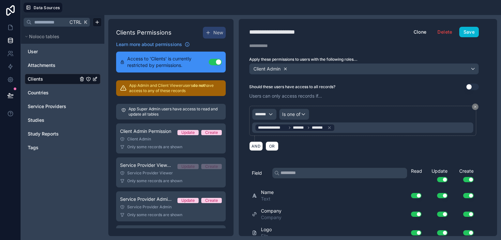
click at [287, 68] on icon at bounding box center [285, 69] width 5 height 5
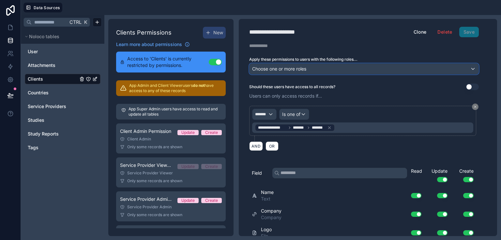
click at [295, 64] on span "Choose one or more roles" at bounding box center [279, 68] width 54 height 9
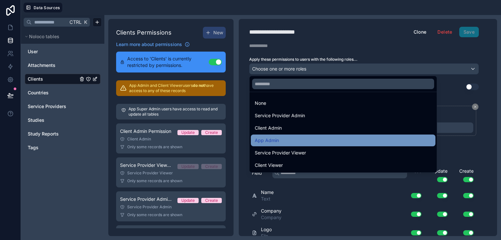
click at [279, 138] on div "App Admin" at bounding box center [343, 140] width 177 height 8
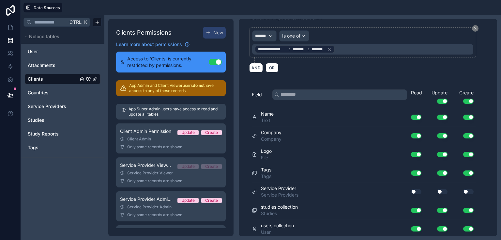
scroll to position [78, 0]
click at [418, 190] on button "Use setting" at bounding box center [416, 191] width 10 height 5
click at [443, 187] on div "Use setting" at bounding box center [437, 191] width 26 height 10
click at [443, 189] on button "Use setting" at bounding box center [442, 191] width 10 height 5
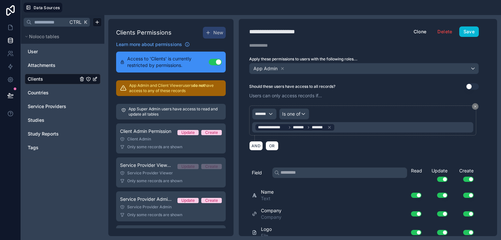
scroll to position [0, 0]
click at [465, 32] on button "Save" at bounding box center [469, 32] width 20 height 10
click at [33, 122] on span "Studies" at bounding box center [36, 120] width 17 height 7
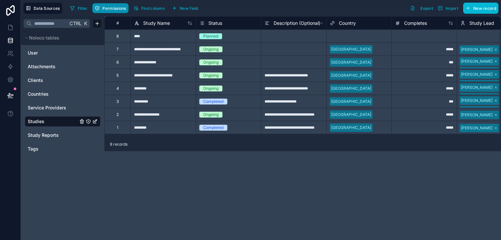
click at [116, 11] on button "Permissions" at bounding box center [110, 8] width 36 height 10
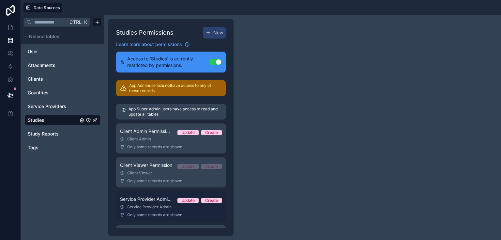
click at [160, 206] on div "Service Provider Admin" at bounding box center [171, 206] width 102 height 5
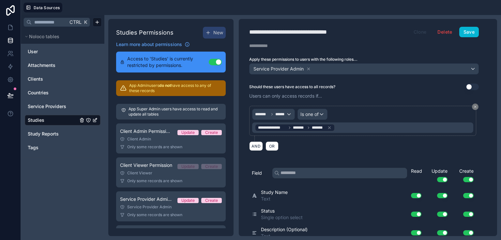
click at [420, 33] on button "Clone" at bounding box center [421, 32] width 22 height 10
drag, startPoint x: 320, startPoint y: 31, endPoint x: 228, endPoint y: 30, distance: 92.0
click at [228, 30] on div "**********" at bounding box center [302, 127] width 397 height 225
type div "**********"
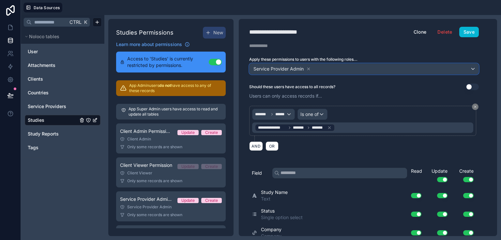
click at [321, 70] on div "Service Provider Admin" at bounding box center [364, 69] width 229 height 10
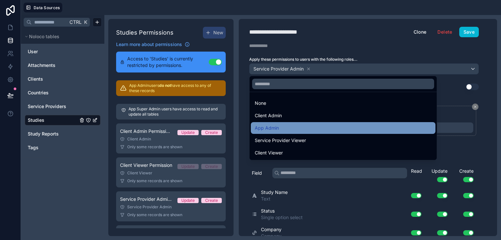
click at [269, 130] on span "App Admin" at bounding box center [267, 128] width 24 height 8
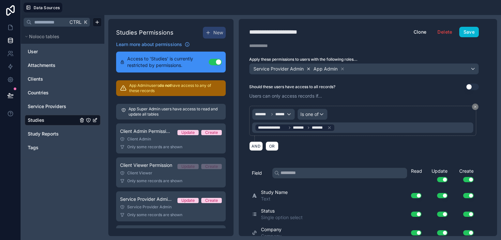
click at [308, 69] on icon at bounding box center [308, 69] width 5 height 5
click at [472, 33] on button "Save" at bounding box center [469, 32] width 20 height 10
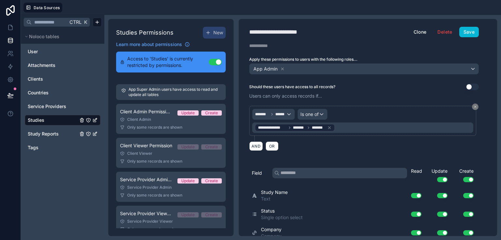
click at [39, 135] on span "Study Reports" at bounding box center [43, 134] width 31 height 7
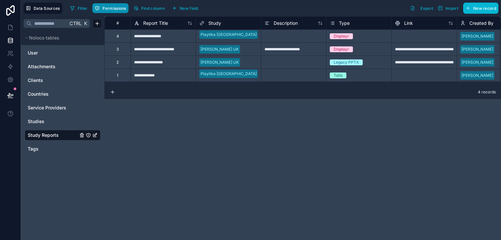
click at [113, 6] on span "Permissions" at bounding box center [113, 8] width 23 height 5
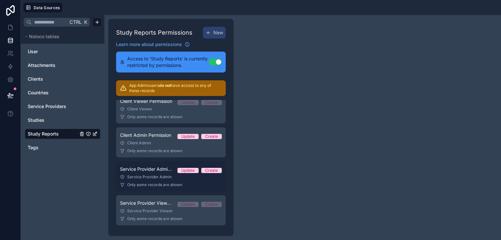
scroll to position [31, 0]
click at [163, 175] on div "Service Provider Admin" at bounding box center [171, 176] width 102 height 5
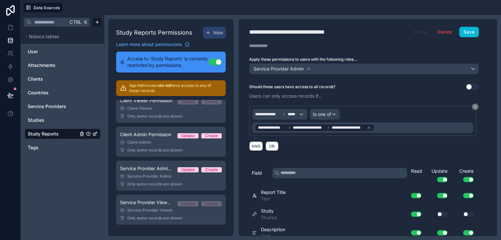
click at [421, 33] on button "Clone" at bounding box center [421, 32] width 22 height 10
drag, startPoint x: 320, startPoint y: 31, endPoint x: 208, endPoint y: 16, distance: 112.6
click at [209, 17] on div "**********" at bounding box center [302, 127] width 397 height 225
type div "**********"
click at [310, 69] on icon at bounding box center [308, 69] width 5 height 5
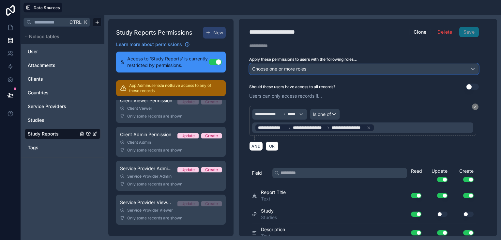
click at [311, 69] on div "Choose one or more roles" at bounding box center [364, 69] width 229 height 10
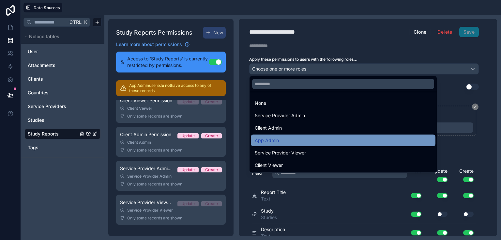
click at [287, 137] on div "App Admin" at bounding box center [343, 140] width 177 height 8
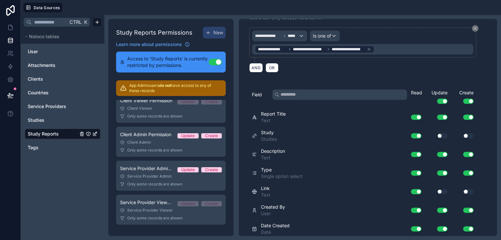
scroll to position [97, 0]
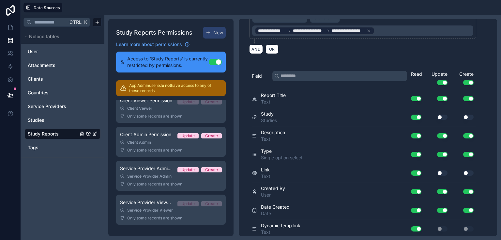
click at [440, 115] on button "Use setting" at bounding box center [442, 117] width 10 height 5
click at [467, 115] on button "Use setting" at bounding box center [468, 117] width 10 height 5
click at [445, 170] on button "Use setting" at bounding box center [442, 172] width 10 height 5
click at [471, 170] on button "Use setting" at bounding box center [468, 172] width 10 height 5
click at [420, 224] on div "Use setting" at bounding box center [413, 229] width 21 height 10
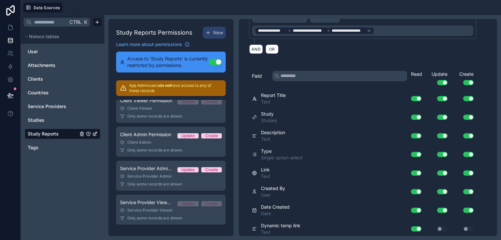
click at [420, 226] on button "Use setting" at bounding box center [416, 228] width 10 height 5
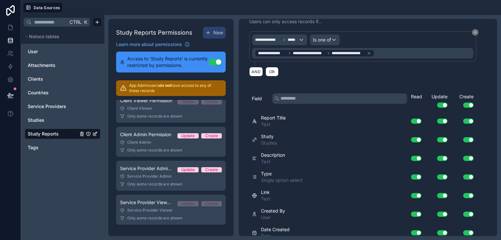
scroll to position [0, 0]
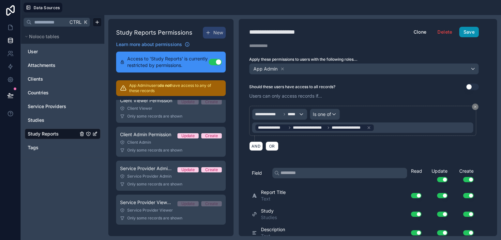
click at [474, 35] on button "Save" at bounding box center [469, 32] width 20 height 10
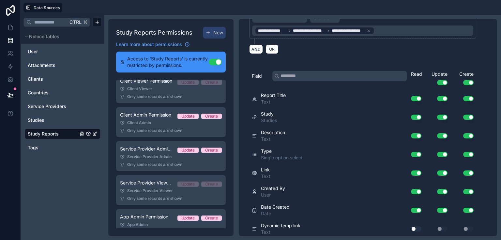
click at [420, 226] on button "Use setting" at bounding box center [416, 228] width 10 height 5
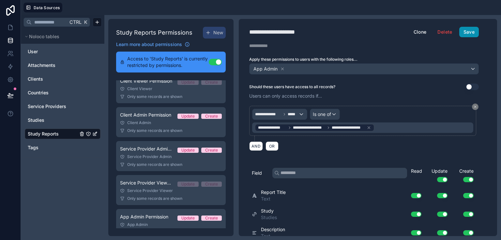
click at [466, 29] on button "Save" at bounding box center [469, 32] width 20 height 10
click at [60, 65] on link "Attachments" at bounding box center [53, 65] width 50 height 7
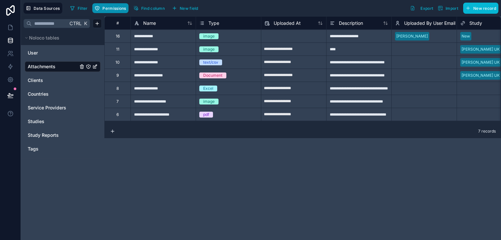
click at [110, 10] on span "Permissions" at bounding box center [113, 8] width 23 height 5
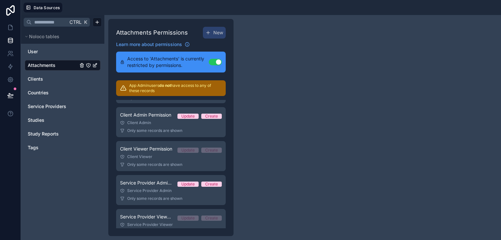
scroll to position [31, 0]
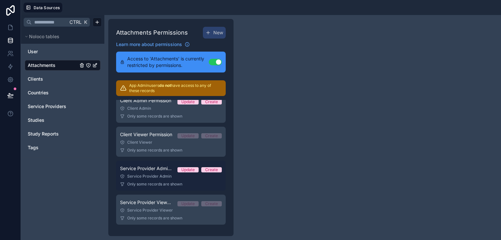
click at [172, 177] on div "Service Provider Admin" at bounding box center [171, 176] width 102 height 5
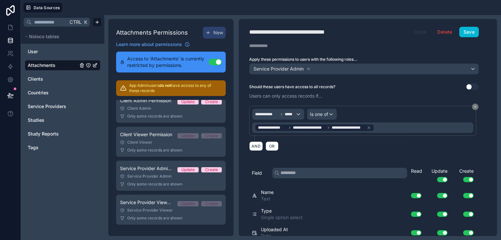
click at [424, 35] on button "Clone" at bounding box center [421, 32] width 22 height 10
click at [308, 67] on icon at bounding box center [308, 69] width 5 height 5
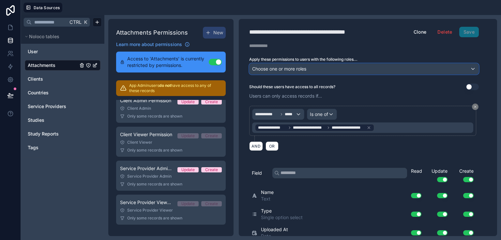
click at [305, 68] on span "Choose one or more roles" at bounding box center [279, 69] width 54 height 6
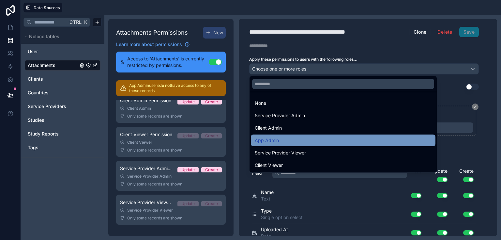
click at [286, 139] on div "App Admin" at bounding box center [343, 140] width 177 height 8
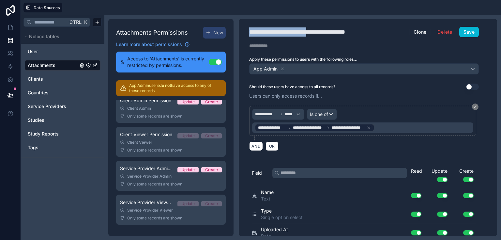
drag, startPoint x: 320, startPoint y: 31, endPoint x: 134, endPoint y: 14, distance: 186.5
click at [134, 14] on div "**********" at bounding box center [261, 120] width 480 height 240
type div "**********"
click at [465, 33] on button "Save" at bounding box center [469, 32] width 20 height 10
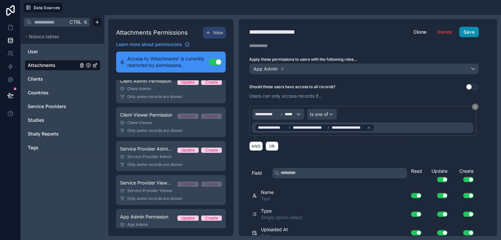
click at [471, 29] on button "Save" at bounding box center [469, 32] width 20 height 10
click at [35, 145] on span "Tags" at bounding box center [33, 147] width 11 height 7
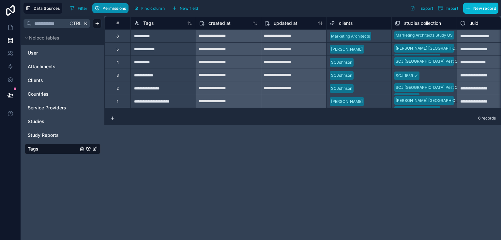
click at [112, 6] on span "Permissions" at bounding box center [113, 8] width 23 height 5
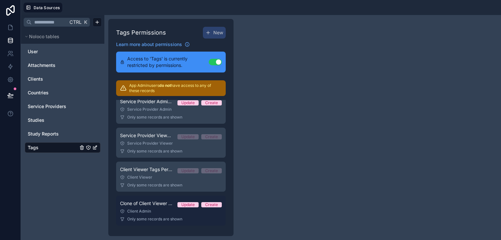
scroll to position [31, 0]
click at [173, 209] on div "Client Admin" at bounding box center [171, 210] width 102 height 5
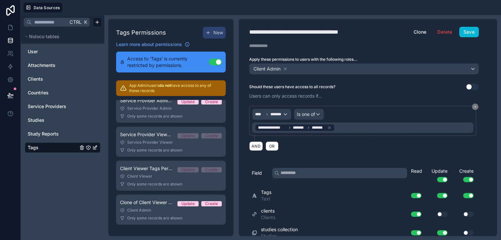
click at [301, 31] on div "**********" at bounding box center [307, 31] width 116 height 9
click at [302, 31] on div "**********" at bounding box center [307, 31] width 116 height 9
type div "**********"
click at [471, 29] on button "Save" at bounding box center [469, 32] width 20 height 10
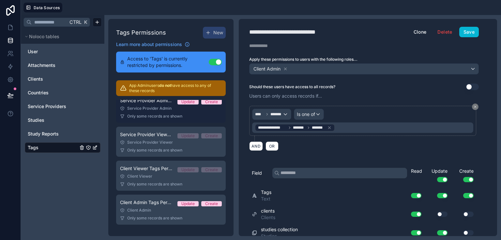
click at [158, 110] on div "Service Provider Admin" at bounding box center [171, 108] width 102 height 5
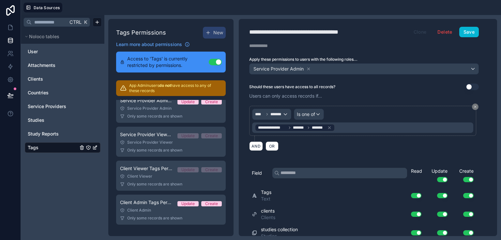
click at [424, 29] on button "Clone" at bounding box center [421, 32] width 22 height 10
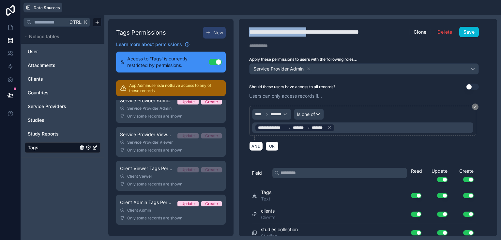
drag, startPoint x: 320, startPoint y: 32, endPoint x: 28, endPoint y: 10, distance: 292.5
click at [29, 10] on div "**********" at bounding box center [261, 120] width 480 height 240
type div "**********"
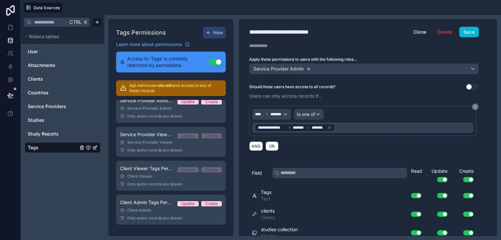
click at [309, 67] on icon at bounding box center [308, 69] width 5 height 5
click at [308, 67] on div "Choose one or more roles" at bounding box center [364, 69] width 229 height 10
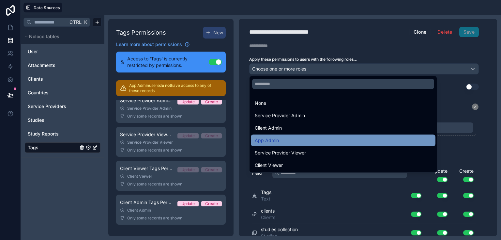
click at [279, 143] on div "App Admin" at bounding box center [343, 140] width 177 height 8
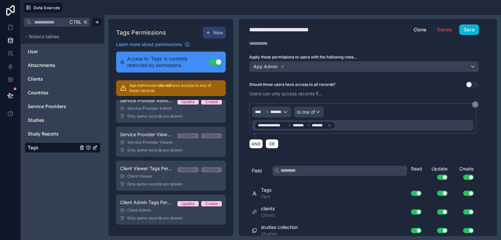
scroll to position [4, 0]
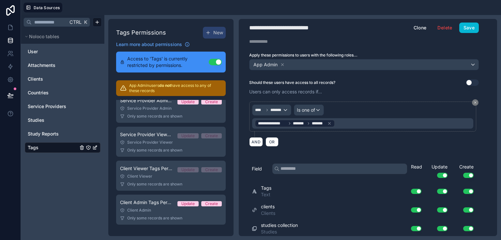
click at [467, 207] on button "Use setting" at bounding box center [468, 209] width 10 height 5
click at [467, 226] on button "Use setting" at bounding box center [468, 228] width 10 height 5
click at [474, 27] on button "Save" at bounding box center [469, 28] width 20 height 10
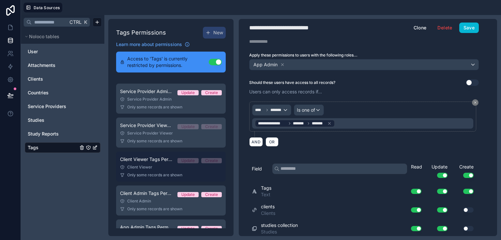
scroll to position [45, 0]
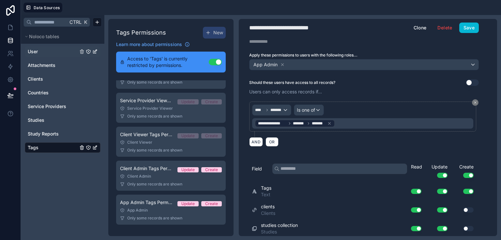
click at [33, 48] on div "User" at bounding box center [63, 51] width 76 height 10
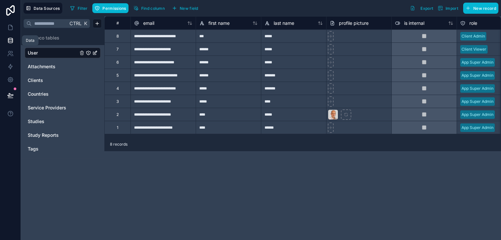
click at [14, 41] on link at bounding box center [10, 40] width 21 height 13
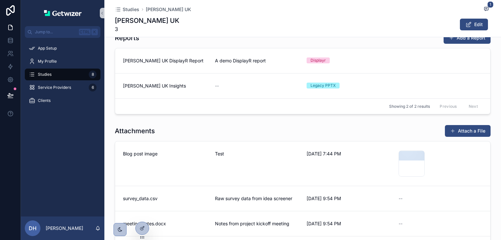
scroll to position [265, 0]
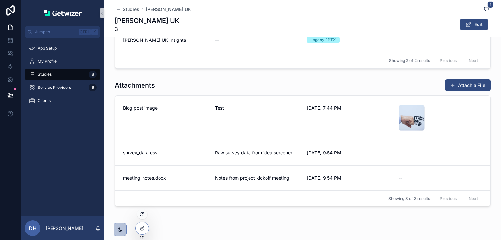
click at [142, 212] on icon at bounding box center [142, 213] width 2 height 2
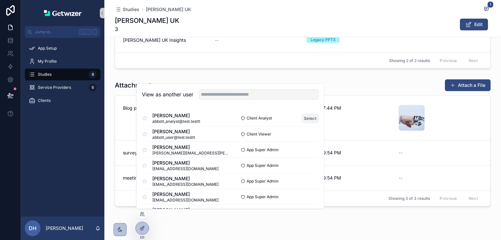
click at [304, 119] on button "Select" at bounding box center [310, 117] width 17 height 9
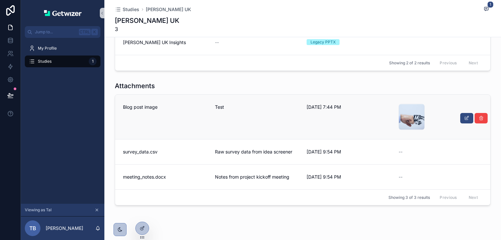
scroll to position [235, 0]
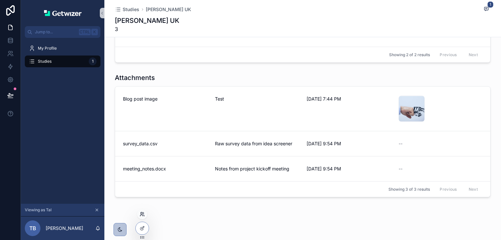
click at [142, 216] on icon at bounding box center [142, 213] width 5 height 5
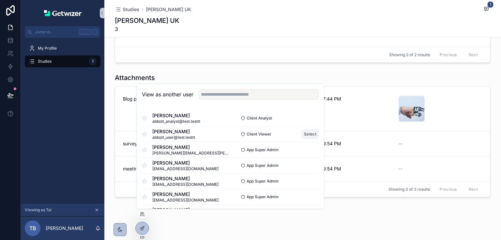
click at [307, 131] on button "Select" at bounding box center [310, 133] width 17 height 9
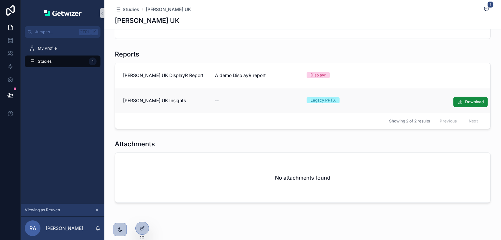
scroll to position [167, 0]
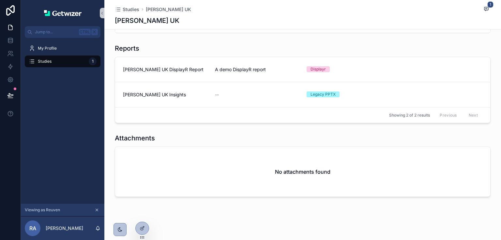
click at [98, 209] on icon "scrollable content" at bounding box center [97, 210] width 5 height 5
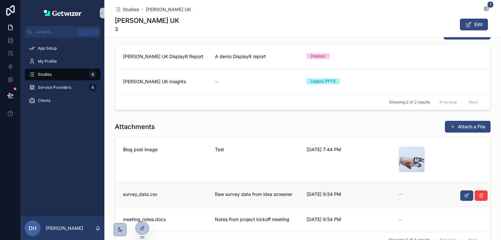
scroll to position [265, 0]
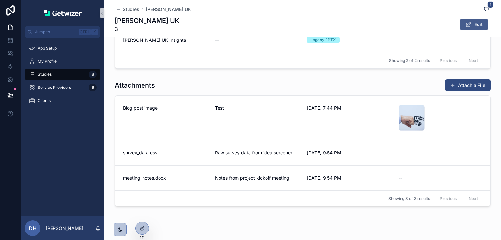
click at [469, 23] on icon "scrollable content" at bounding box center [468, 24] width 7 height 7
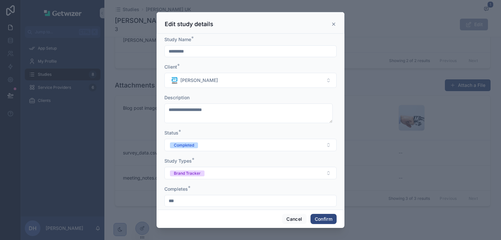
click at [333, 26] on div "Edit study details" at bounding box center [251, 24] width 172 height 8
click at [334, 23] on icon at bounding box center [333, 24] width 5 height 5
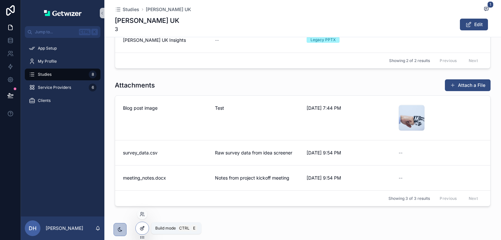
click at [143, 223] on div at bounding box center [142, 228] width 13 height 12
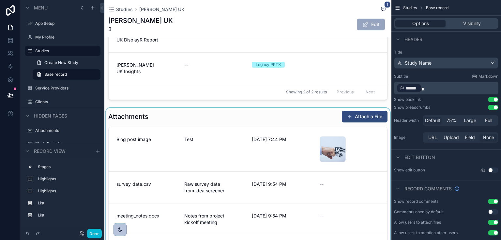
click at [201, 108] on div "scrollable content" at bounding box center [247, 181] width 287 height 146
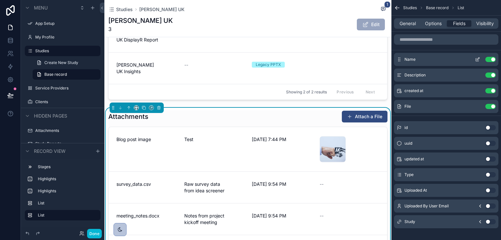
click at [477, 57] on icon "scrollable content" at bounding box center [477, 59] width 5 height 5
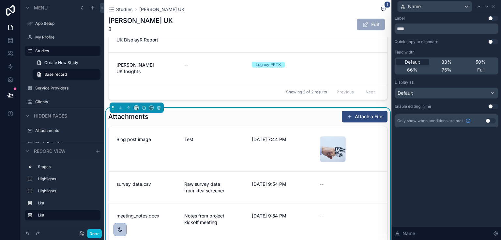
scroll to position [6, 0]
click at [491, 7] on icon at bounding box center [493, 6] width 5 height 5
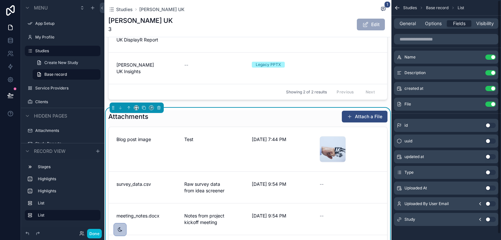
scroll to position [0, 0]
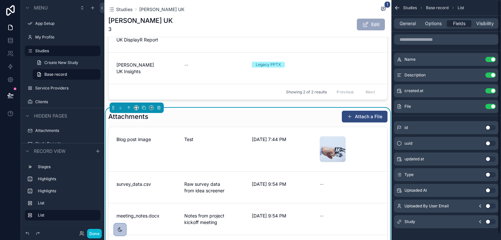
click at [491, 127] on button "Use setting" at bounding box center [491, 127] width 10 height 5
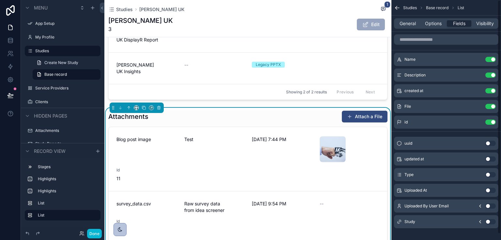
click at [491, 127] on div "id Use setting" at bounding box center [446, 122] width 104 height 13
click at [490, 121] on button "Use setting" at bounding box center [491, 121] width 10 height 5
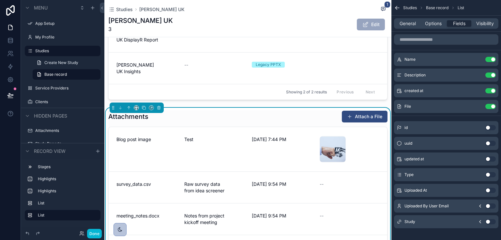
click at [488, 172] on button "Use setting" at bounding box center [491, 174] width 10 height 5
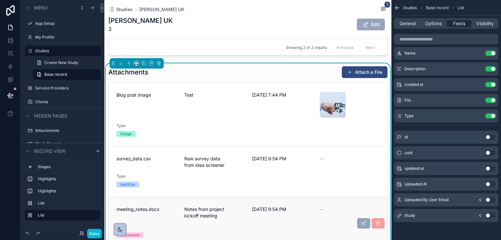
scroll to position [343, 0]
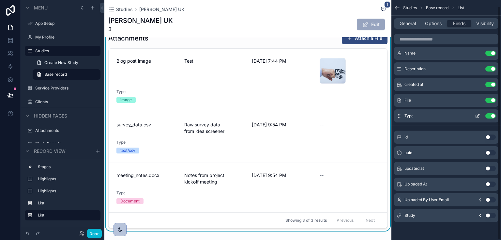
click at [478, 114] on icon "scrollable content" at bounding box center [477, 115] width 5 height 5
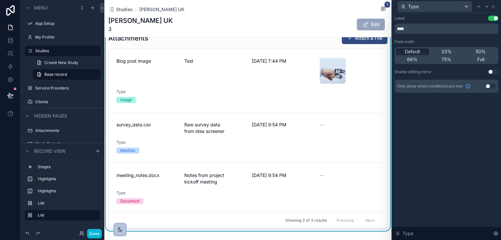
click at [490, 20] on button "Use setting" at bounding box center [493, 18] width 10 height 5
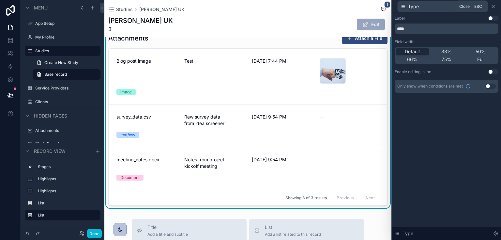
click at [494, 8] on icon at bounding box center [493, 6] width 5 height 5
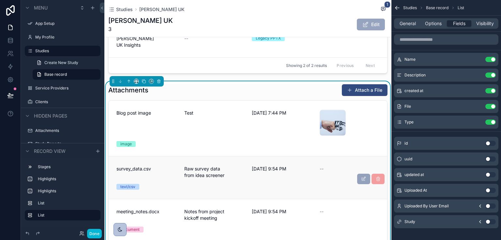
scroll to position [291, 0]
click at [476, 58] on icon "scrollable content" at bounding box center [477, 59] width 3 height 3
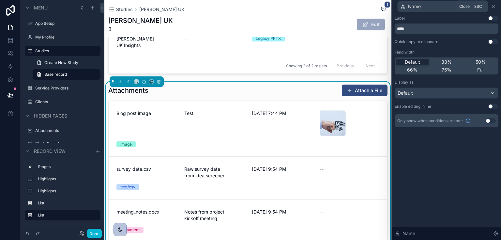
click at [495, 5] on icon at bounding box center [493, 6] width 5 height 5
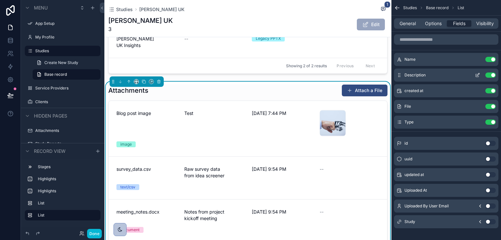
click at [477, 74] on icon "scrollable content" at bounding box center [477, 74] width 5 height 5
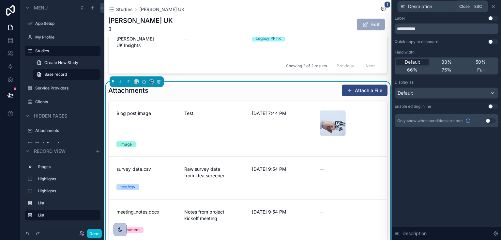
click at [493, 7] on icon at bounding box center [493, 6] width 5 height 5
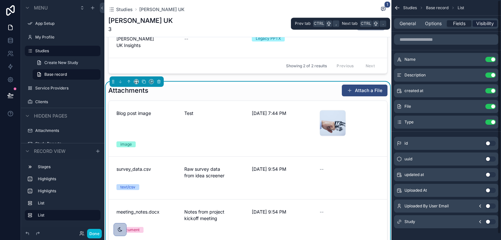
click at [475, 22] on div "Visibility" at bounding box center [485, 23] width 24 height 7
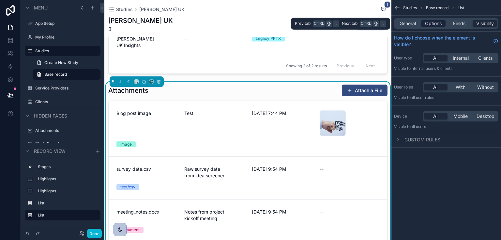
click at [438, 20] on span "Options" at bounding box center [433, 23] width 17 height 7
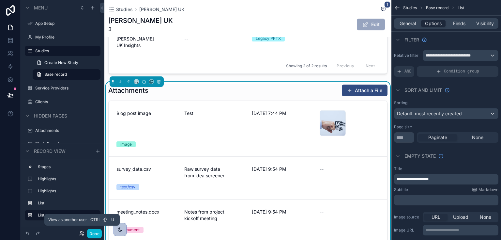
click at [80, 232] on icon at bounding box center [81, 233] width 5 height 5
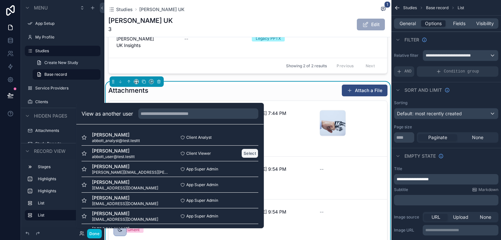
click at [243, 155] on button "Select" at bounding box center [249, 152] width 17 height 9
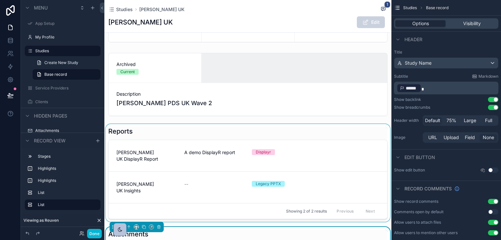
scroll to position [78, 0]
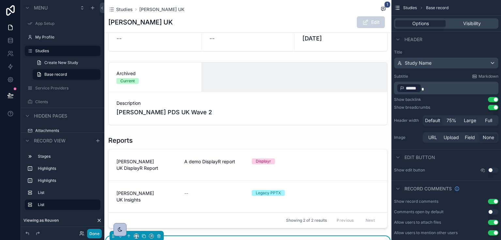
click at [98, 230] on button "Done" at bounding box center [94, 233] width 15 height 9
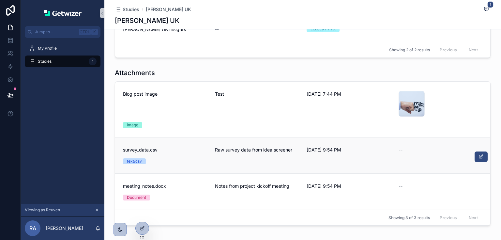
scroll to position [235, 0]
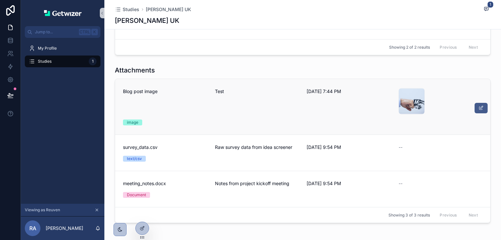
click at [479, 106] on icon "scrollable content" at bounding box center [481, 107] width 5 height 5
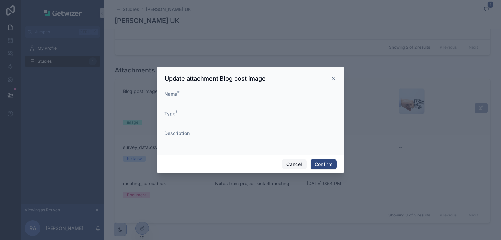
click at [293, 164] on button "Cancel" at bounding box center [294, 164] width 24 height 10
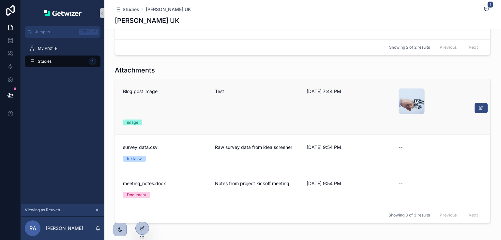
click at [98, 210] on icon "scrollable content" at bounding box center [97, 210] width 5 height 5
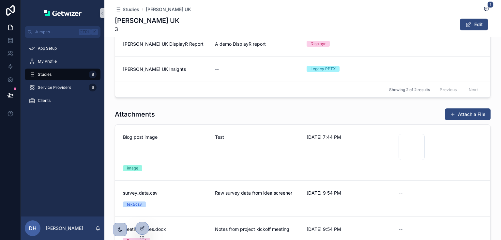
scroll to position [220, 0]
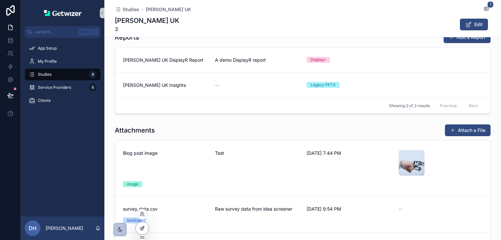
click at [144, 225] on icon at bounding box center [142, 227] width 5 height 5
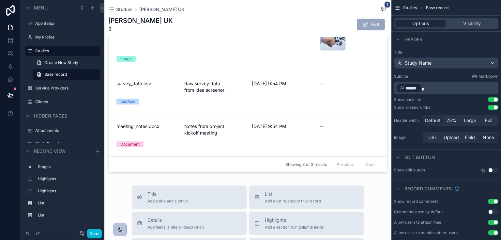
scroll to position [298, 0]
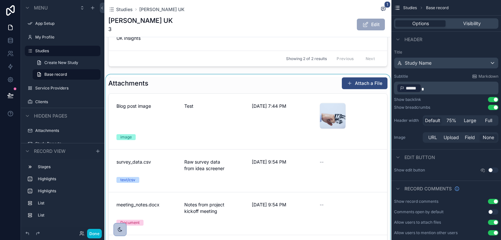
click at [143, 74] on div "scrollable content" at bounding box center [247, 163] width 287 height 179
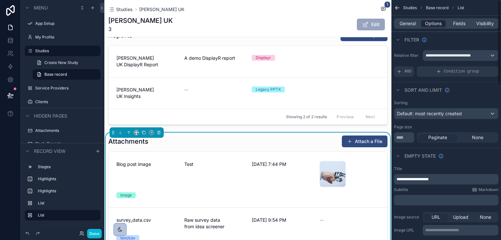
scroll to position [246, 0]
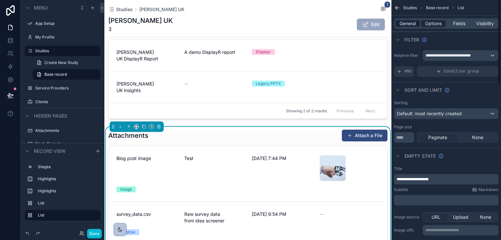
click at [405, 25] on span "General" at bounding box center [408, 23] width 16 height 7
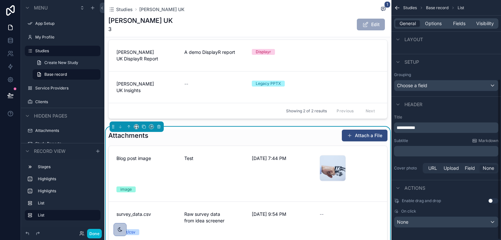
scroll to position [118, 0]
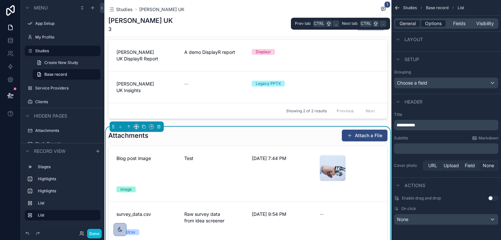
click at [430, 24] on span "Options" at bounding box center [433, 23] width 17 height 7
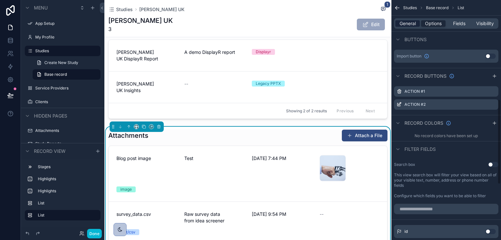
click at [409, 25] on span "General" at bounding box center [408, 23] width 16 height 7
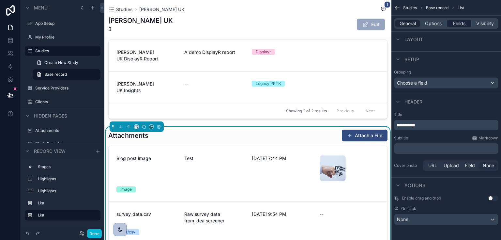
click at [458, 26] on span "Fields" at bounding box center [459, 23] width 12 height 7
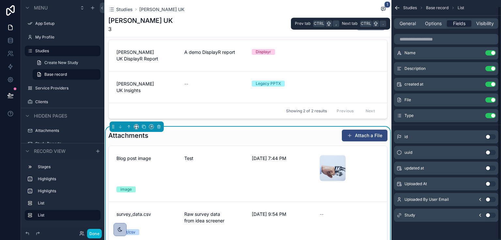
scroll to position [6, 0]
click at [481, 20] on span "Visibility" at bounding box center [485, 23] width 18 height 7
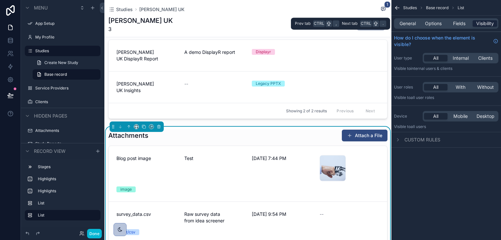
scroll to position [0, 0]
click at [456, 22] on span "Fields" at bounding box center [459, 23] width 12 height 7
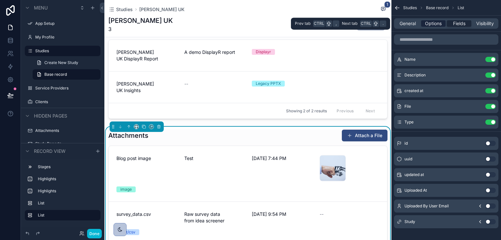
click at [422, 21] on div "Options" at bounding box center [433, 23] width 24 height 7
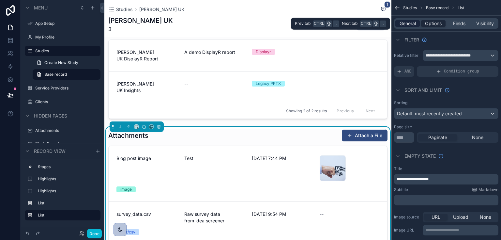
click at [407, 22] on span "General" at bounding box center [408, 23] width 16 height 7
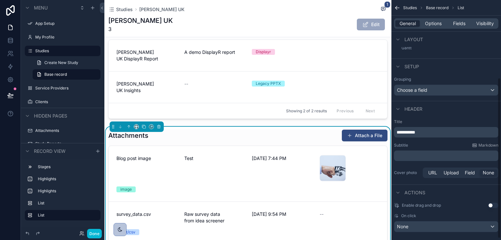
scroll to position [118, 0]
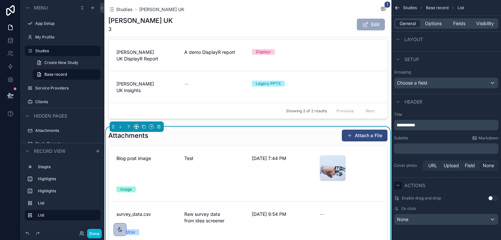
click at [398, 184] on icon "scrollable content" at bounding box center [397, 185] width 5 height 5
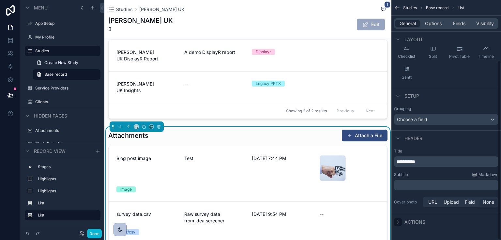
scroll to position [81, 0]
click at [395, 136] on icon "scrollable content" at bounding box center [397, 138] width 5 height 5
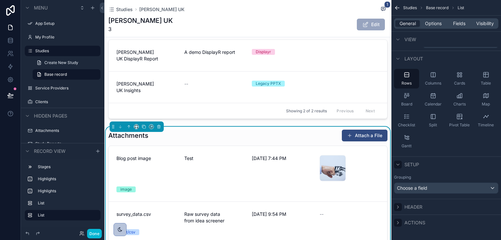
click at [396, 162] on icon "scrollable content" at bounding box center [397, 164] width 5 height 5
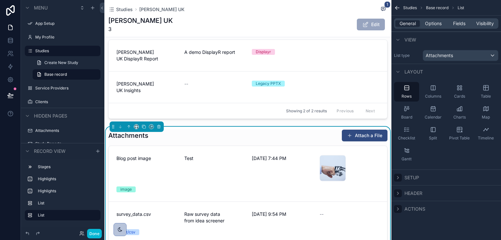
click at [434, 15] on div "Studies Base record List" at bounding box center [447, 8] width 110 height 16
click at [433, 20] on div "General Options Fields Visibility" at bounding box center [446, 23] width 104 height 10
click at [433, 22] on span "Options" at bounding box center [433, 23] width 17 height 7
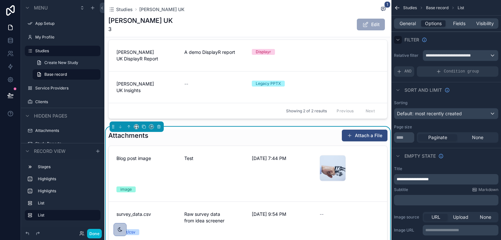
click at [396, 40] on icon "scrollable content" at bounding box center [397, 39] width 5 height 5
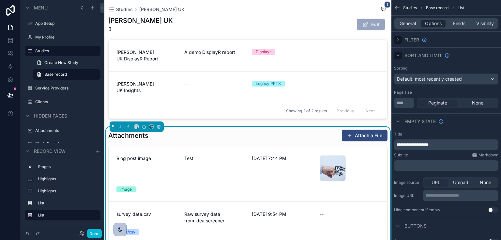
click at [396, 57] on icon "scrollable content" at bounding box center [397, 55] width 5 height 5
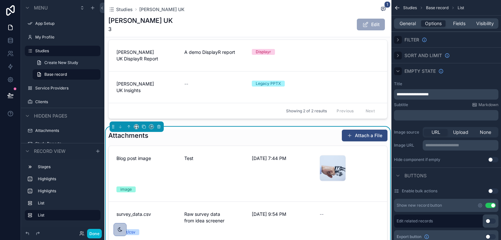
click at [396, 69] on icon "scrollable content" at bounding box center [397, 71] width 5 height 5
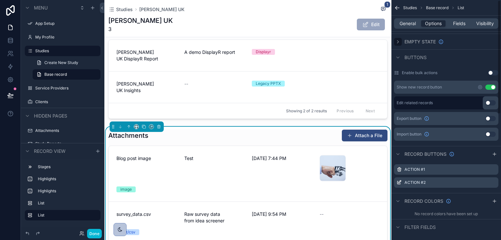
scroll to position [52, 0]
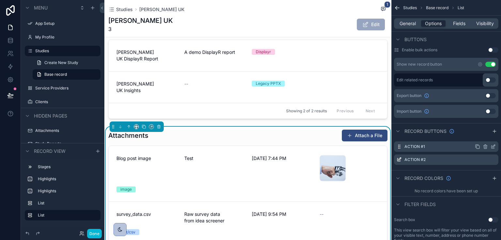
click at [495, 145] on icon "scrollable content" at bounding box center [494, 145] width 1 height 1
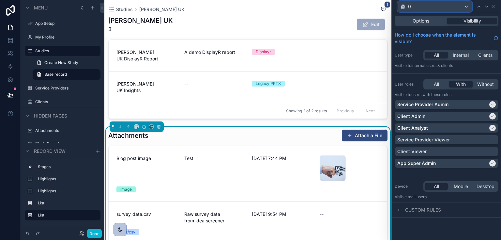
click at [413, 2] on div "0" at bounding box center [435, 6] width 74 height 10
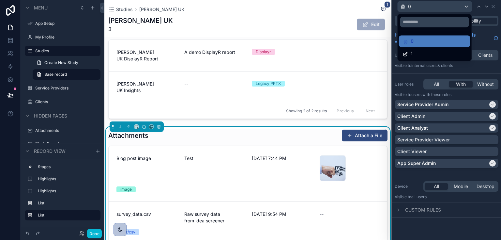
click at [419, 8] on div at bounding box center [446, 120] width 109 height 240
click at [419, 8] on div "0" at bounding box center [435, 6] width 74 height 10
click at [419, 8] on div at bounding box center [446, 120] width 109 height 240
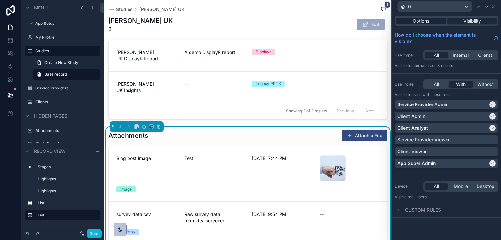
click at [423, 23] on span "Options" at bounding box center [421, 21] width 17 height 7
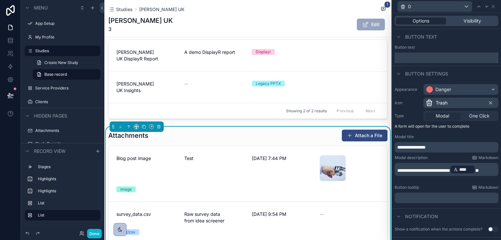
click at [421, 55] on input "text" at bounding box center [447, 58] width 104 height 10
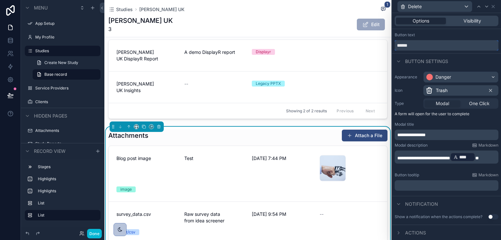
type input "******"
click at [420, 230] on span "Actions" at bounding box center [415, 232] width 21 height 7
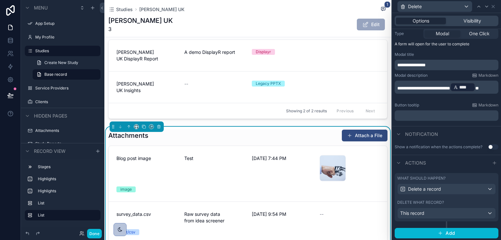
scroll to position [0, 0]
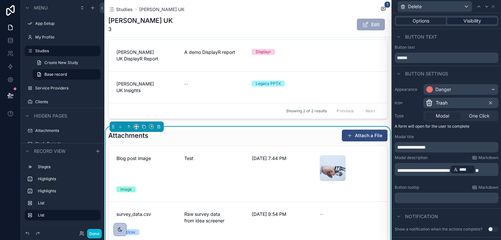
click at [464, 19] on span "Visibility" at bounding box center [473, 21] width 18 height 7
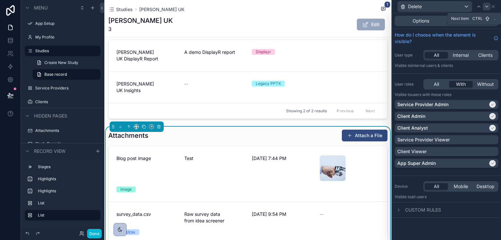
click at [484, 7] on div at bounding box center [487, 7] width 8 height 8
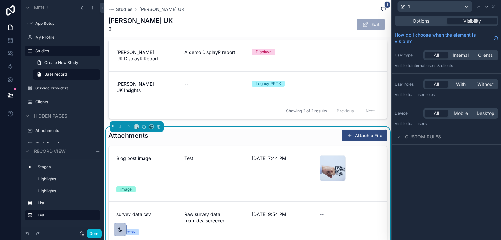
click at [418, 26] on div "Options Visibility" at bounding box center [446, 21] width 109 height 16
click at [419, 19] on span "Options" at bounding box center [421, 21] width 17 height 7
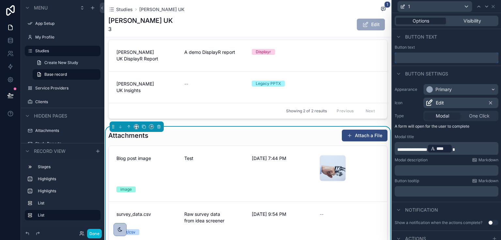
click at [422, 58] on input "text" at bounding box center [447, 58] width 104 height 10
type input "****"
click at [458, 22] on div "Visibility" at bounding box center [472, 21] width 50 height 7
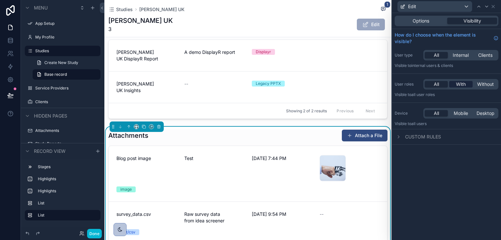
click at [458, 83] on span "With" at bounding box center [461, 84] width 10 height 7
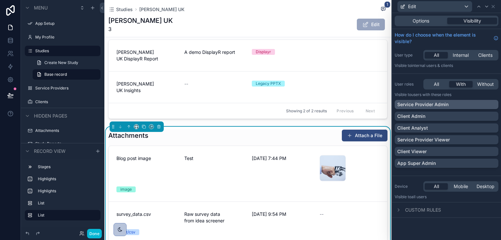
click at [422, 103] on p "Service Provider Admin" at bounding box center [422, 104] width 51 height 7
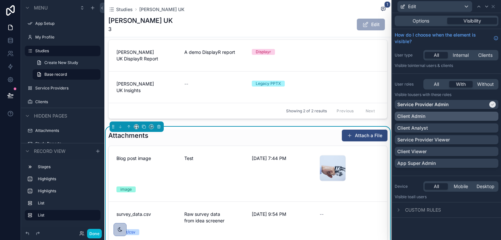
click at [419, 116] on p "Client Admin" at bounding box center [411, 116] width 28 height 7
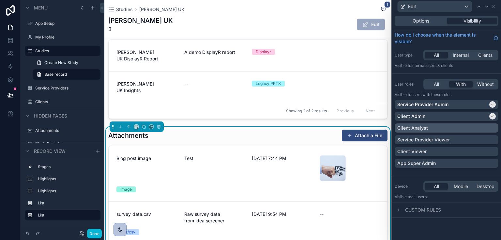
click at [419, 125] on p "Client Analyst" at bounding box center [412, 128] width 31 height 7
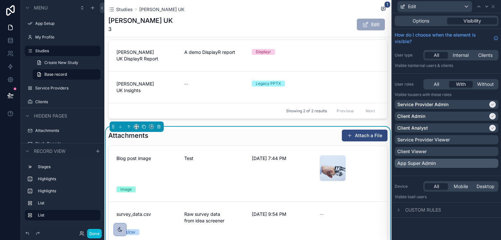
click at [495, 164] on div "App Super Admin" at bounding box center [446, 163] width 99 height 7
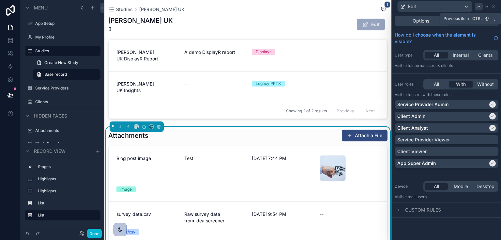
click at [479, 7] on icon at bounding box center [478, 6] width 5 height 5
click at [493, 8] on icon at bounding box center [493, 6] width 5 height 5
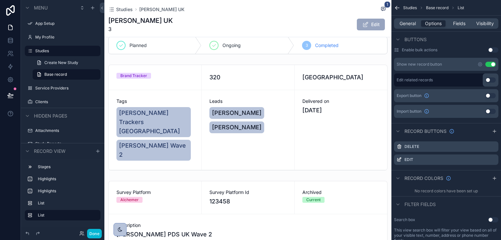
scroll to position [11, 0]
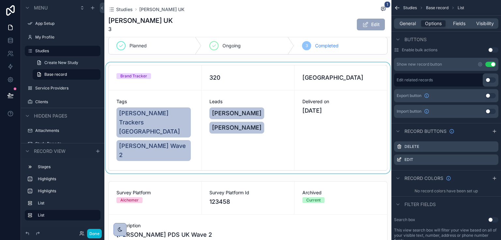
click at [279, 72] on div "scrollable content" at bounding box center [247, 117] width 287 height 111
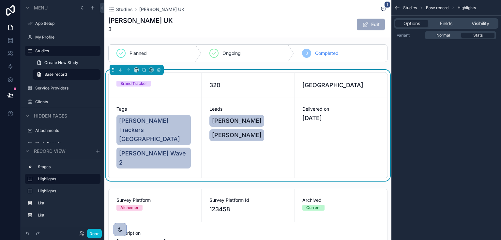
scroll to position [0, 0]
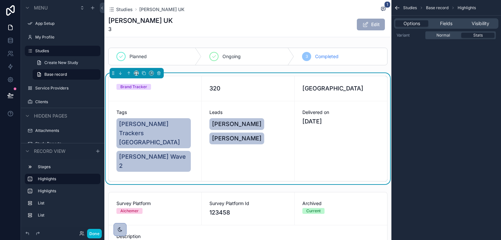
click at [189, 77] on div "Brand Tracker" at bounding box center [155, 88] width 93 height 25
click at [416, 22] on span "Options" at bounding box center [412, 23] width 17 height 7
click at [443, 34] on span "Normal" at bounding box center [444, 35] width 14 height 5
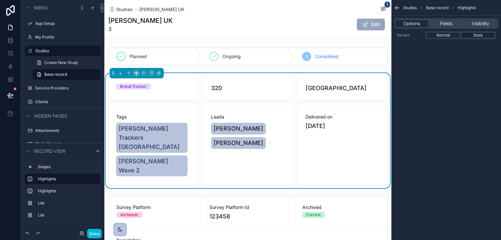
click at [472, 34] on div "Stats" at bounding box center [477, 35] width 33 height 5
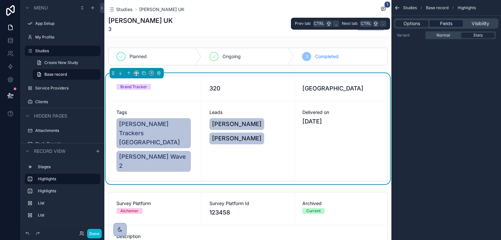
click at [445, 23] on span "Fields" at bounding box center [446, 23] width 12 height 7
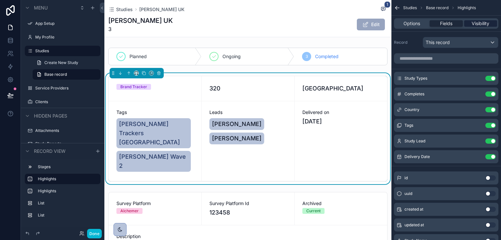
click at [481, 24] on span "Visibility" at bounding box center [481, 23] width 18 height 7
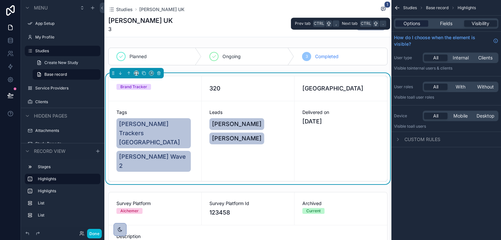
click at [420, 22] on span "Options" at bounding box center [412, 23] width 17 height 7
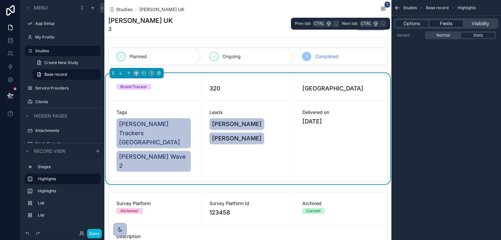
click at [443, 26] on span "Fields" at bounding box center [446, 23] width 12 height 7
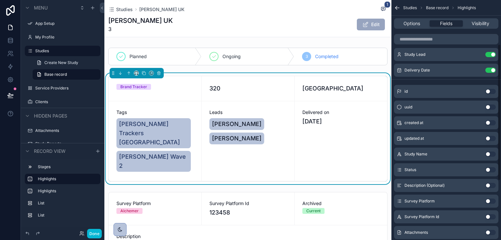
scroll to position [77, 0]
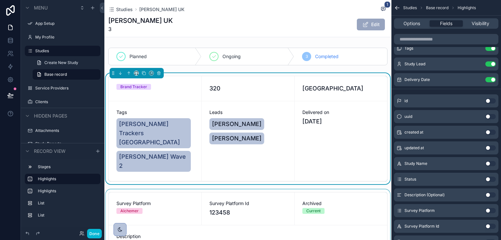
click at [322, 189] on div "scrollable content" at bounding box center [247, 225] width 287 height 72
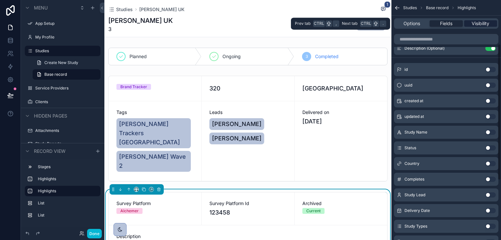
click at [475, 25] on span "Visibility" at bounding box center [481, 23] width 18 height 7
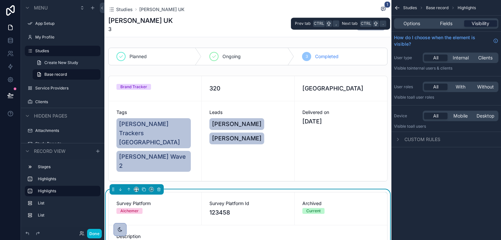
scroll to position [0, 0]
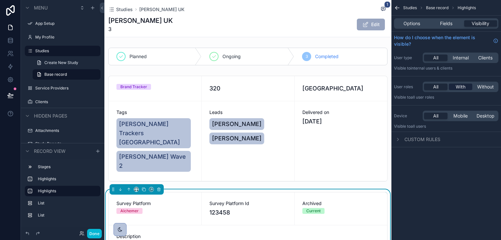
click at [463, 84] on span "With" at bounding box center [461, 87] width 10 height 7
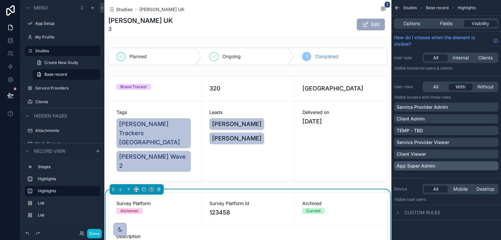
click at [445, 165] on div "App Super Admin" at bounding box center [446, 165] width 99 height 7
